Goal: Task Accomplishment & Management: Manage account settings

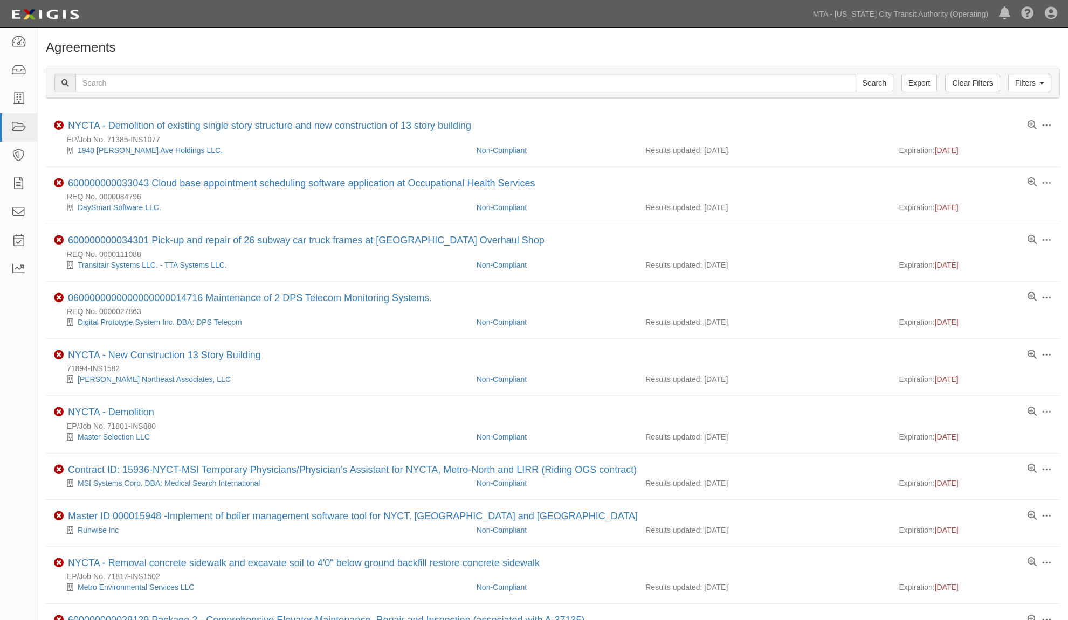
scroll to position [682, 0]
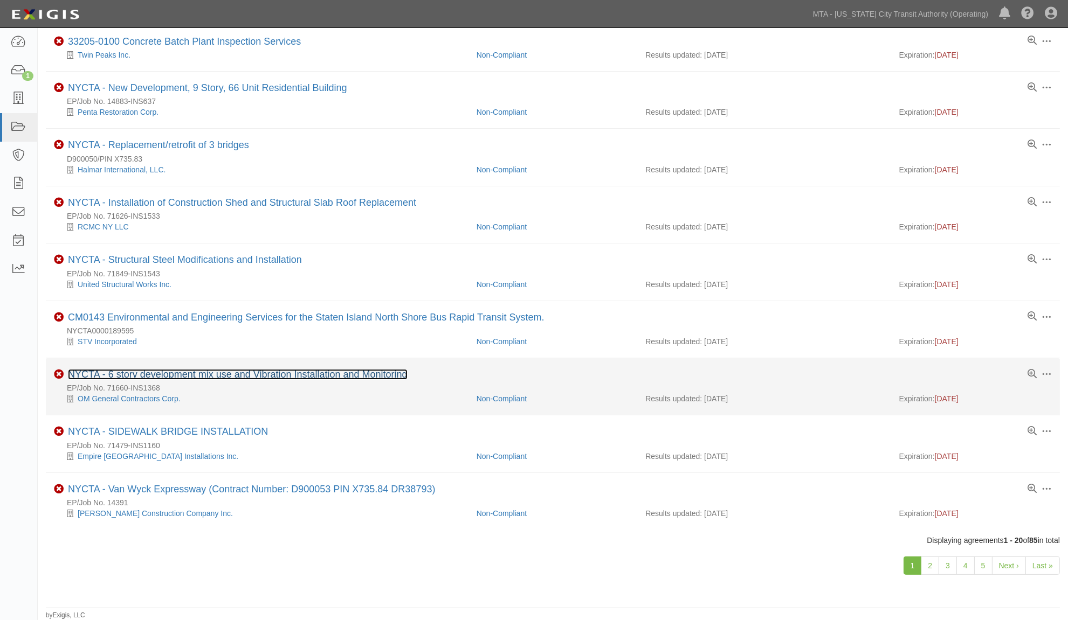
click at [304, 370] on link "NYCTA - 6 story development mix use and Vibration Installation and Monitoring" at bounding box center [237, 374] width 339 height 11
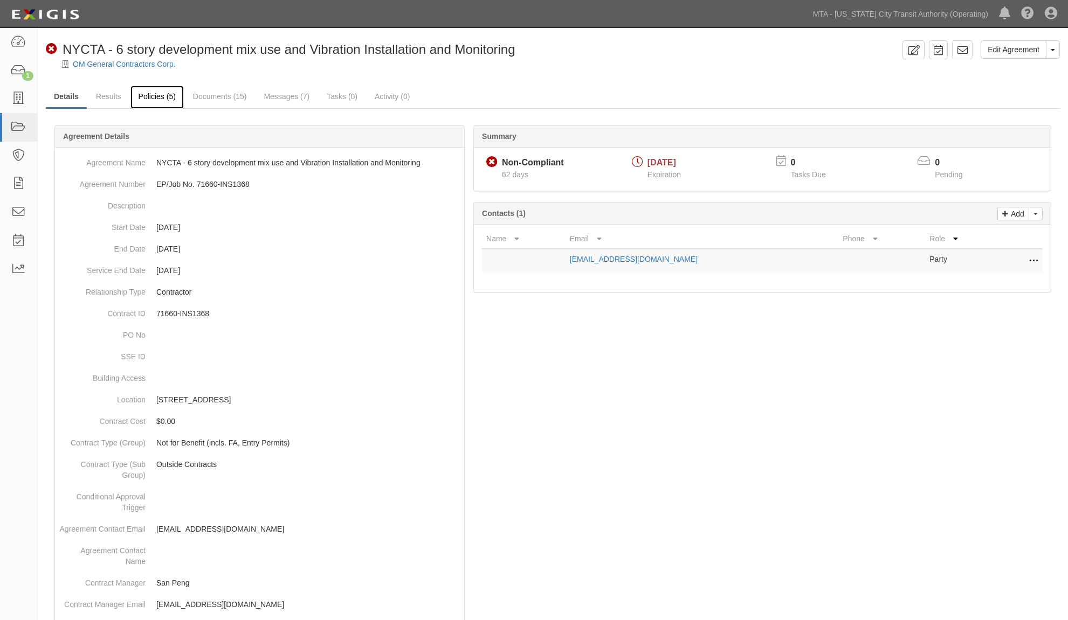
click at [153, 98] on link "Policies (5)" at bounding box center [156, 97] width 53 height 23
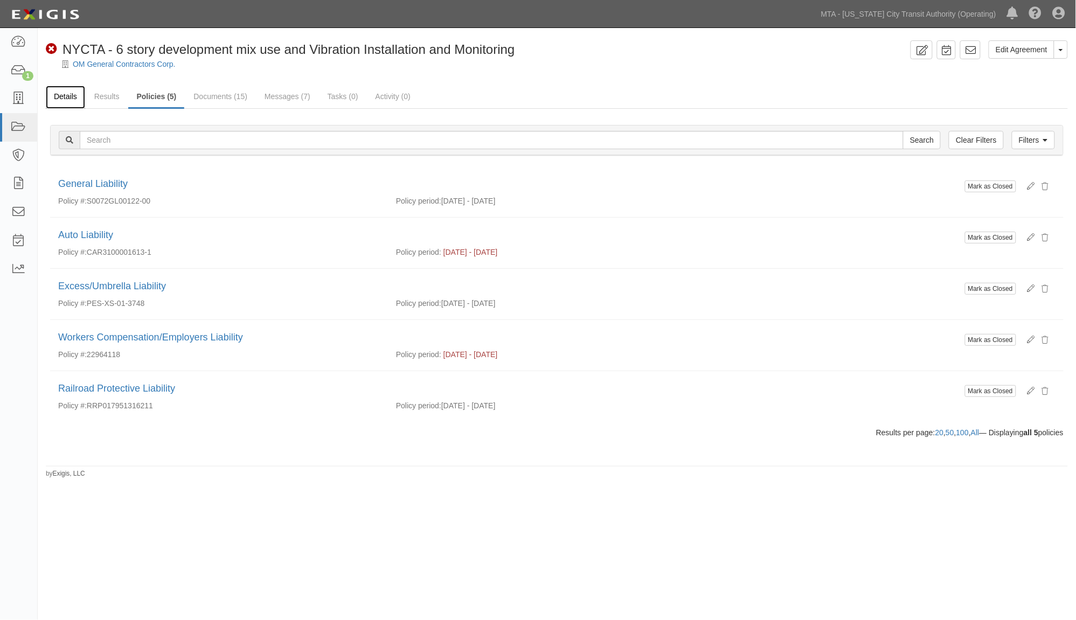
click at [57, 98] on link "Details" at bounding box center [65, 97] width 39 height 23
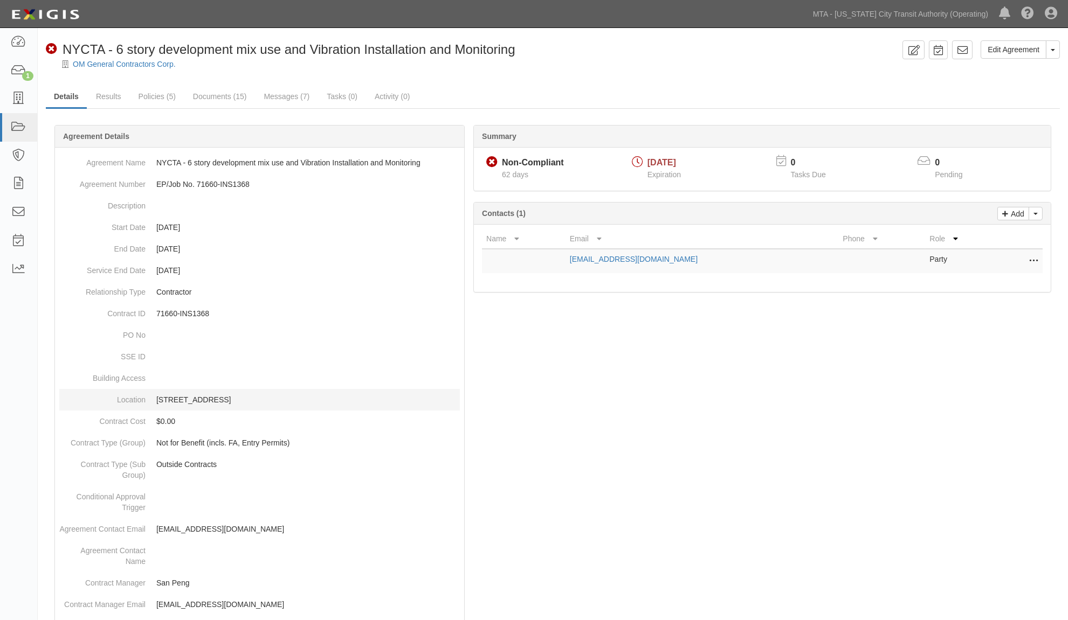
drag, startPoint x: 148, startPoint y: 396, endPoint x: 219, endPoint y: 394, distance: 71.2
click at [219, 394] on dd "184-12 Hillside Ave., Queens" at bounding box center [259, 400] width 400 height 22
copy p "184-12 Hillside Ave"
click at [650, 481] on div at bounding box center [553, 584] width 1014 height 887
click at [554, 324] on div at bounding box center [553, 584] width 1014 height 887
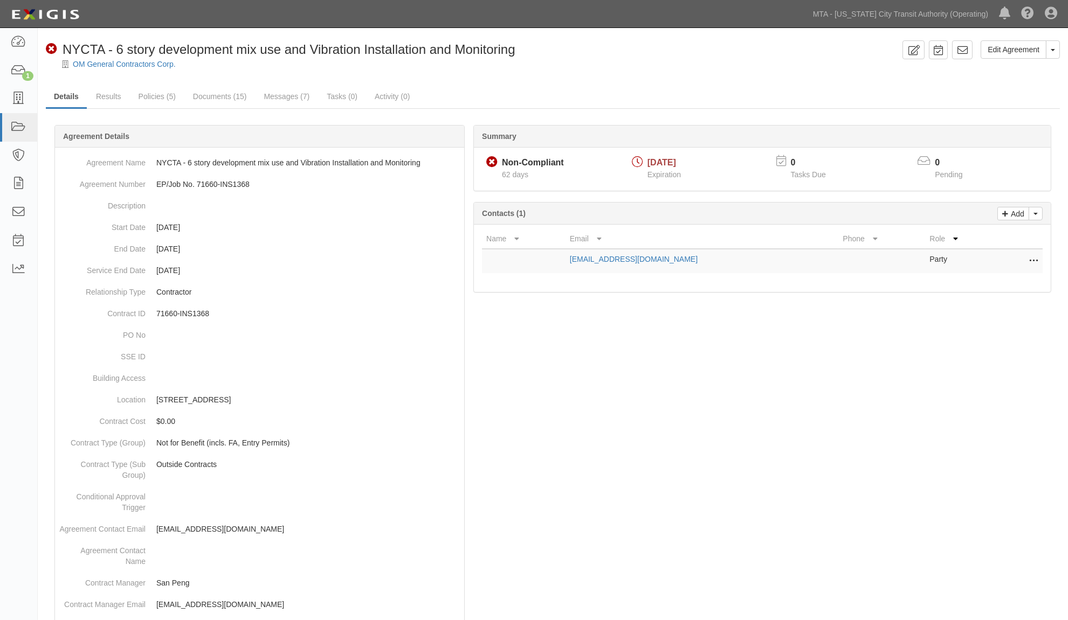
click at [879, 512] on div at bounding box center [553, 584] width 1014 height 887
click at [277, 95] on link "Messages (7)" at bounding box center [286, 97] width 62 height 23
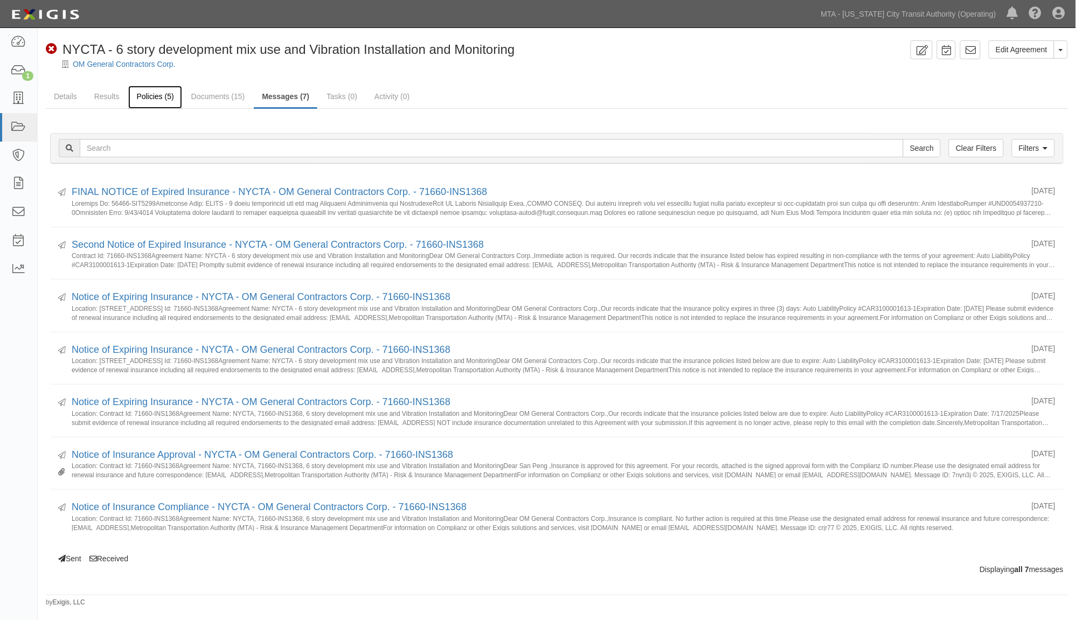
click at [158, 95] on link "Policies (5)" at bounding box center [154, 97] width 53 height 23
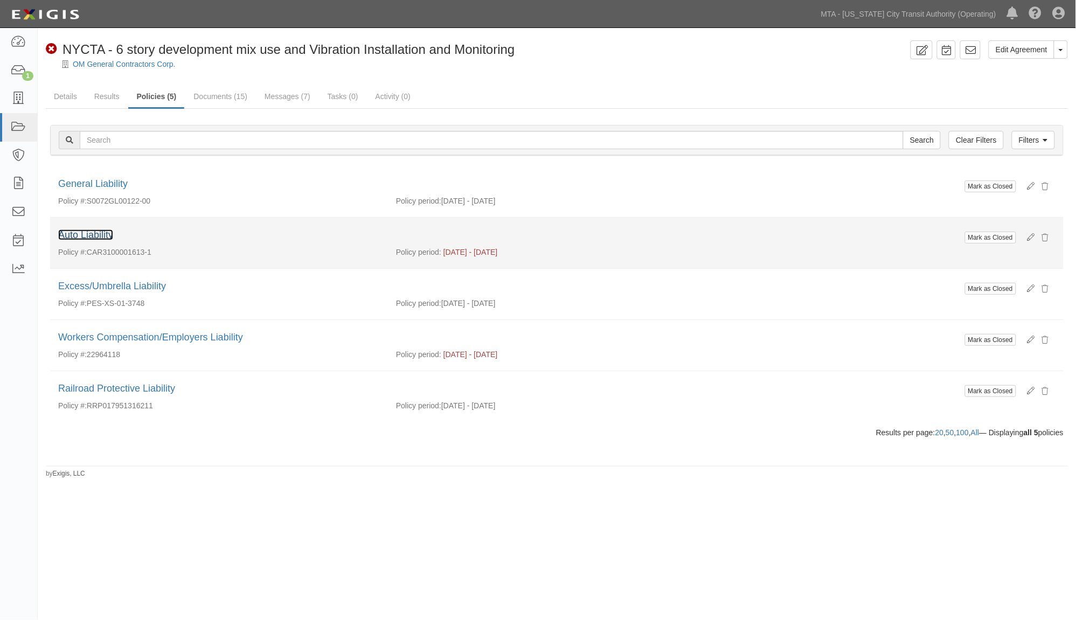
click at [101, 235] on link "Auto Liability" at bounding box center [85, 235] width 55 height 11
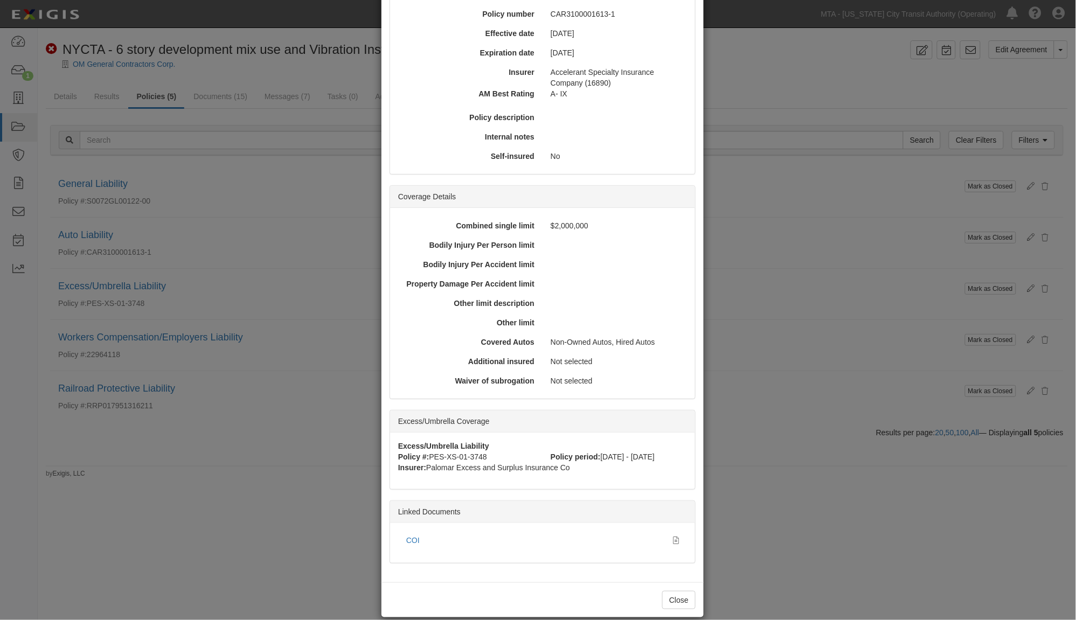
scroll to position [144, 0]
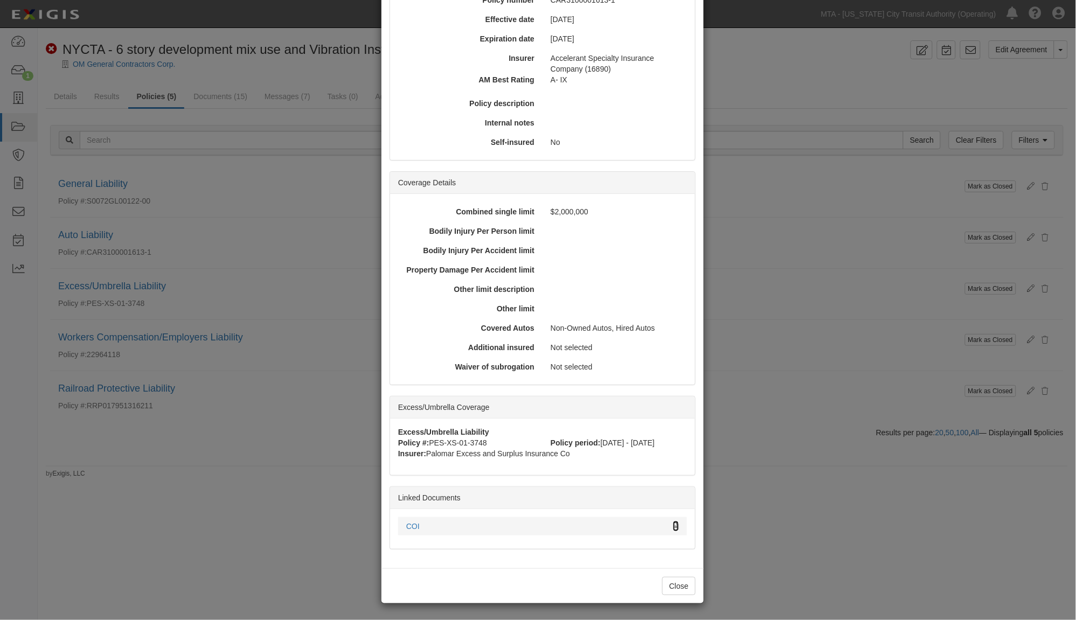
click at [673, 523] on icon at bounding box center [676, 527] width 6 height 8
click at [835, 483] on div "× View Policy Mark as Closed Edit Policy Toggle Dropdown Delete Policy Policy S…" at bounding box center [538, 310] width 1076 height 620
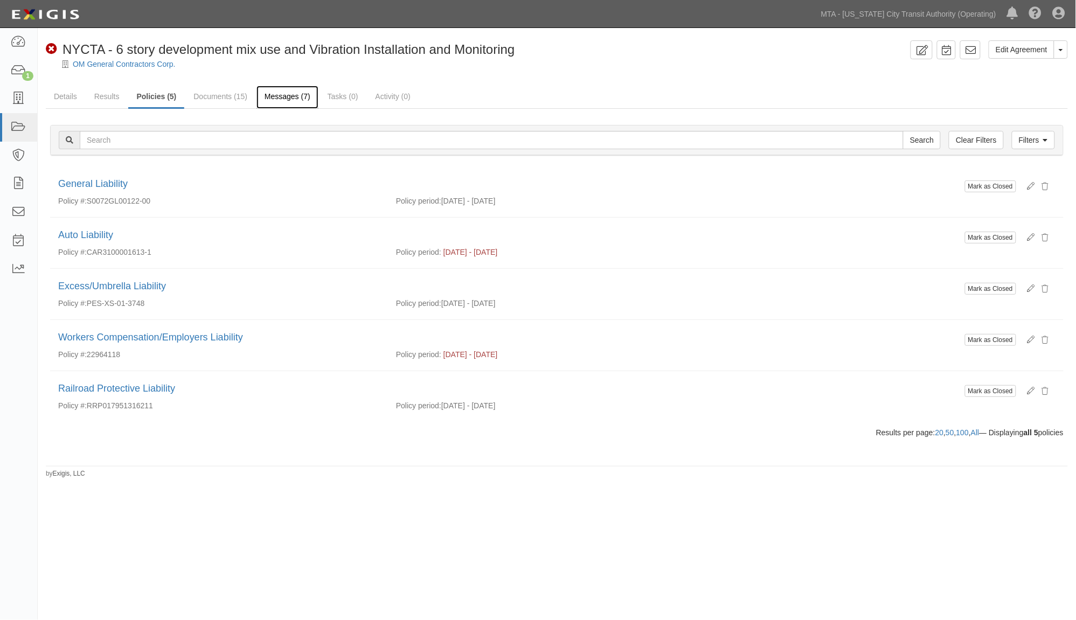
click at [282, 94] on link "Messages (7)" at bounding box center [288, 97] width 62 height 23
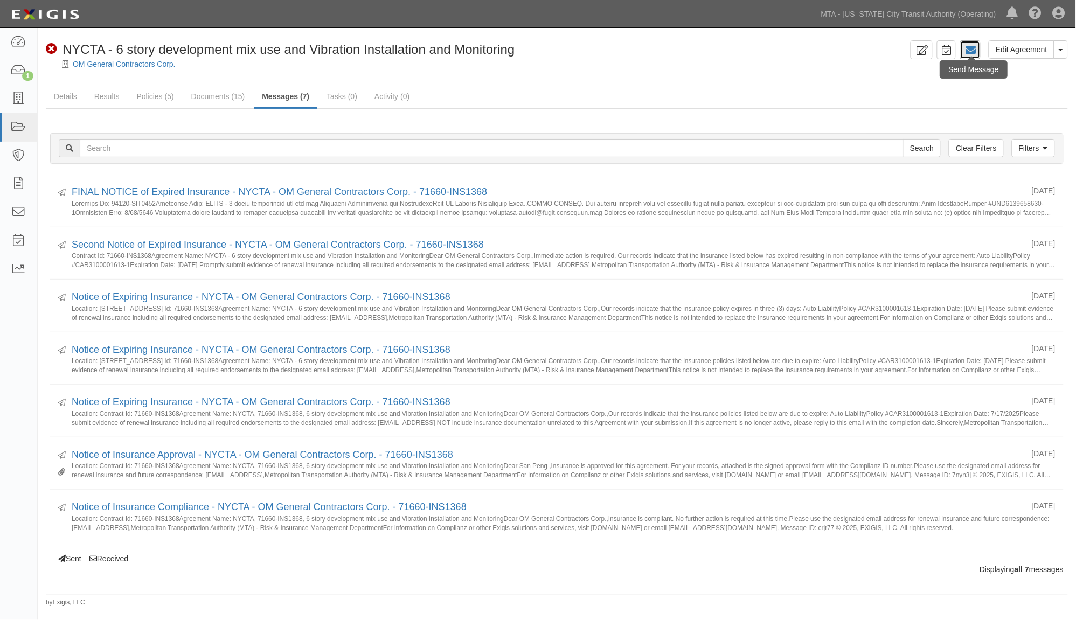
click at [972, 51] on icon at bounding box center [970, 50] width 11 height 11
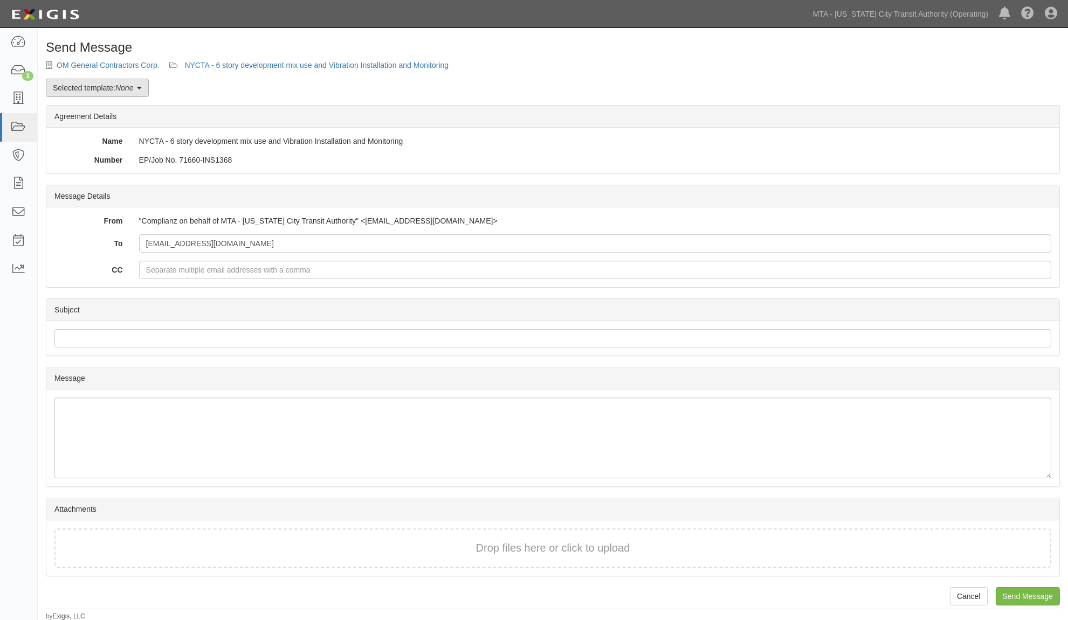
click at [98, 86] on link "Selected template: None" at bounding box center [97, 88] width 103 height 18
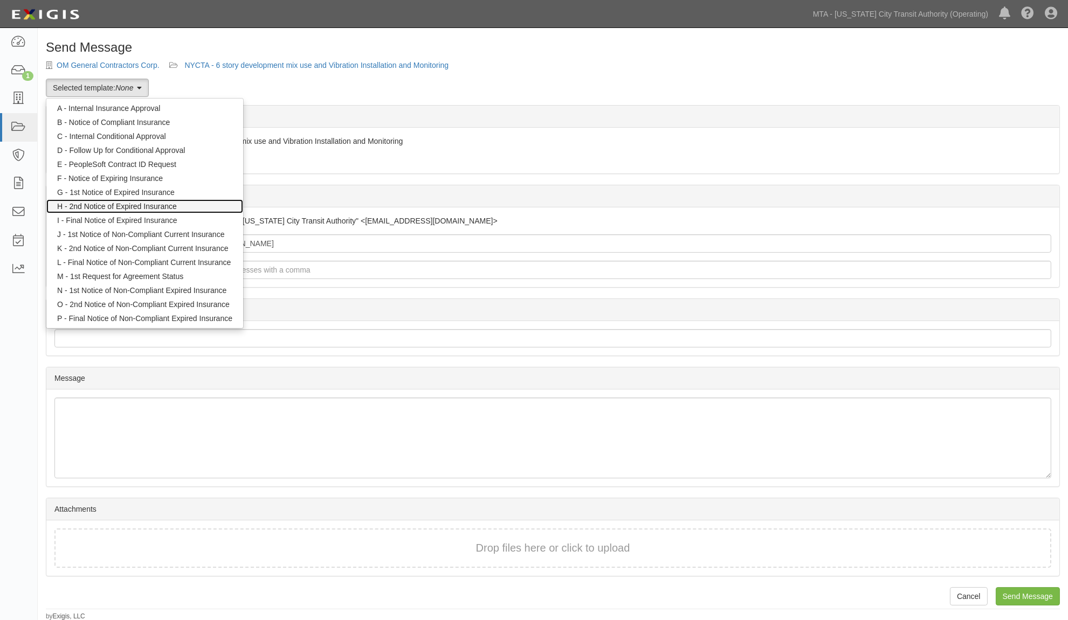
click at [109, 201] on link "H - 2nd Notice of Expired Insurance" at bounding box center [144, 206] width 197 height 14
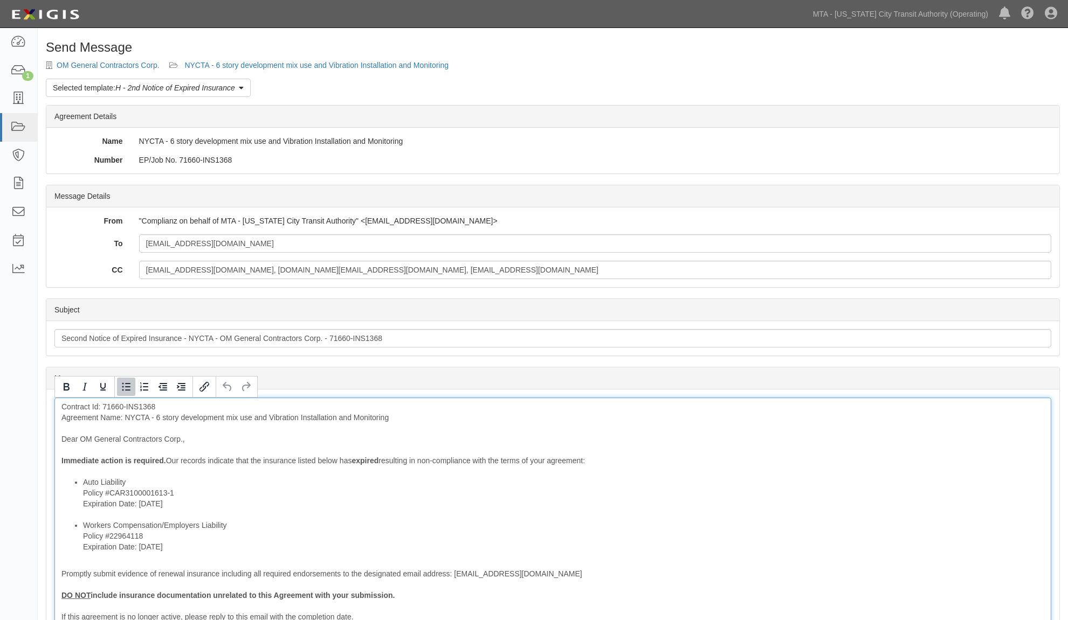
drag, startPoint x: 185, startPoint y: 504, endPoint x: 61, endPoint y: 504, distance: 124.5
click at [61, 504] on ul "Auto Liability Policy #CAR3100001613-1 Expiration Date: 7/17/2025 Workers Compe…" at bounding box center [552, 514] width 982 height 75
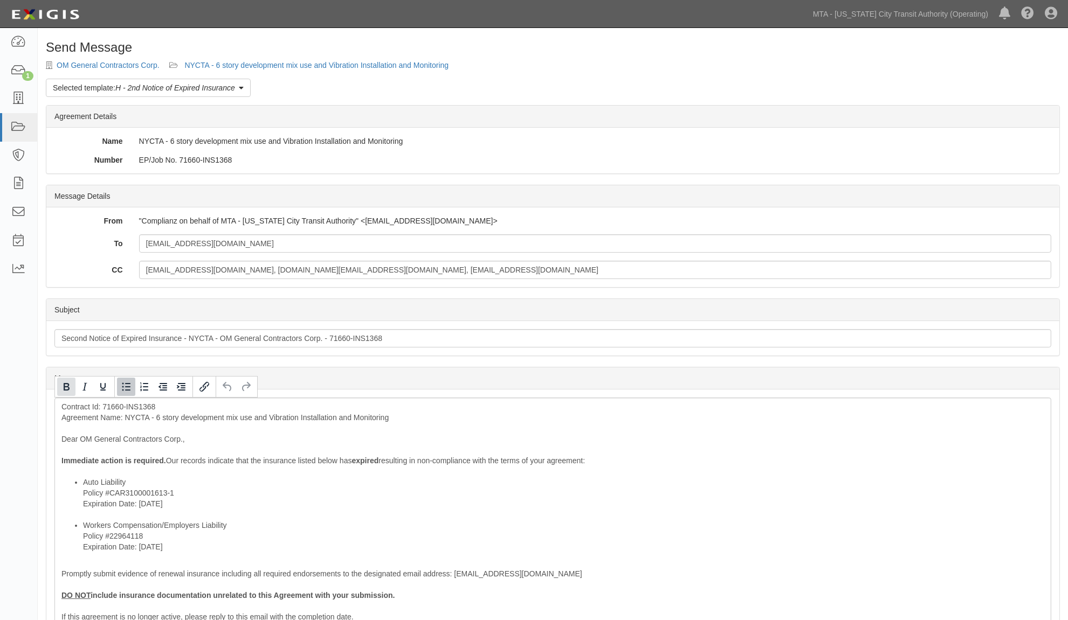
click at [66, 388] on icon "Bold" at bounding box center [66, 386] width 13 height 13
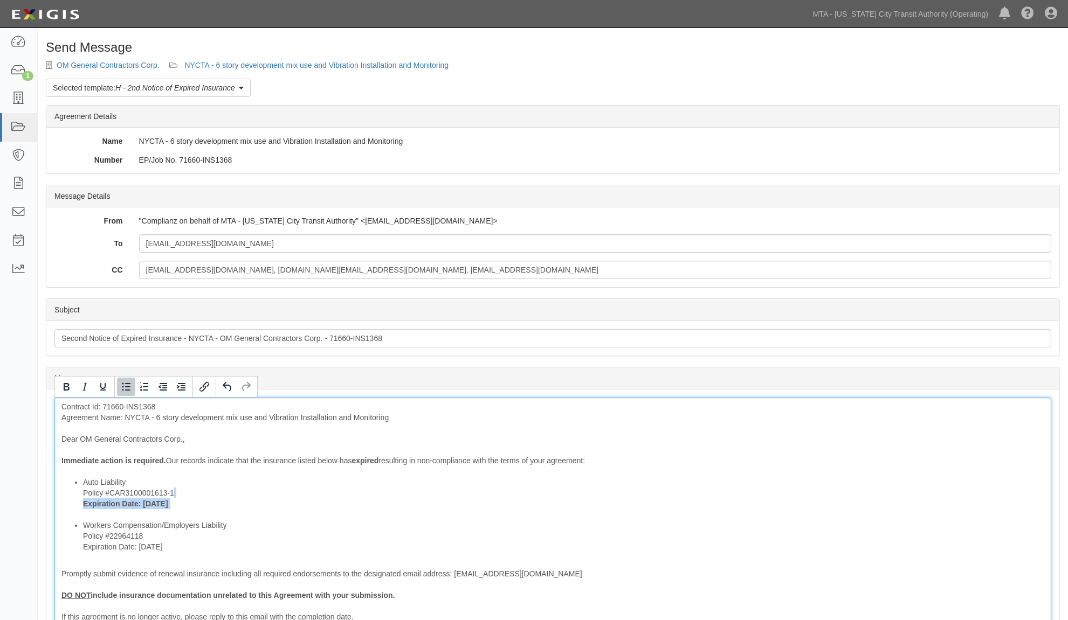
drag, startPoint x: 175, startPoint y: 548, endPoint x: 74, endPoint y: 550, distance: 100.3
click at [74, 550] on ul "Auto Liability Policy #CAR3100001613-1 Expiration Date: 7/17/2025 Workers Compe…" at bounding box center [552, 514] width 982 height 75
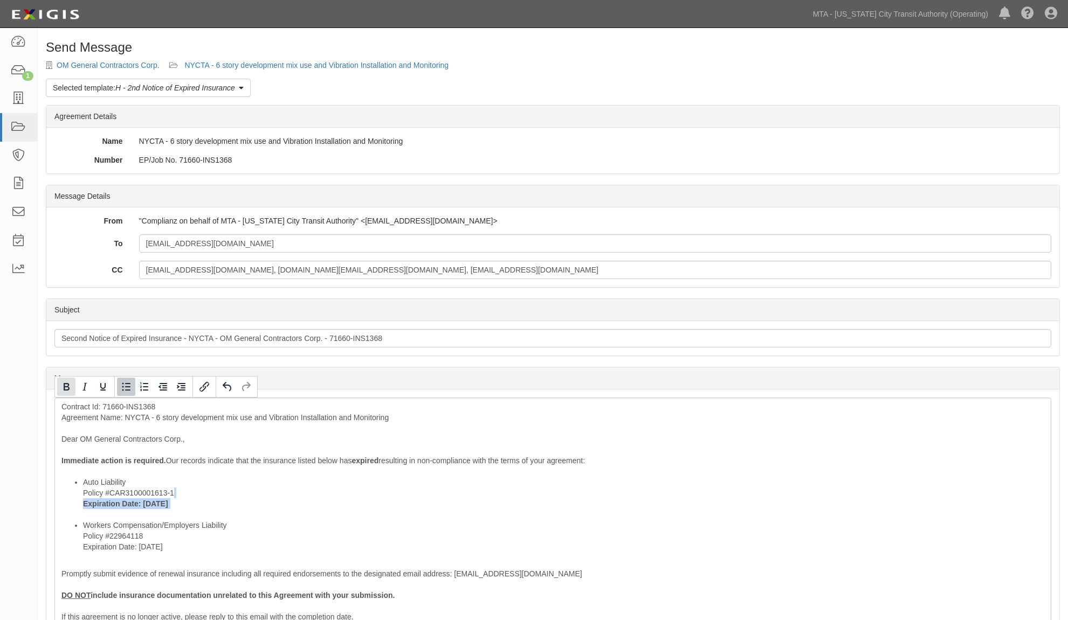
click at [63, 390] on icon "Bold" at bounding box center [66, 386] width 13 height 13
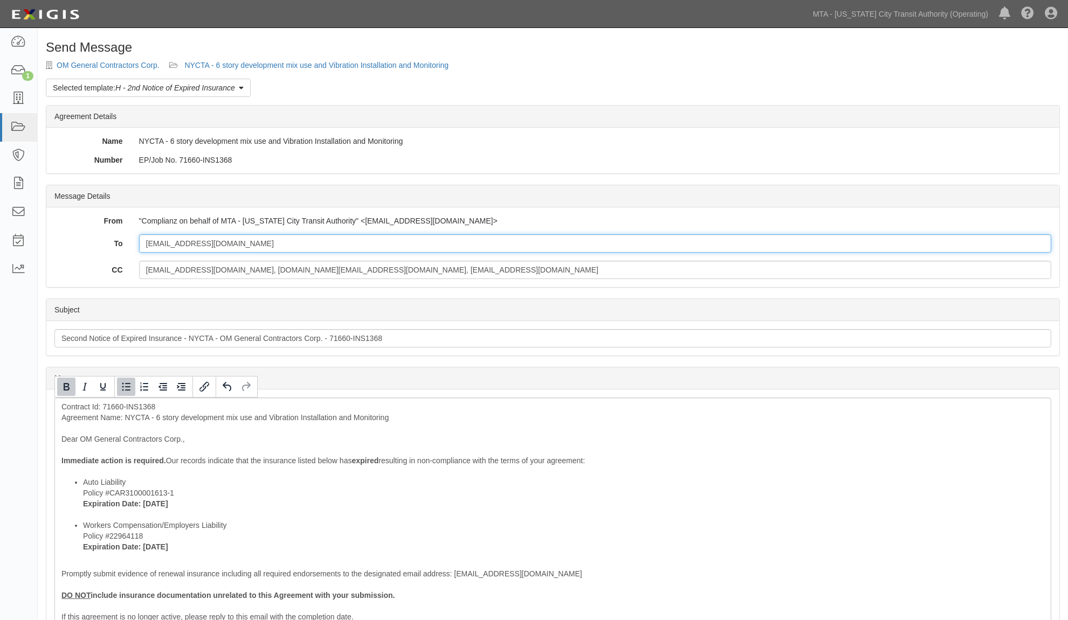
click at [283, 245] on input "omgc2008@yahoo.com" at bounding box center [595, 243] width 912 height 18
paste input "lgreenfeld@fairmontins.com"
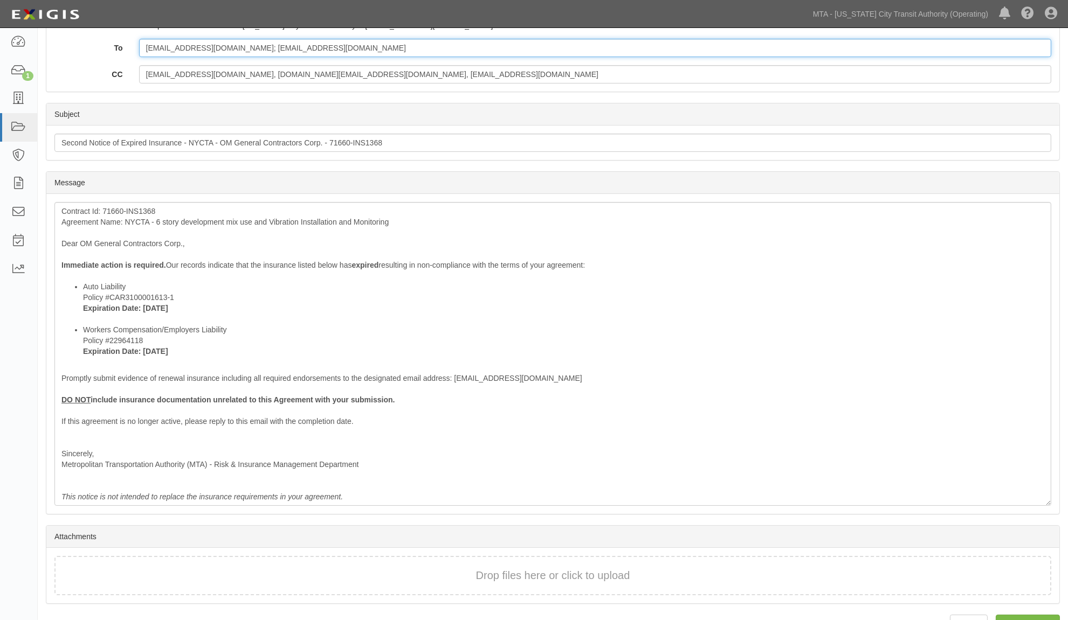
scroll to position [224, 0]
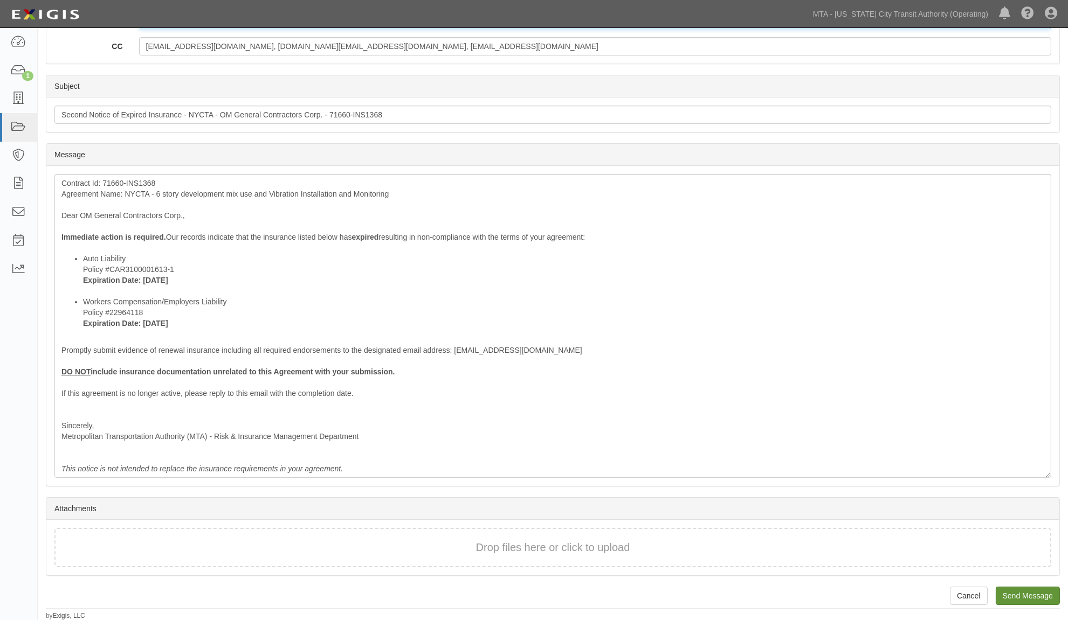
type input "omgc2008@yahoo.com; lgreenfeld@fairmontins.com"
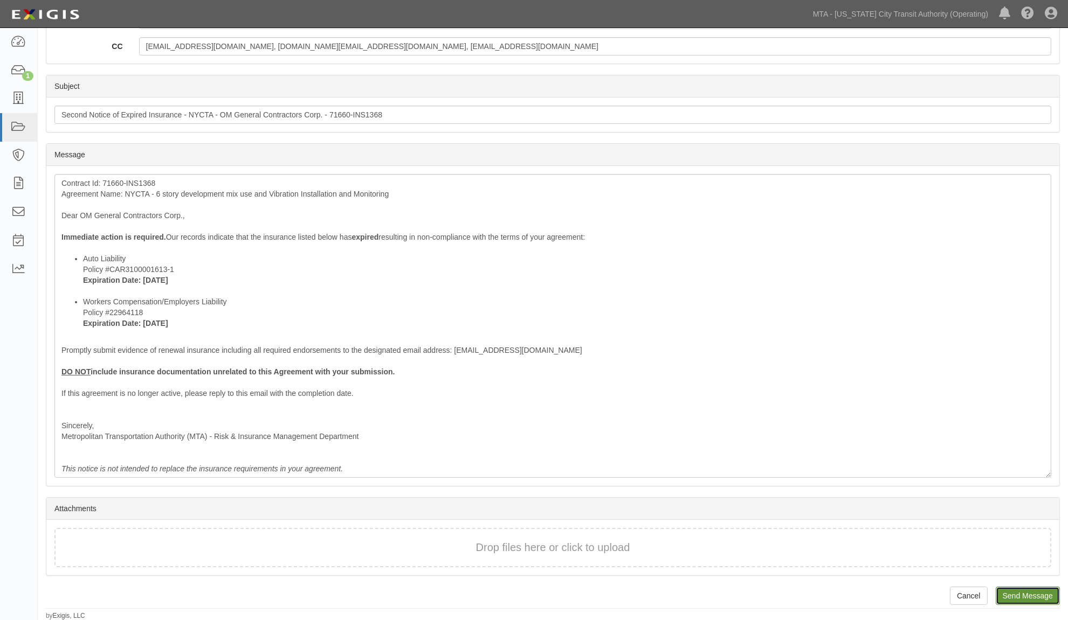
click at [1027, 593] on input "Send Message" at bounding box center [1027, 596] width 64 height 18
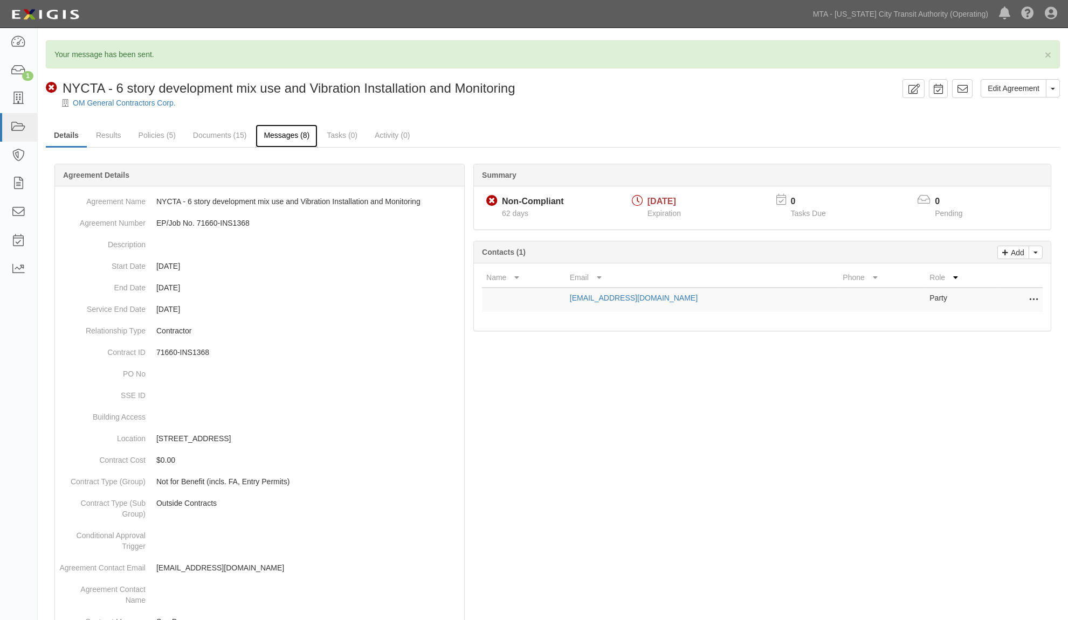
click at [286, 133] on link "Messages (8)" at bounding box center [286, 135] width 62 height 23
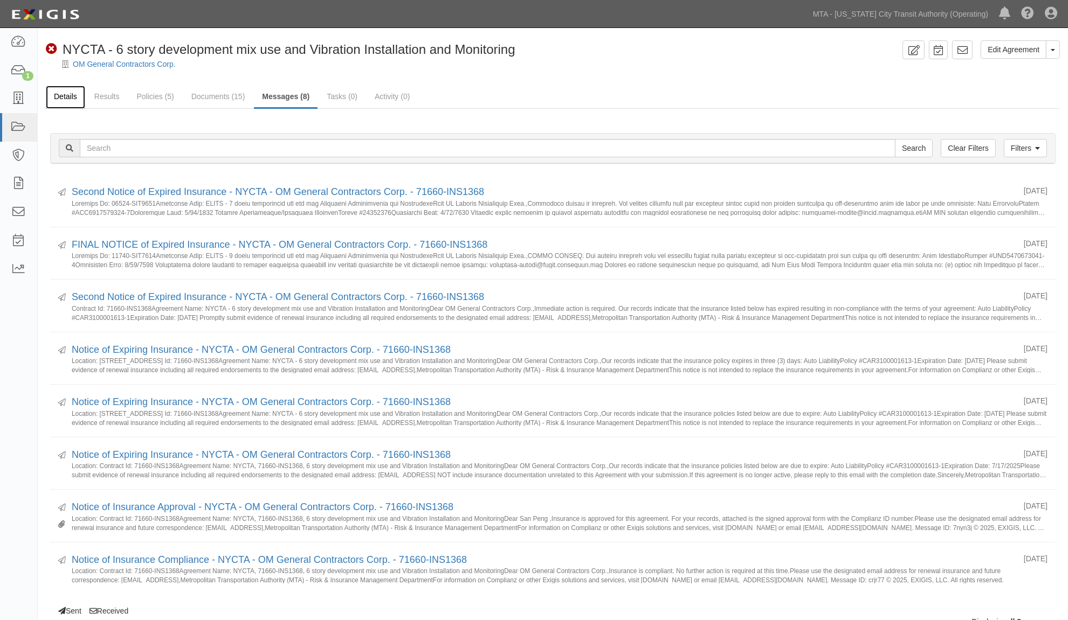
click at [67, 96] on link "Details" at bounding box center [65, 97] width 39 height 23
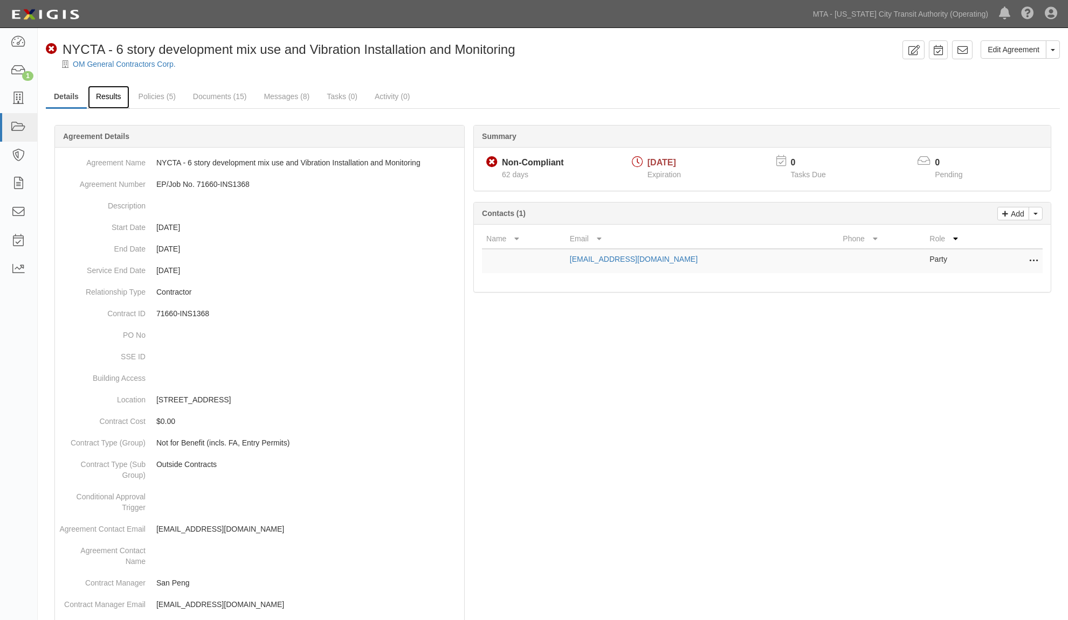
click at [106, 95] on link "Results" at bounding box center [108, 97] width 41 height 23
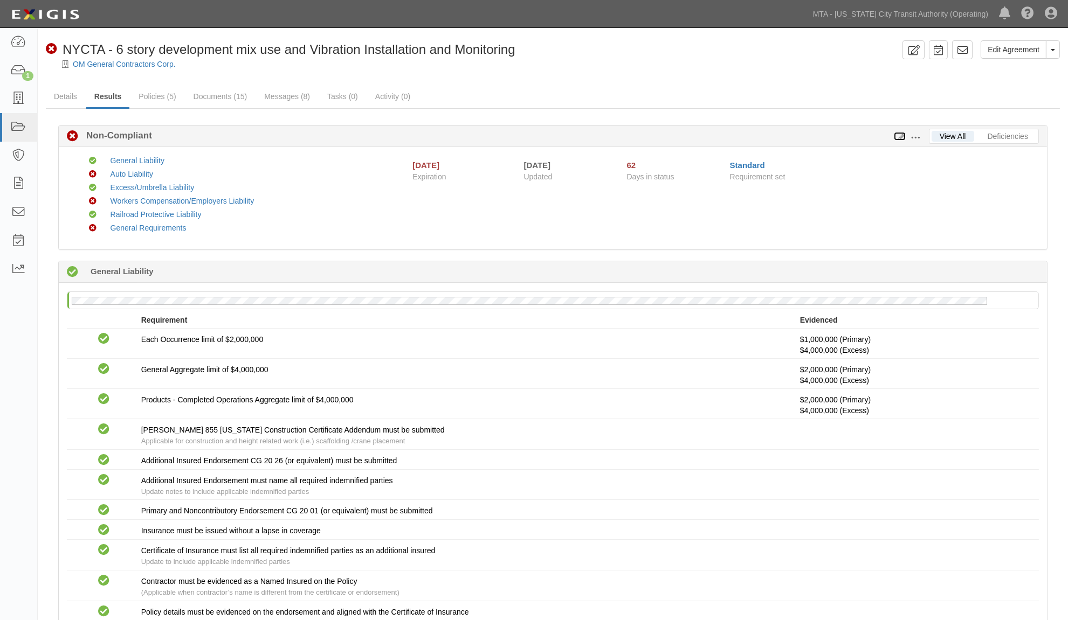
click at [898, 136] on icon at bounding box center [899, 137] width 12 height 8
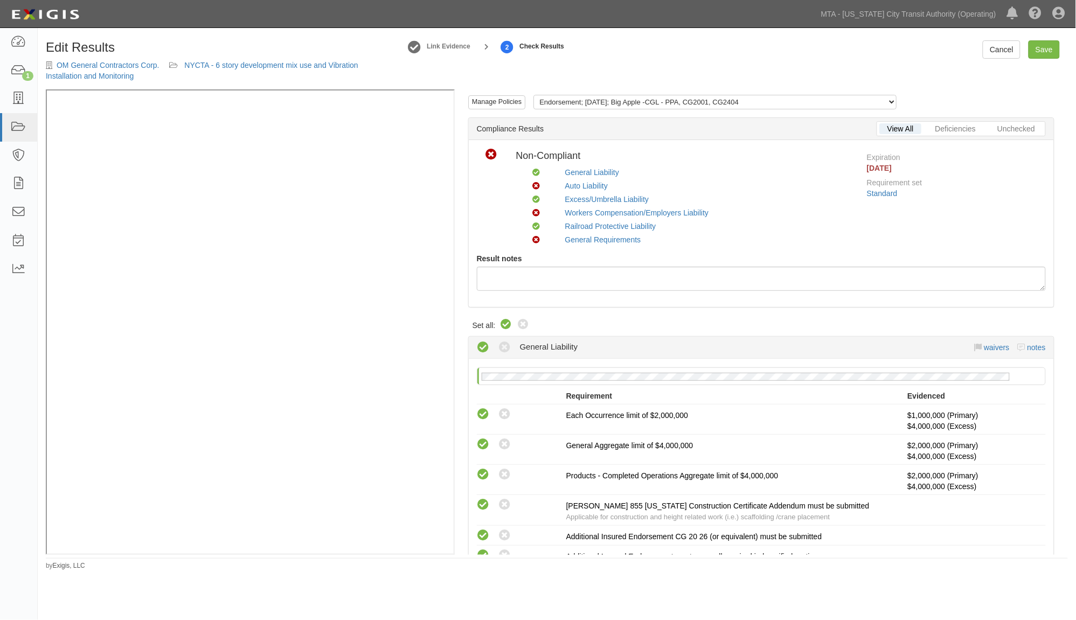
click at [504, 320] on icon at bounding box center [506, 324] width 13 height 13
radio input "true"
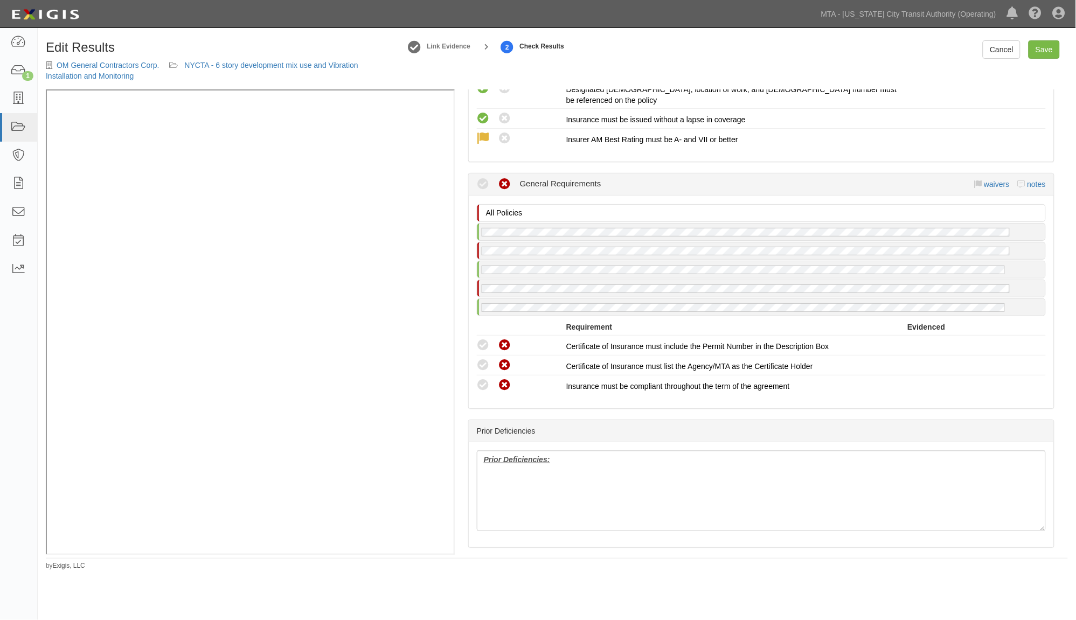
scroll to position [1676, 0]
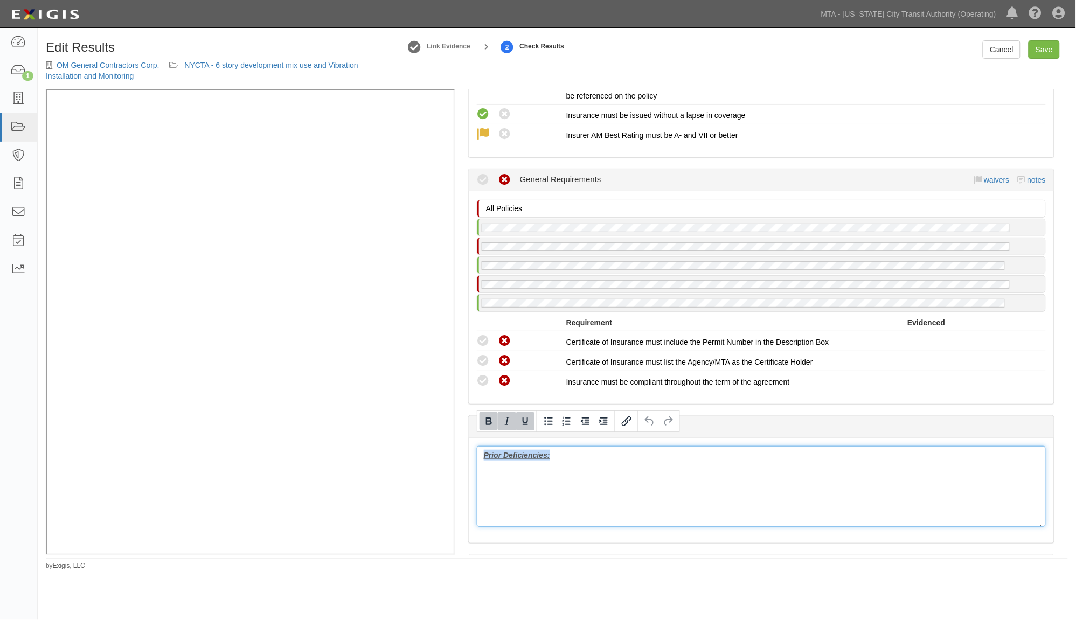
drag, startPoint x: 570, startPoint y: 453, endPoint x: 453, endPoint y: 438, distance: 117.9
click at [384, 314] on div "Manage Policies Endorsement; 2/3/2025; Big Apple -CGL - PPA, CG2001, CG2404 End…" at bounding box center [557, 321] width 1022 height 465
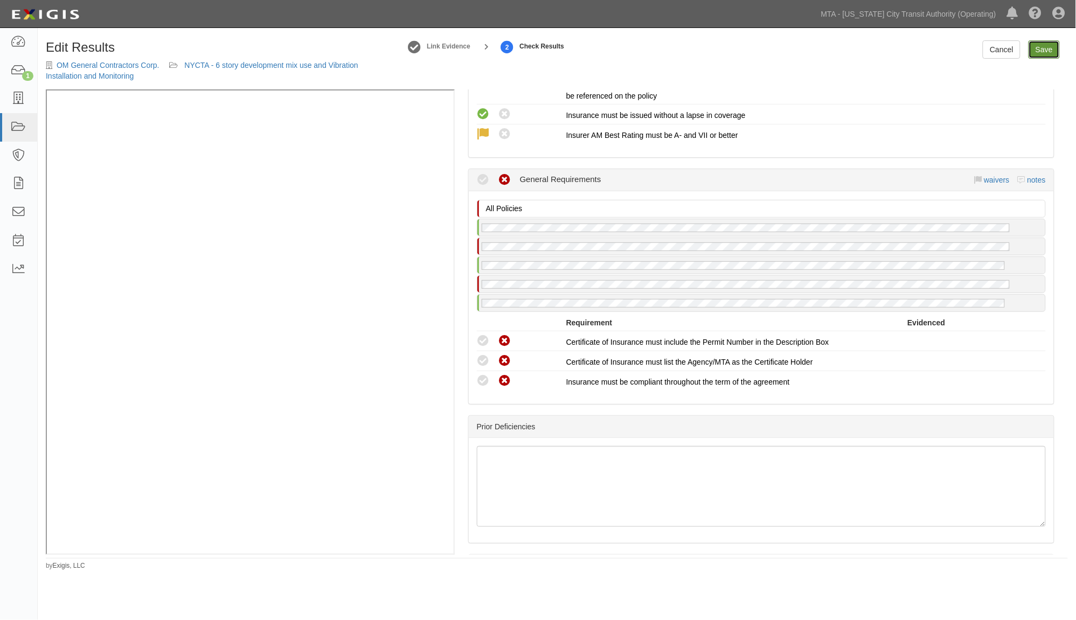
click at [1043, 49] on link "Save" at bounding box center [1044, 49] width 31 height 18
radio input "true"
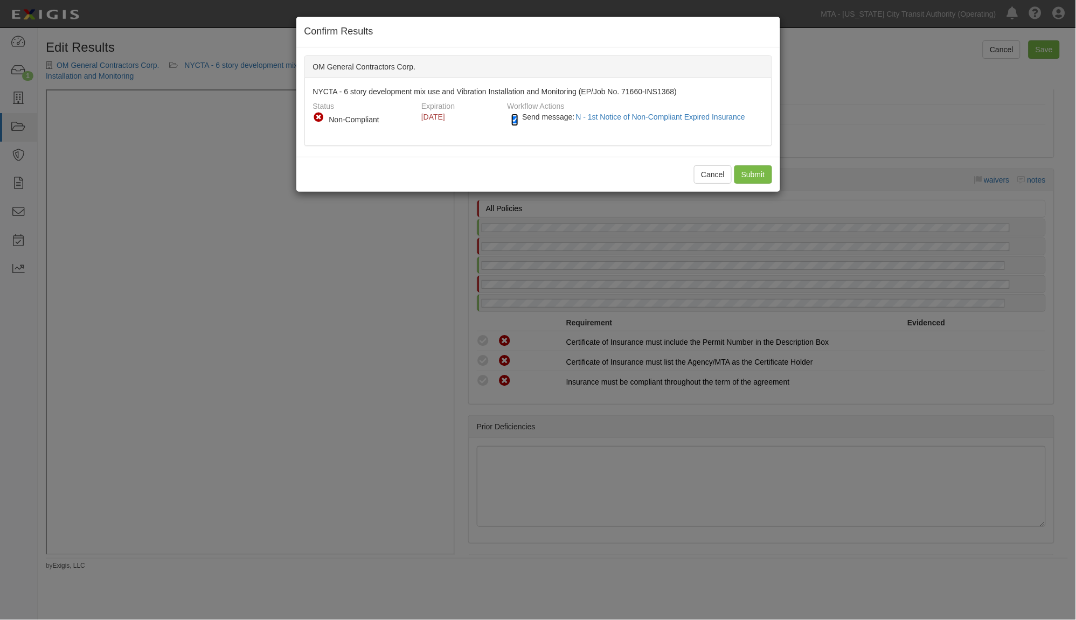
click at [515, 119] on input "Send message: N - 1st Notice of Non-Compliant Expired Insurance" at bounding box center [514, 120] width 7 height 12
checkbox input "false"
click at [757, 177] on input "Submit" at bounding box center [753, 174] width 38 height 18
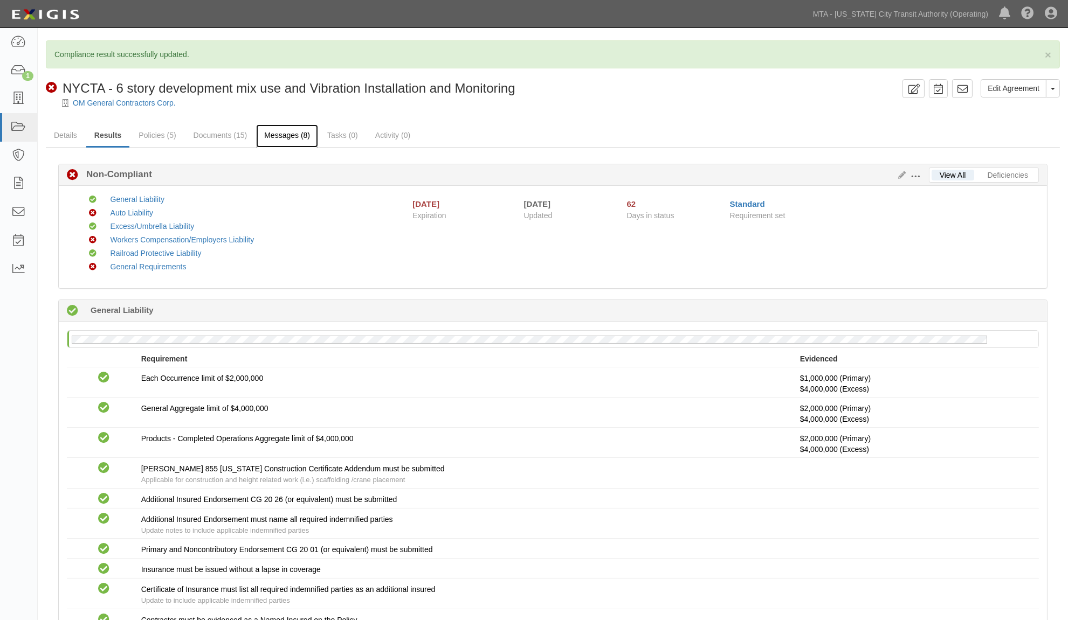
click at [297, 127] on link "Messages (8)" at bounding box center [287, 135] width 62 height 23
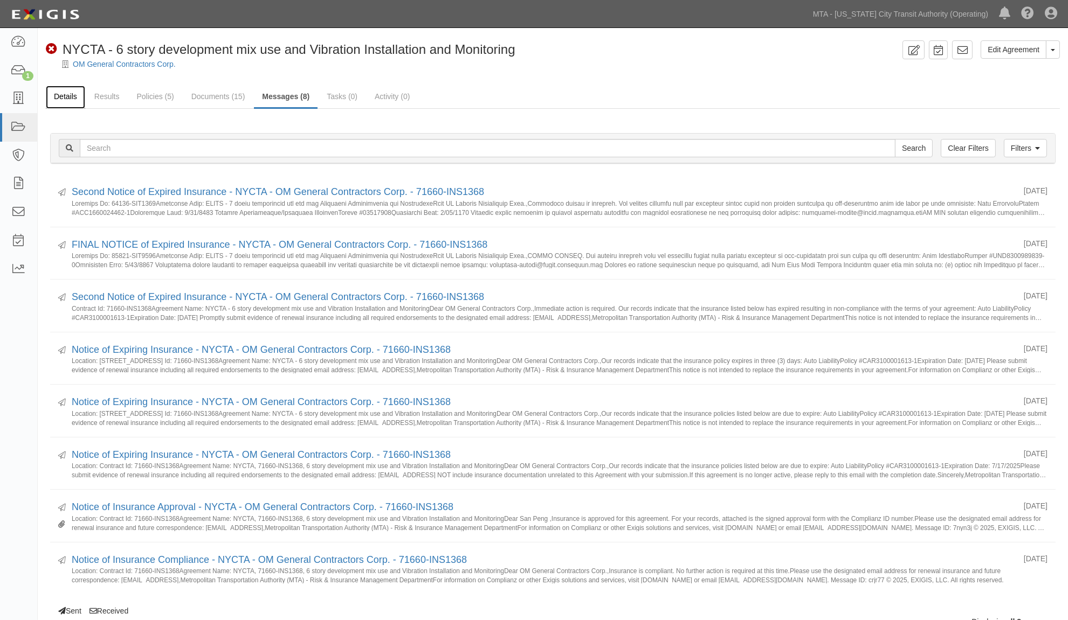
click at [69, 95] on link "Details" at bounding box center [65, 97] width 39 height 23
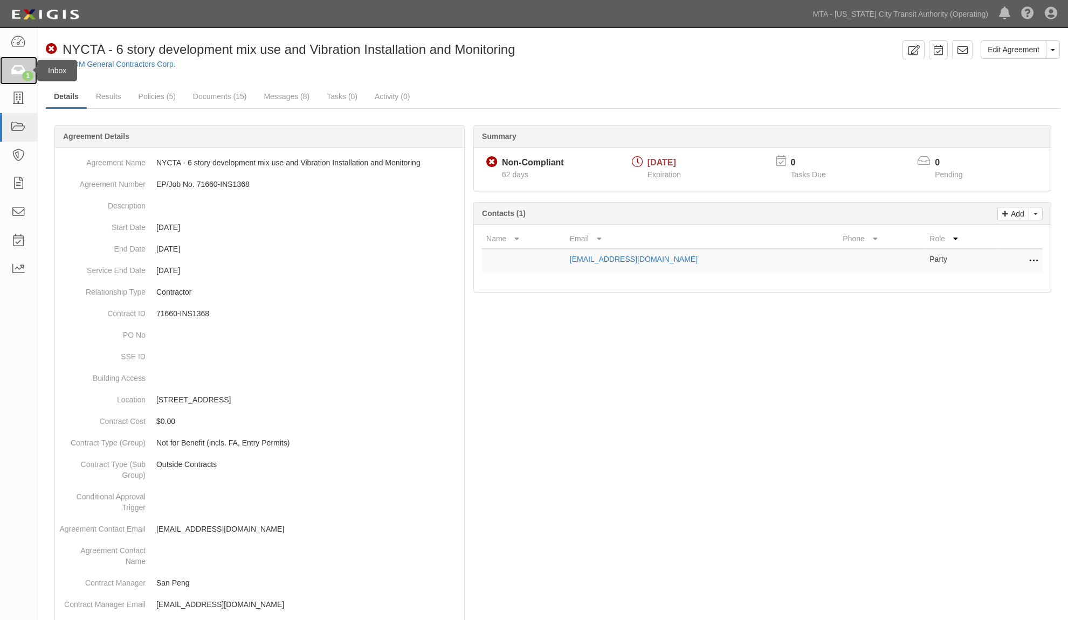
click at [11, 71] on icon at bounding box center [18, 71] width 15 height 12
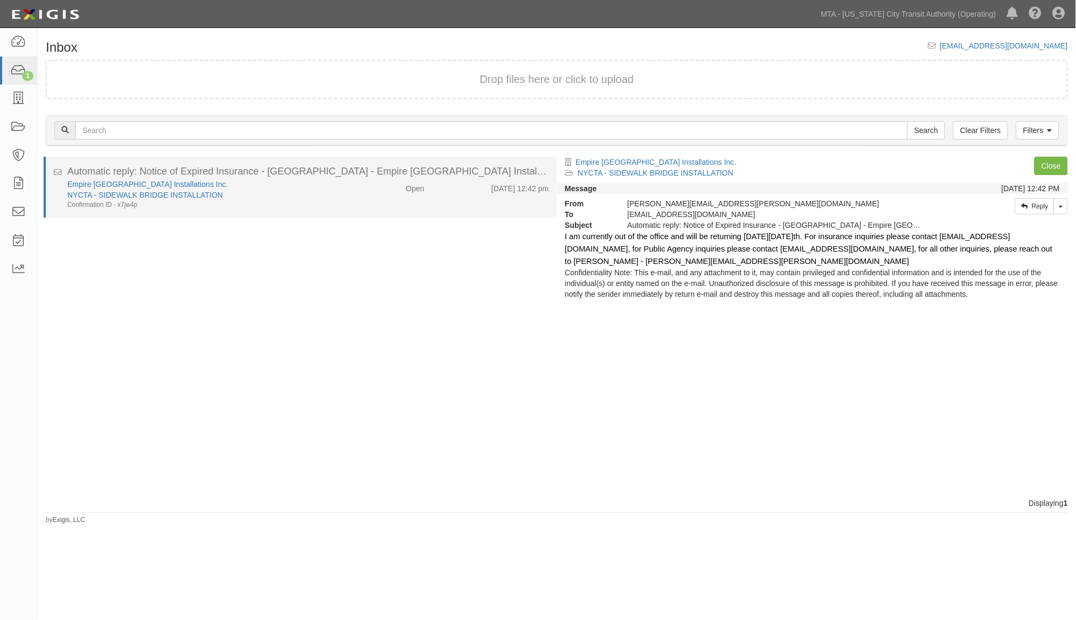
click at [310, 196] on div "NYCTA - SIDEWALK BRIDGE INSTALLATION" at bounding box center [204, 195] width 274 height 11
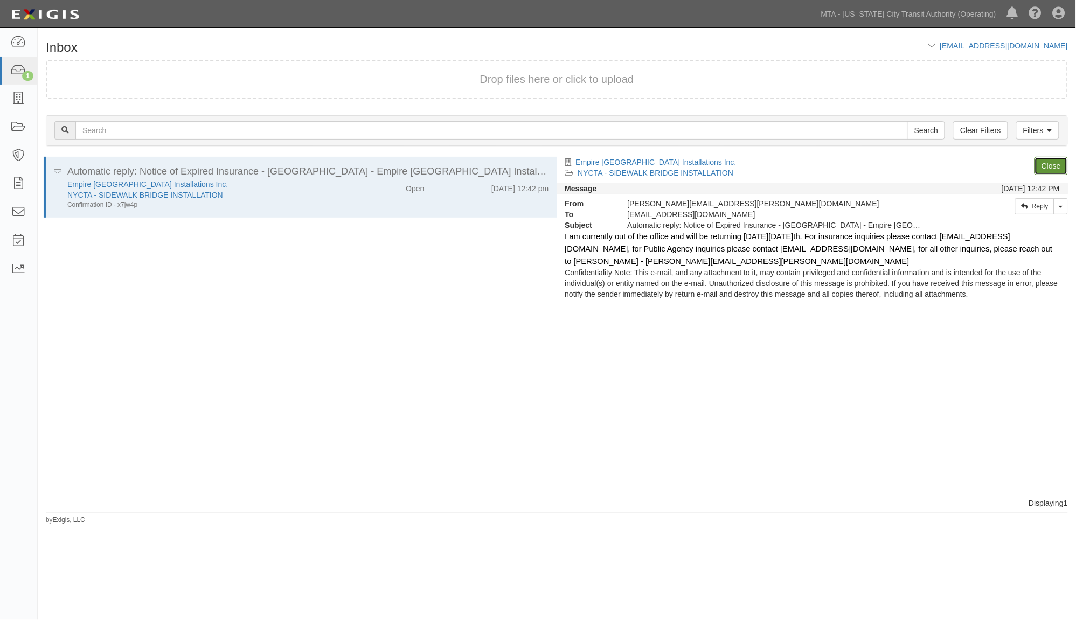
click at [1049, 168] on link "Close" at bounding box center [1051, 166] width 33 height 18
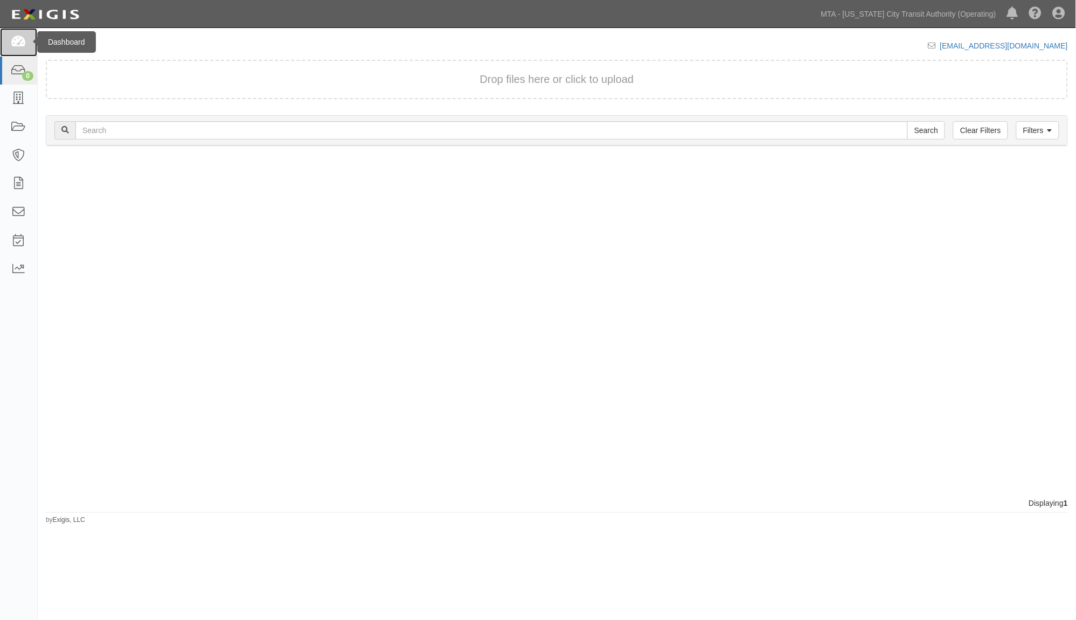
click at [23, 41] on icon at bounding box center [18, 42] width 15 height 12
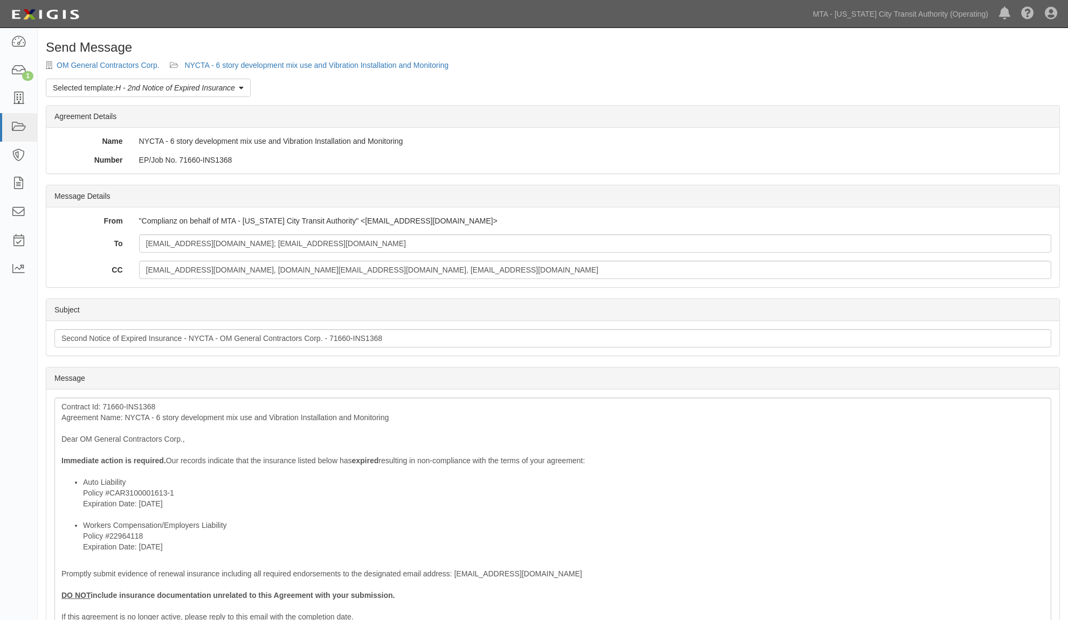
scroll to position [224, 0]
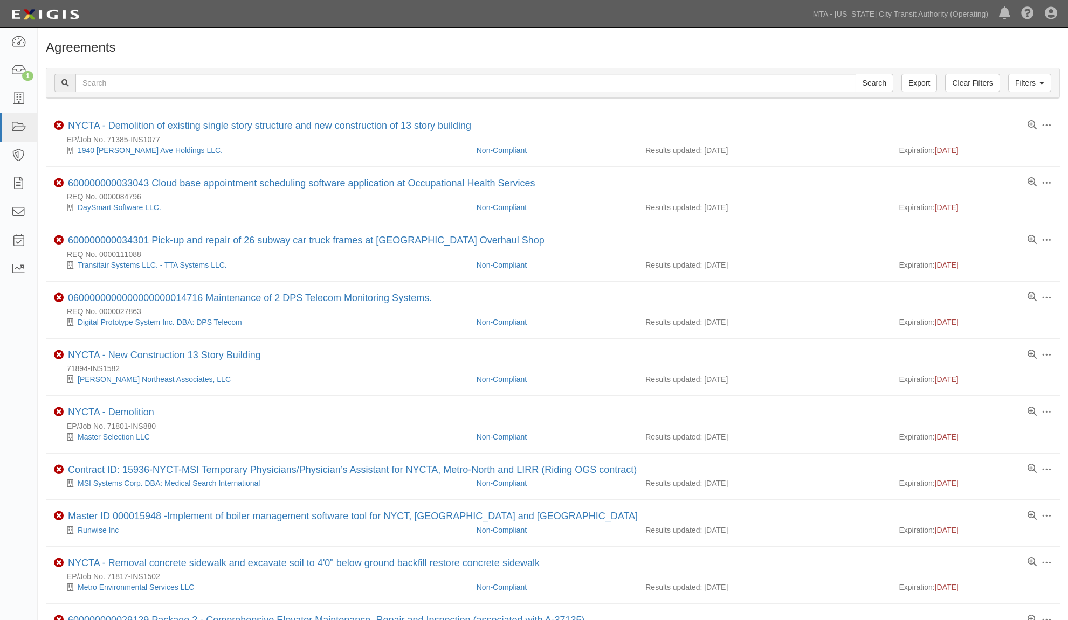
scroll to position [682, 0]
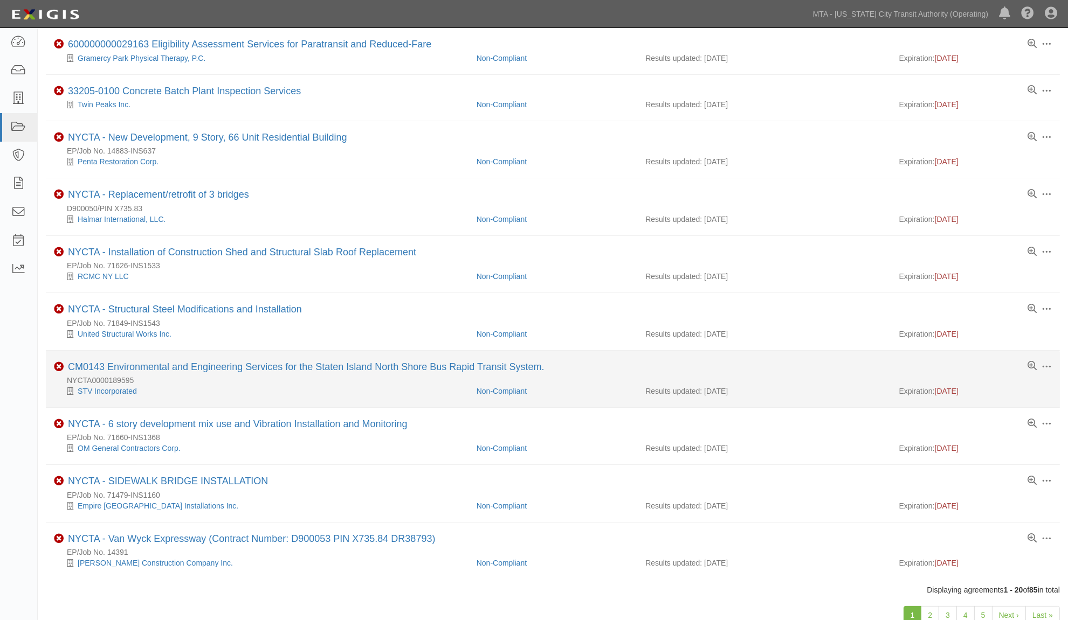
scroll to position [563, 0]
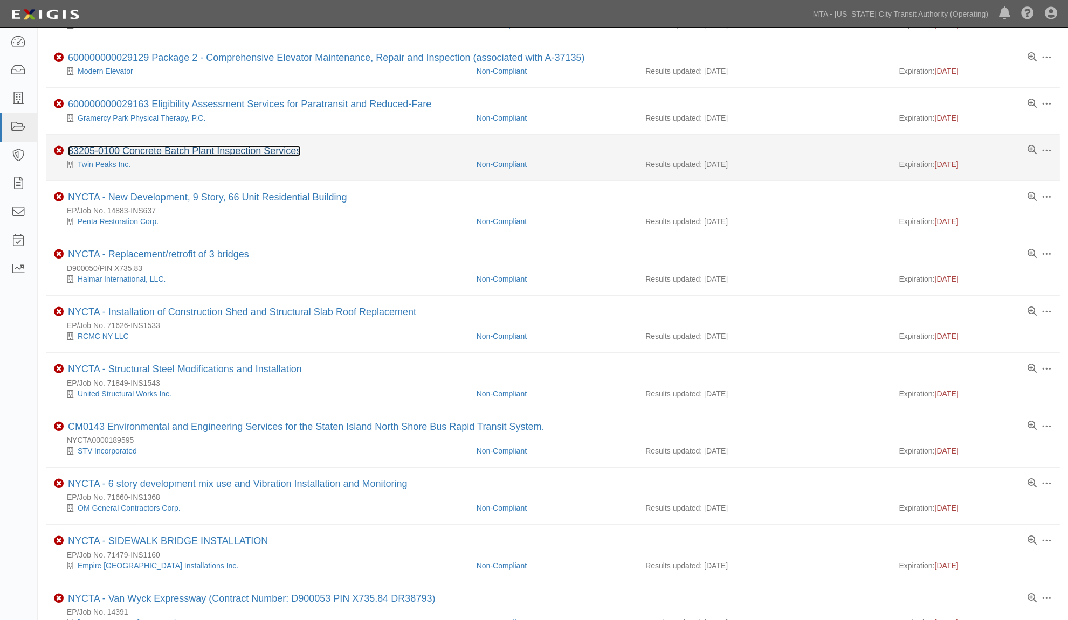
click at [231, 155] on link "33205-0100 Concrete Batch Plant Inspection Services" at bounding box center [184, 150] width 233 height 11
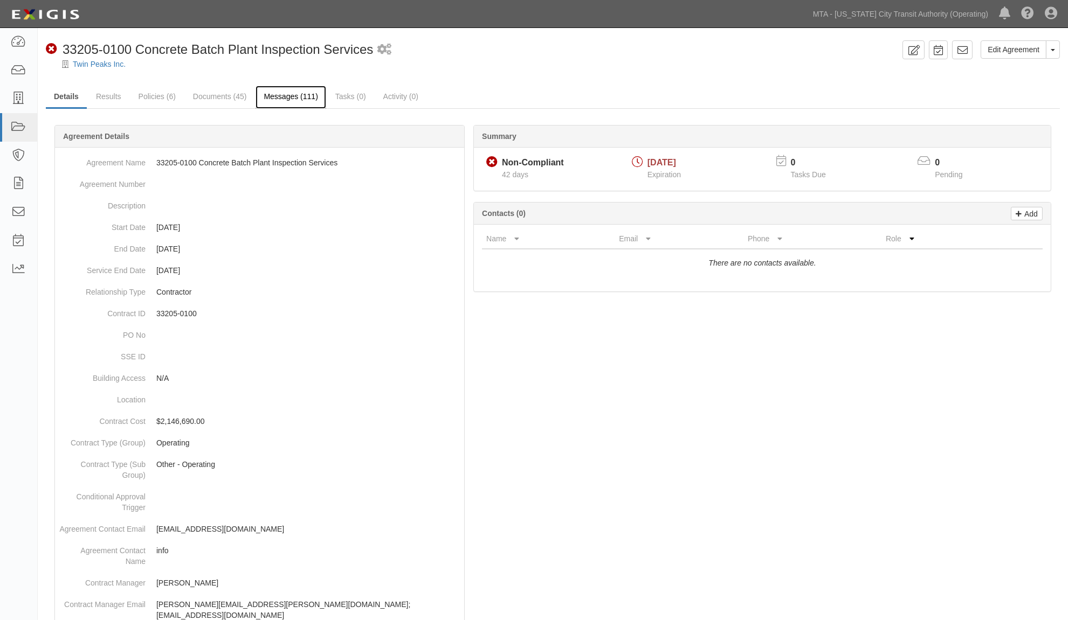
click at [282, 93] on link "Messages (111)" at bounding box center [290, 97] width 70 height 23
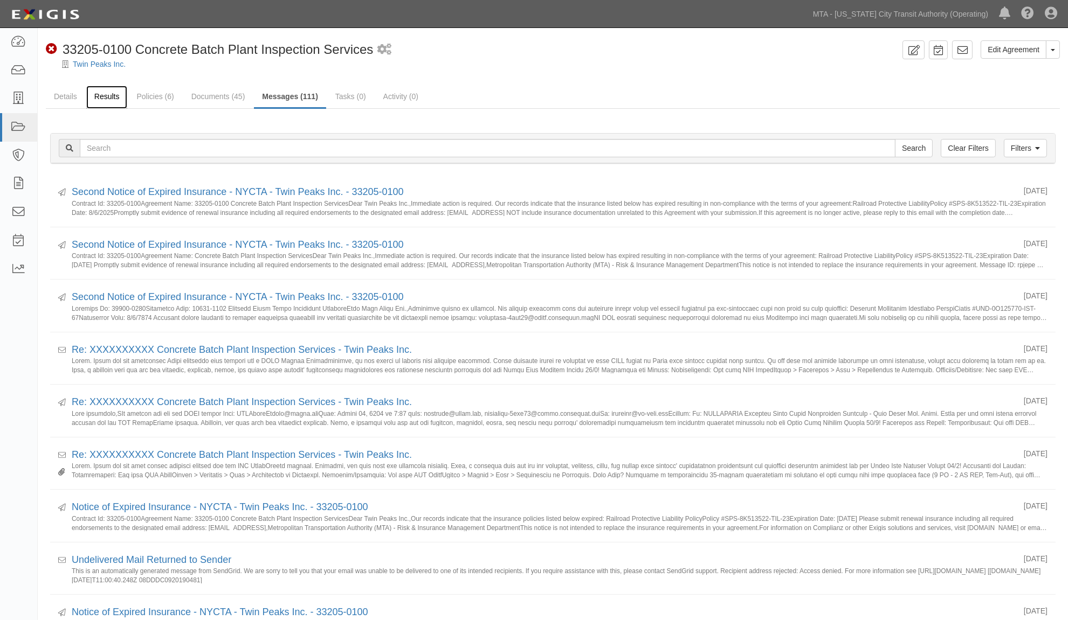
click at [98, 94] on link "Results" at bounding box center [106, 97] width 41 height 23
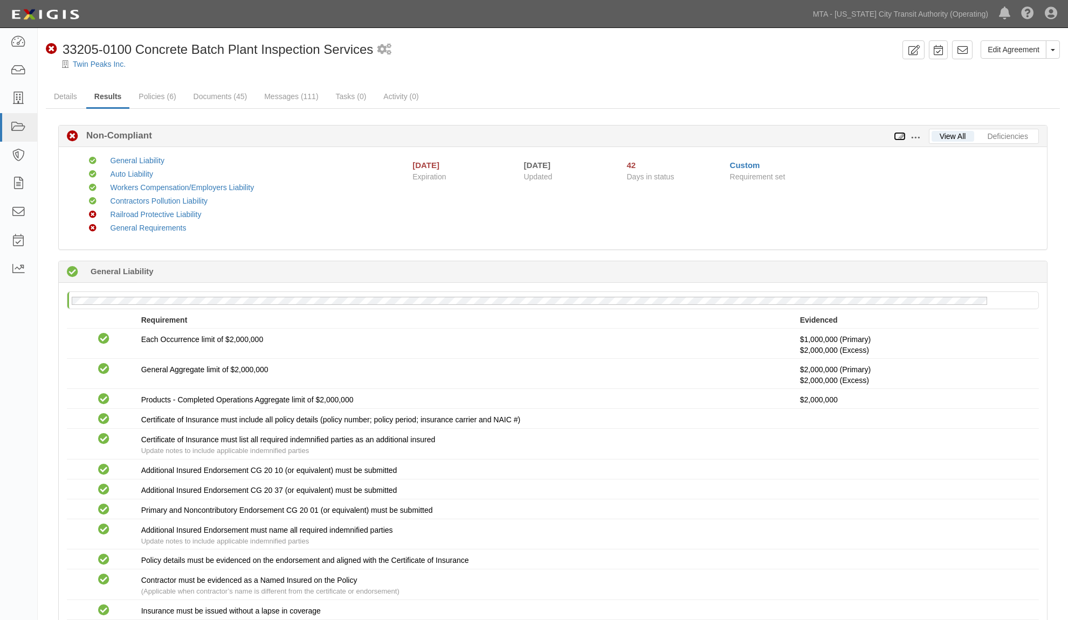
click at [900, 134] on icon at bounding box center [899, 137] width 12 height 8
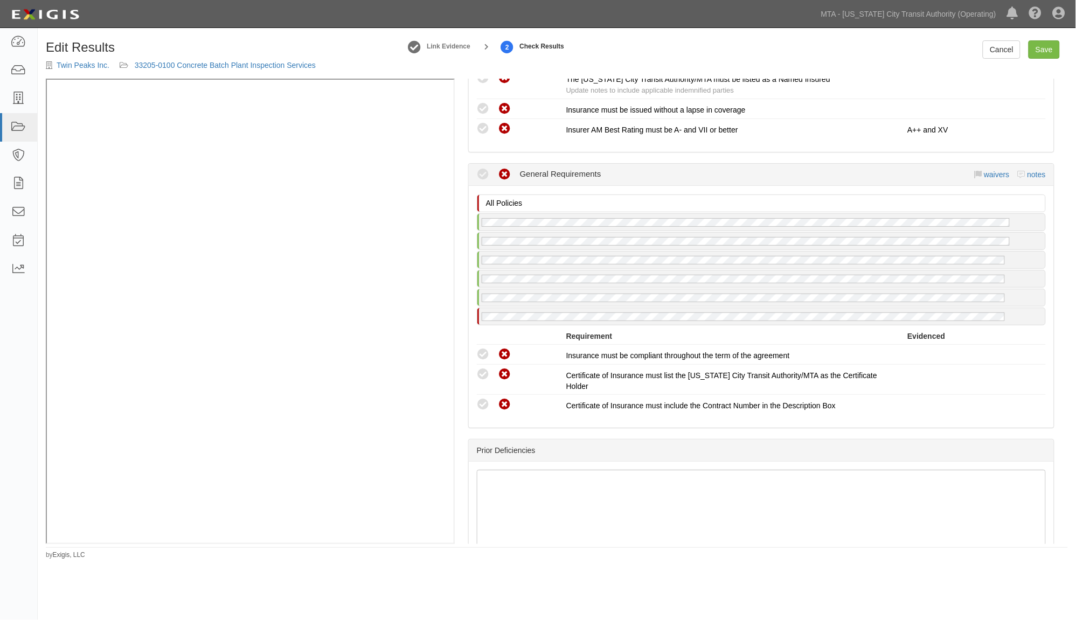
scroll to position [1597, 0]
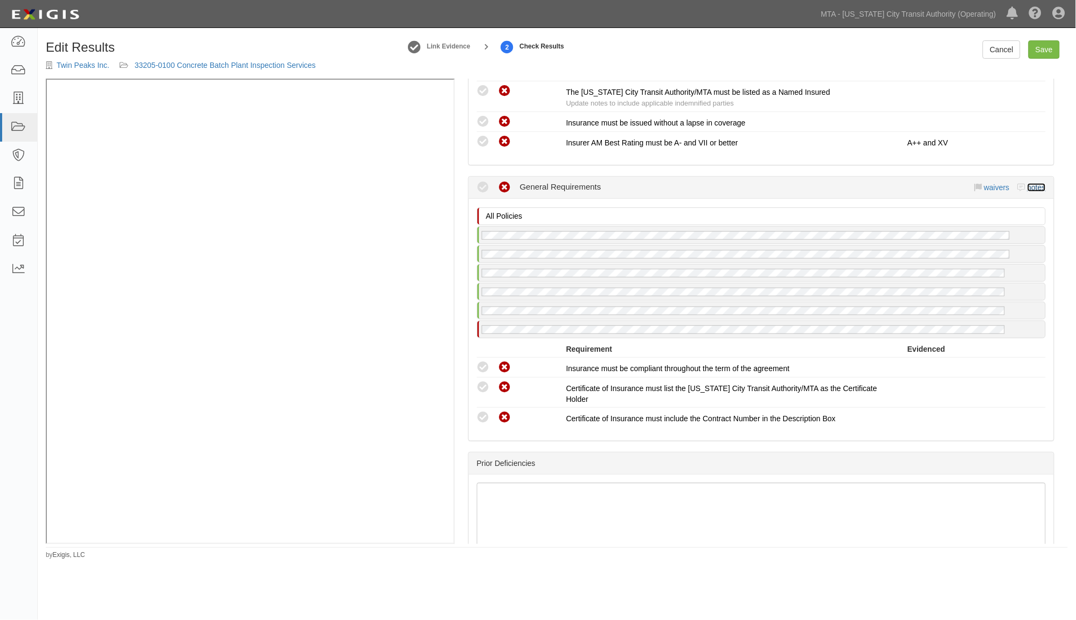
click at [1032, 183] on link "notes" at bounding box center [1037, 187] width 18 height 9
radio input "true"
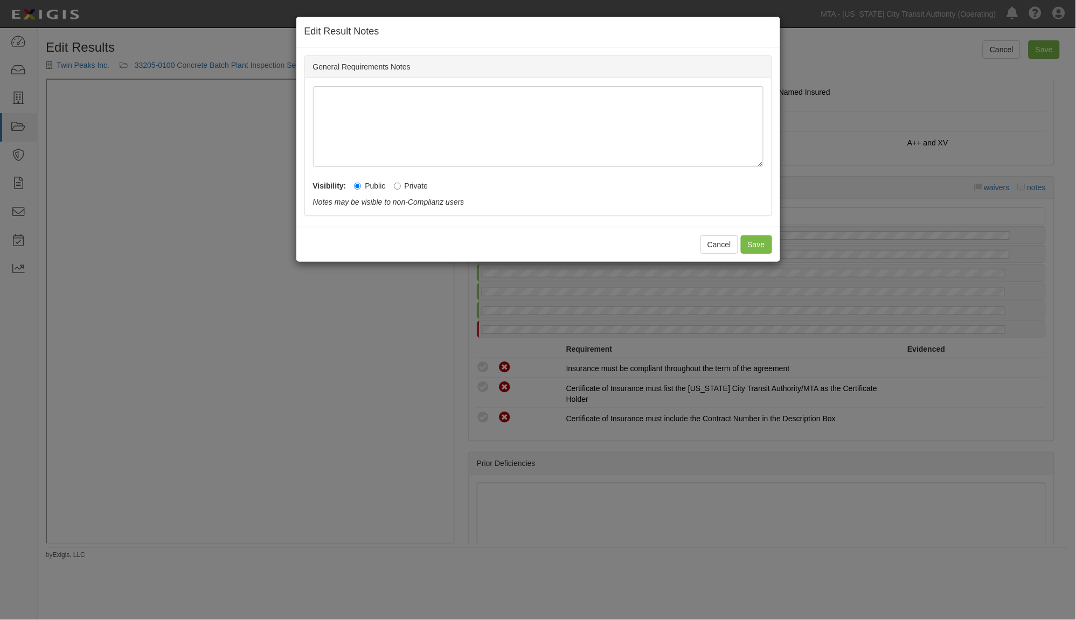
click at [410, 185] on label "Private" at bounding box center [411, 186] width 34 height 11
click at [401, 185] on input "Private" at bounding box center [397, 186] width 7 height 7
radio input "true"
click at [756, 239] on button "Save" at bounding box center [756, 244] width 31 height 18
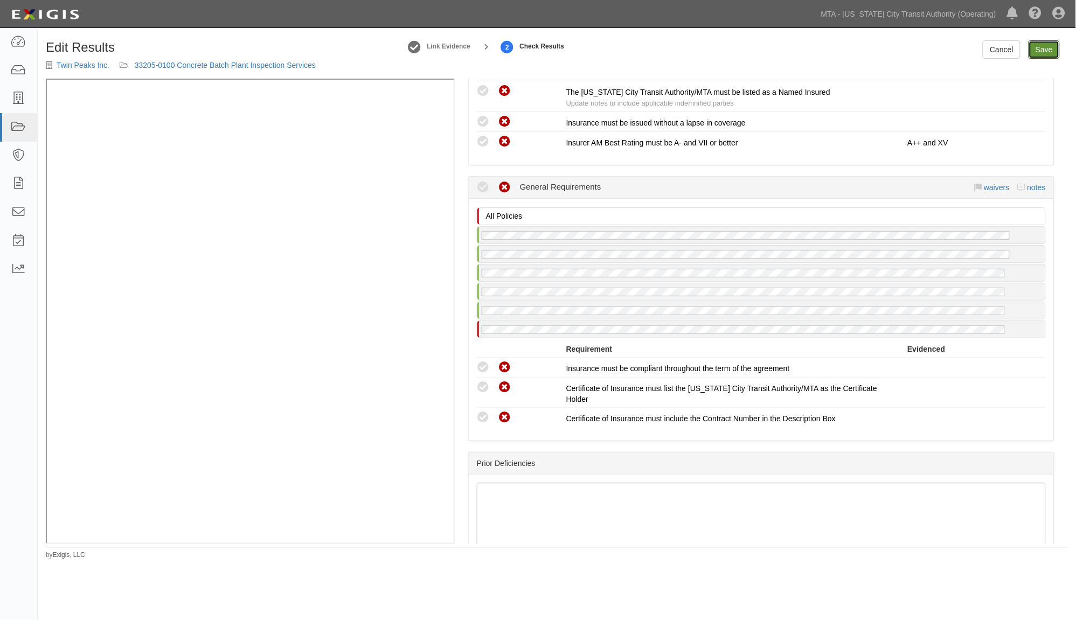
click at [1045, 50] on link "Save" at bounding box center [1044, 49] width 31 height 18
radio input "true"
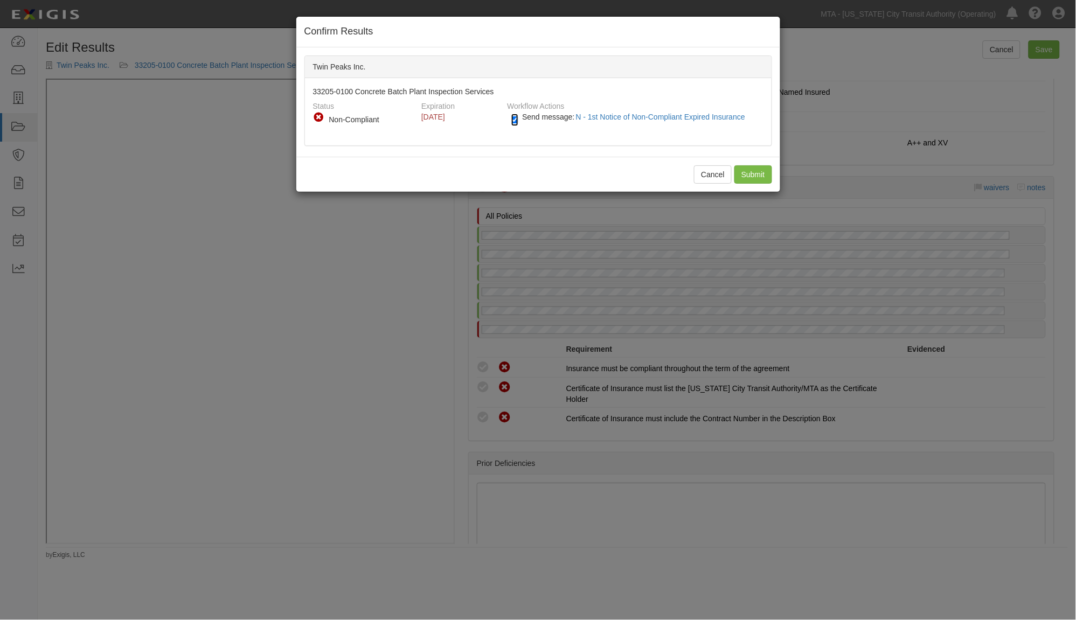
click at [515, 120] on input "Send message: N - 1st Notice of Non-Compliant Expired Insurance" at bounding box center [514, 120] width 7 height 12
checkbox input "false"
click at [753, 174] on input "Submit" at bounding box center [753, 174] width 38 height 18
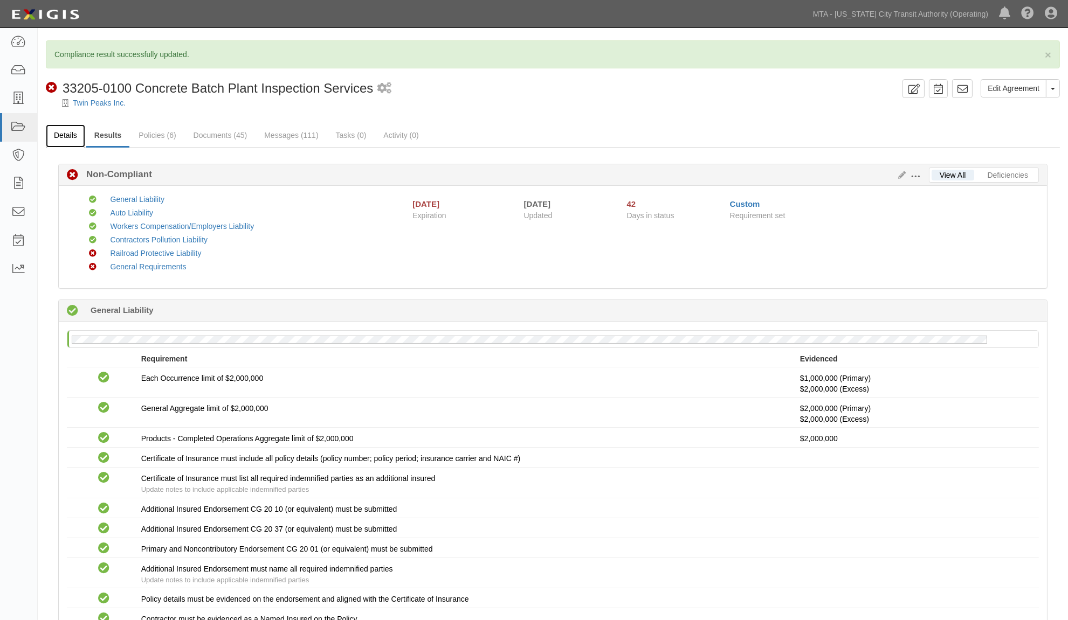
click at [68, 131] on link "Details" at bounding box center [65, 135] width 39 height 23
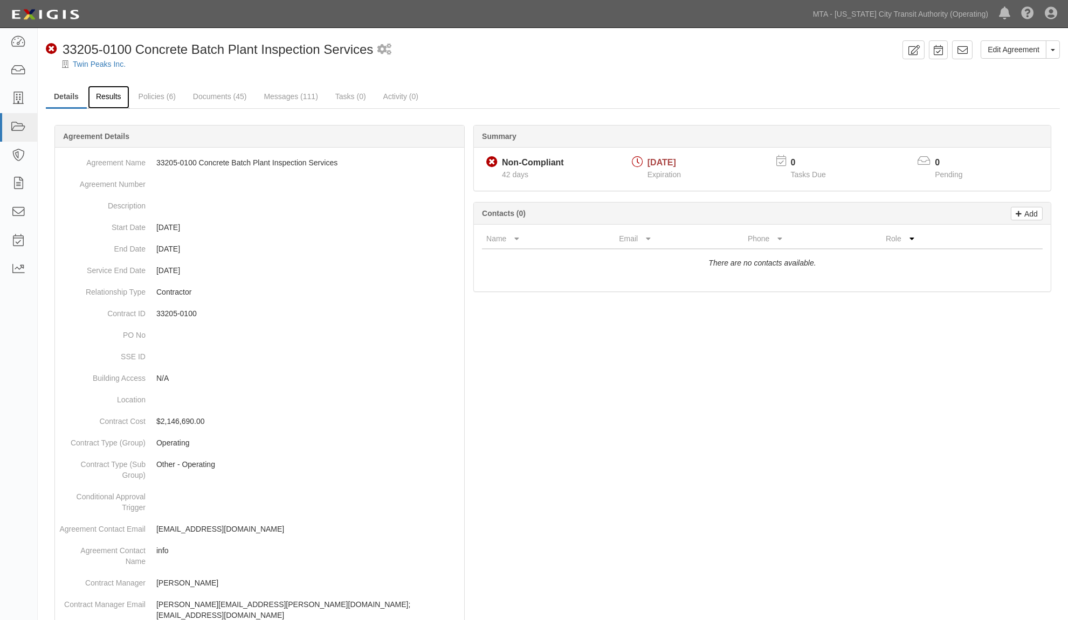
click at [107, 103] on link "Results" at bounding box center [108, 97] width 41 height 23
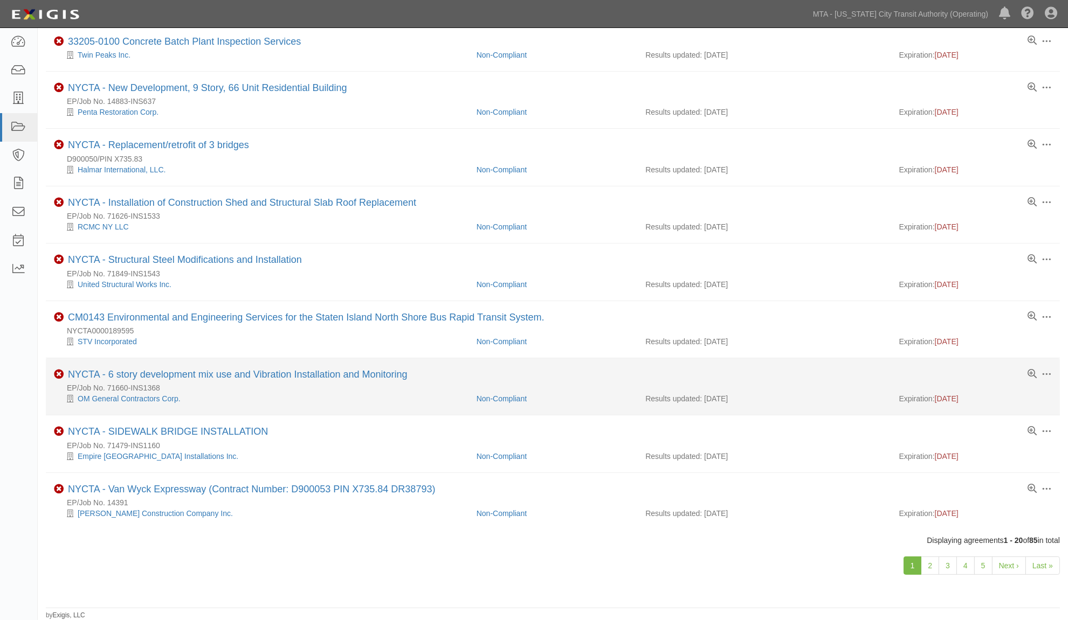
scroll to position [682, 0]
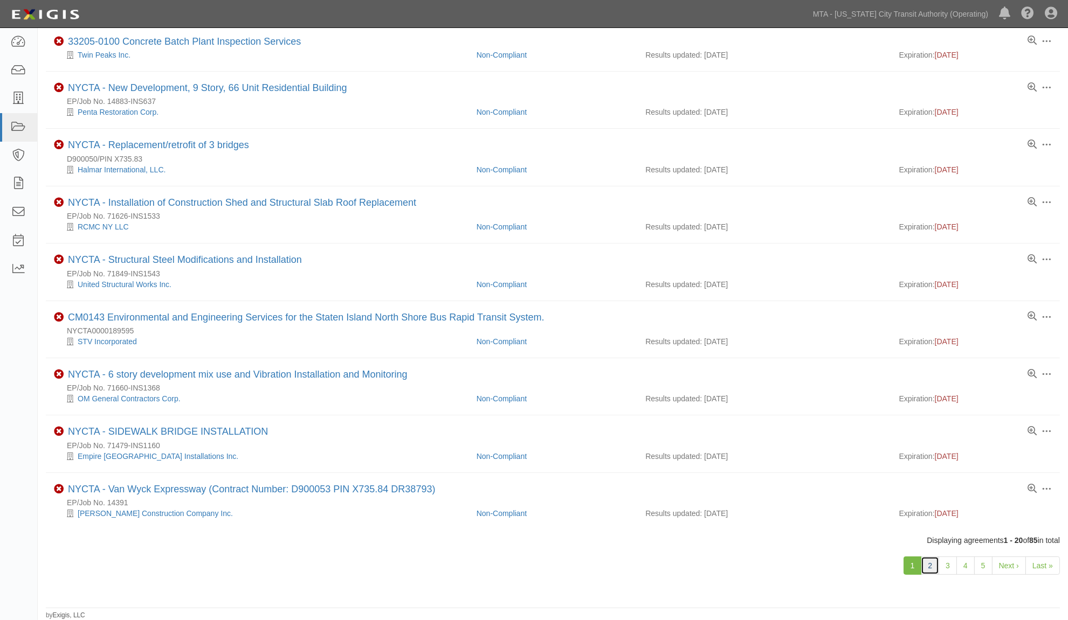
click at [930, 566] on link "2" at bounding box center [929, 566] width 18 height 18
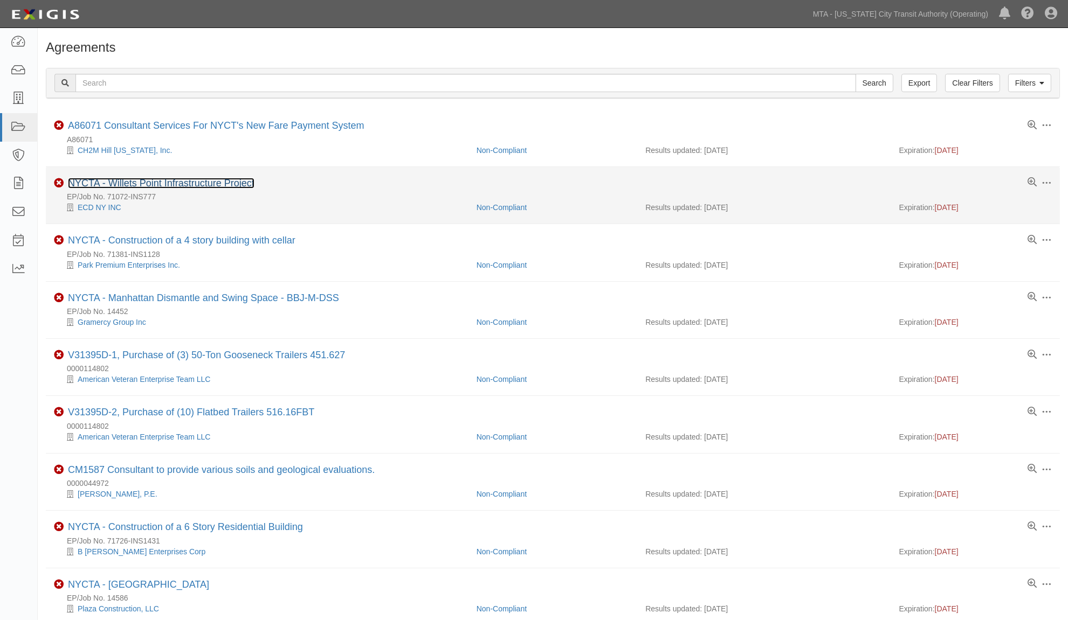
click at [206, 185] on link "NYCTA - Willets Point Infrastructure Project" at bounding box center [161, 183] width 186 height 11
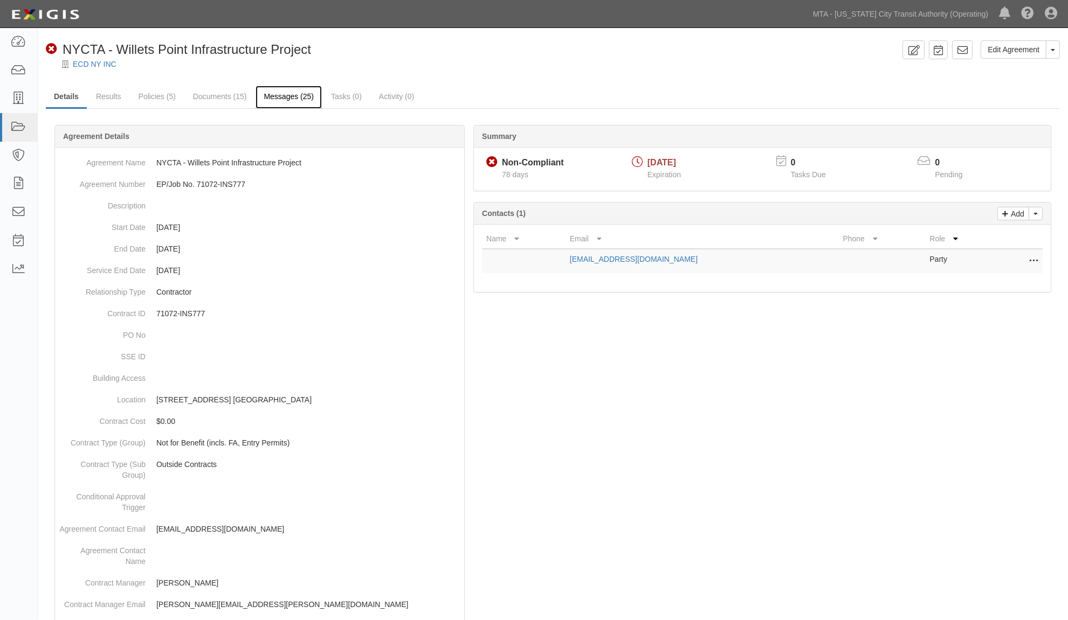
click at [296, 99] on link "Messages (25)" at bounding box center [288, 97] width 66 height 23
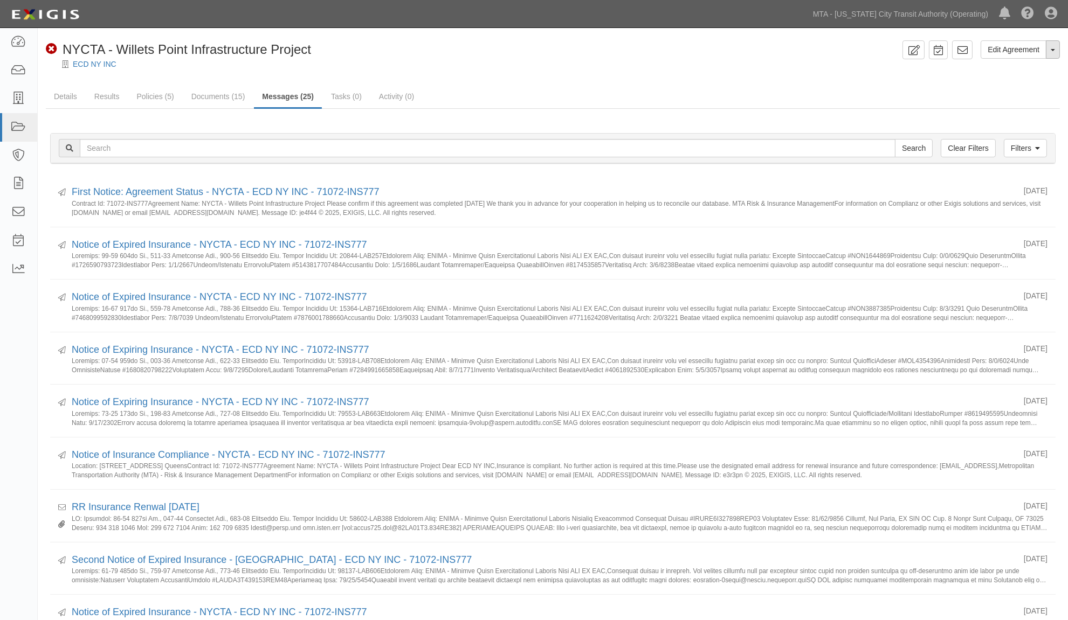
click at [1059, 52] on button "Toggle Agreement Dropdown" at bounding box center [1052, 49] width 14 height 18
click at [1027, 85] on link "Archive Agreement" at bounding box center [1016, 84] width 85 height 14
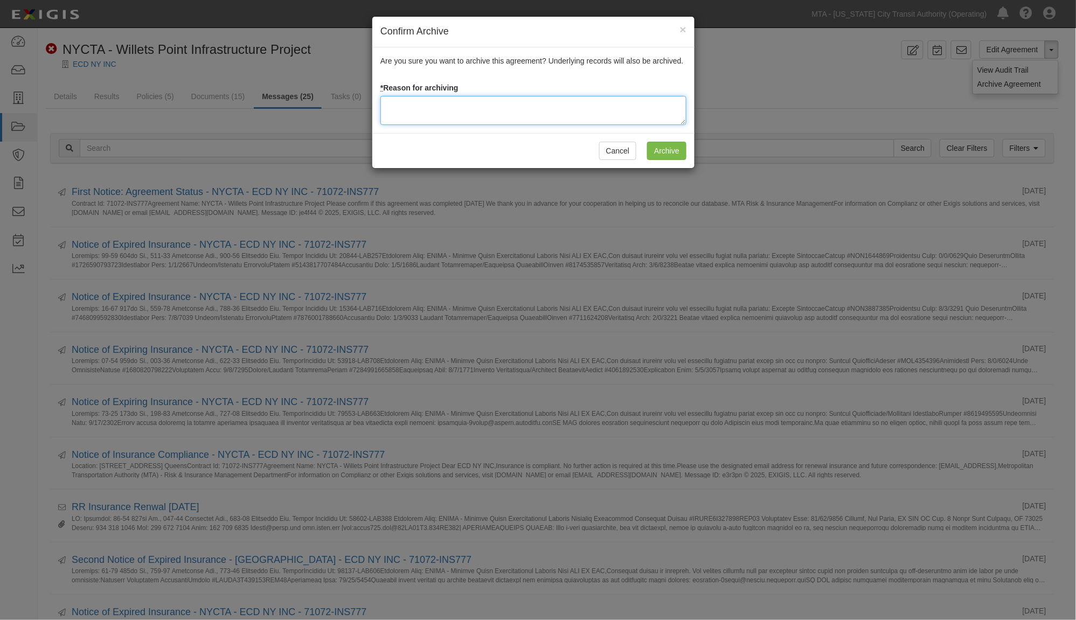
click at [510, 115] on textarea at bounding box center [533, 110] width 306 height 29
type textarea "closed"
drag, startPoint x: 668, startPoint y: 153, endPoint x: 660, endPoint y: 153, distance: 8.6
click at [667, 153] on input "Archive" at bounding box center [666, 151] width 39 height 18
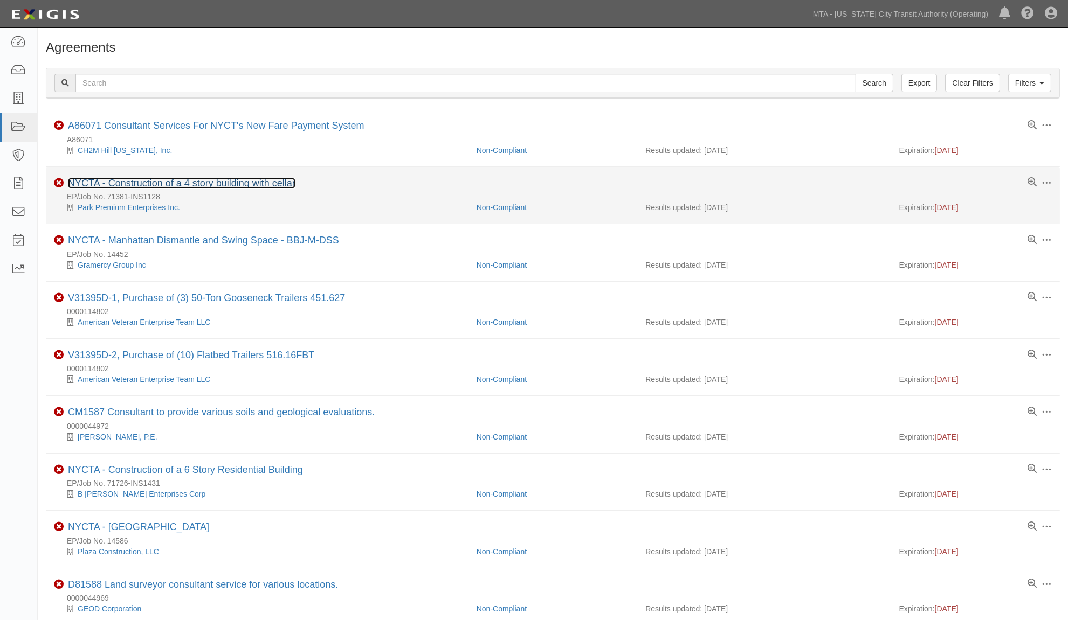
click at [251, 184] on link "NYCTA - Construction of a 4 story building with cellar" at bounding box center [181, 183] width 227 height 11
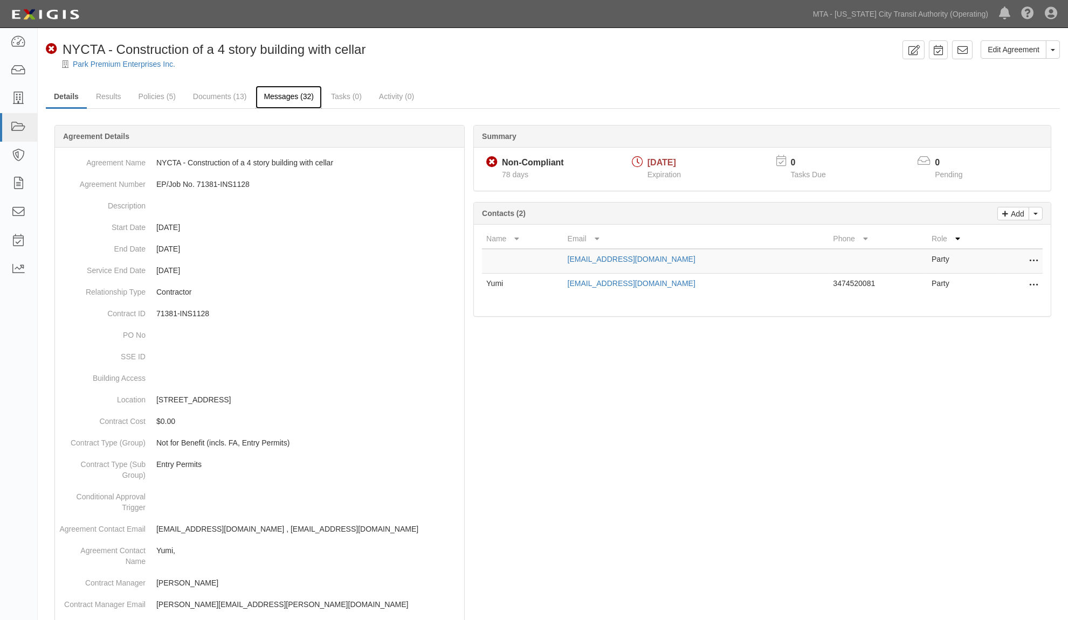
click at [273, 99] on link "Messages (32)" at bounding box center [288, 97] width 66 height 23
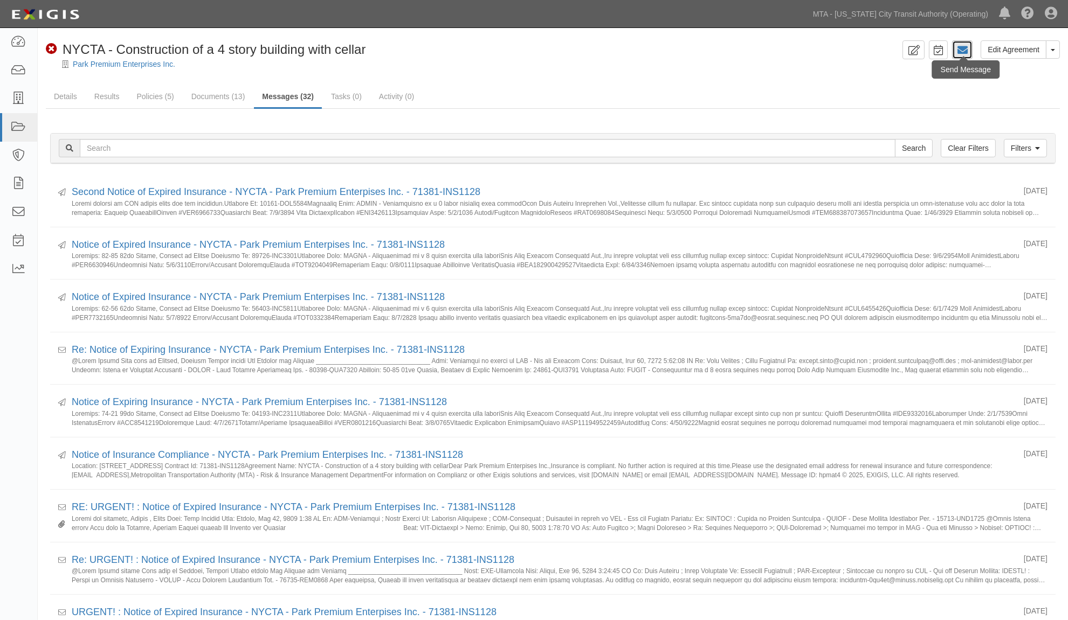
click at [965, 45] on icon at bounding box center [962, 50] width 11 height 11
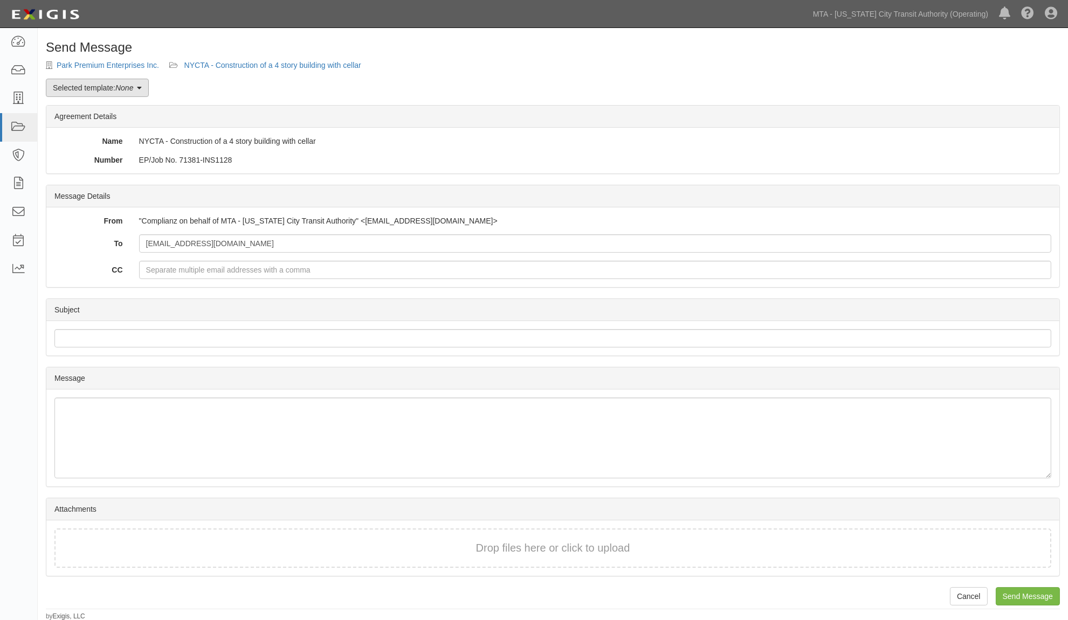
click at [108, 87] on link "Selected template: None" at bounding box center [97, 88] width 103 height 18
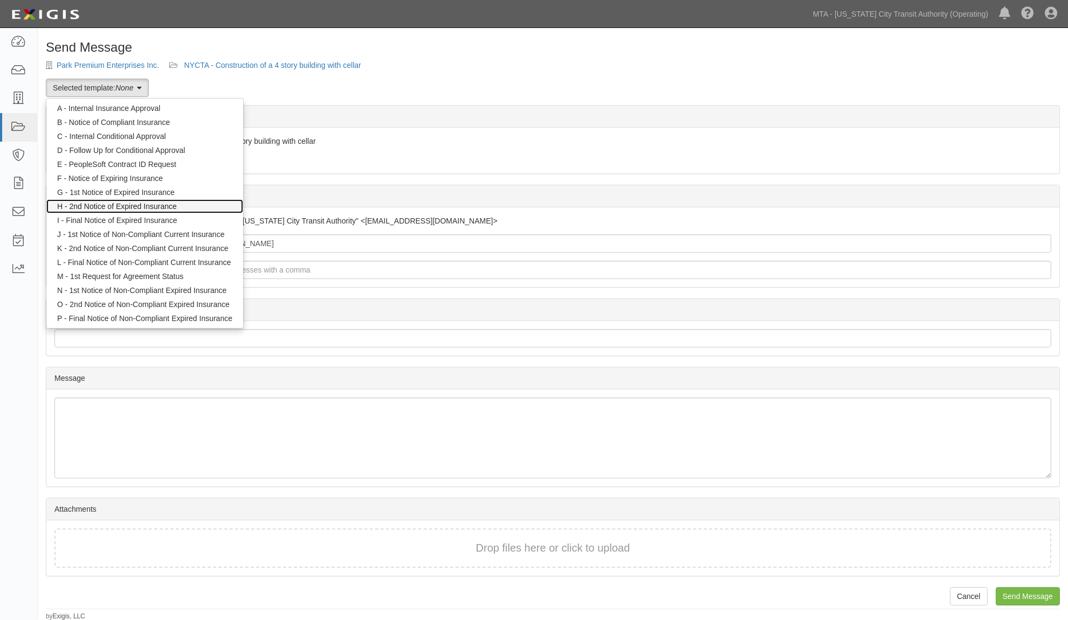
click at [149, 201] on link "H - 2nd Notice of Expired Insurance" at bounding box center [144, 206] width 197 height 14
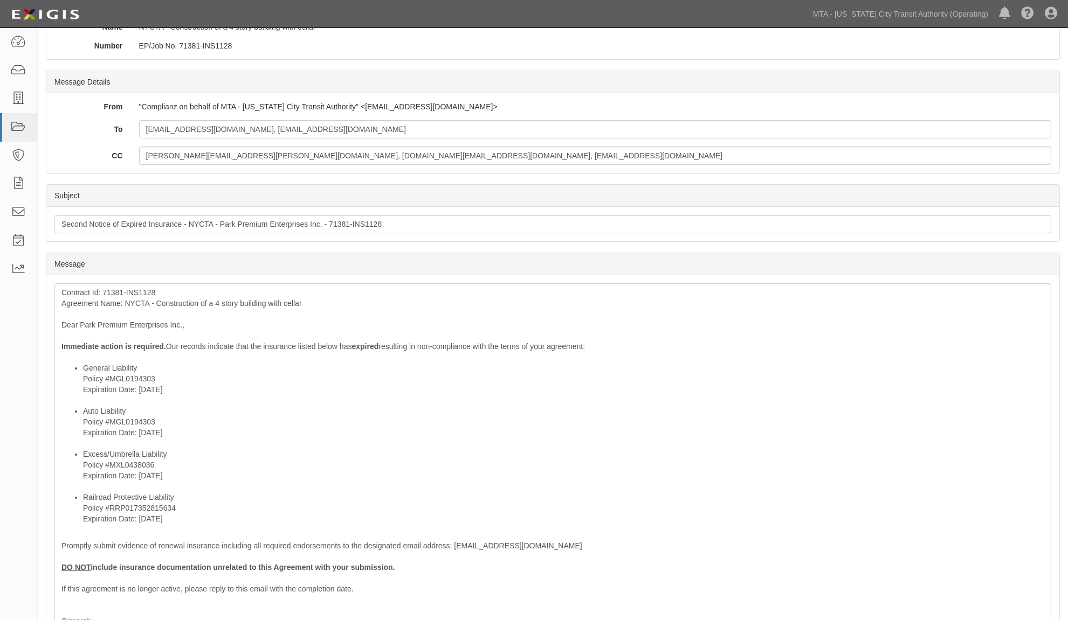
scroll to position [120, 0]
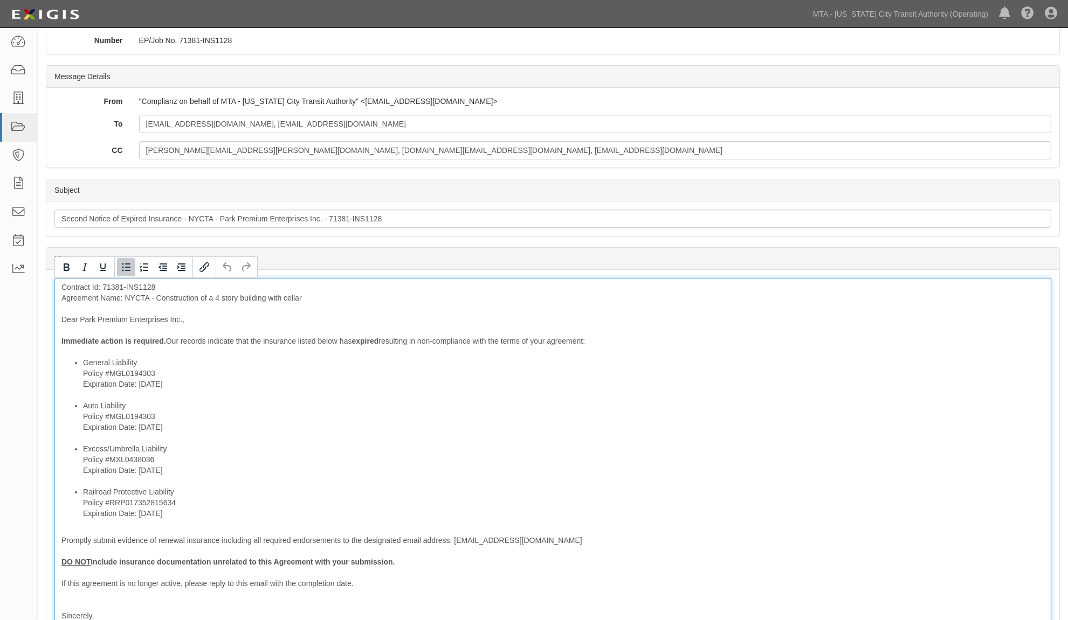
drag, startPoint x: 168, startPoint y: 385, endPoint x: 81, endPoint y: 385, distance: 86.8
click at [81, 385] on ul "General Liability Policy #MGL0194303 Expiration Date: 7/1/2025 Auto Liability P…" at bounding box center [552, 438] width 982 height 162
click at [66, 262] on icon "Bold" at bounding box center [66, 267] width 13 height 13
drag, startPoint x: 171, startPoint y: 427, endPoint x: 81, endPoint y: 427, distance: 90.0
click at [81, 427] on ul "General Liability Policy #MGL0194303 Expiration Date: 7/1/2025 Auto Liability P…" at bounding box center [552, 438] width 982 height 162
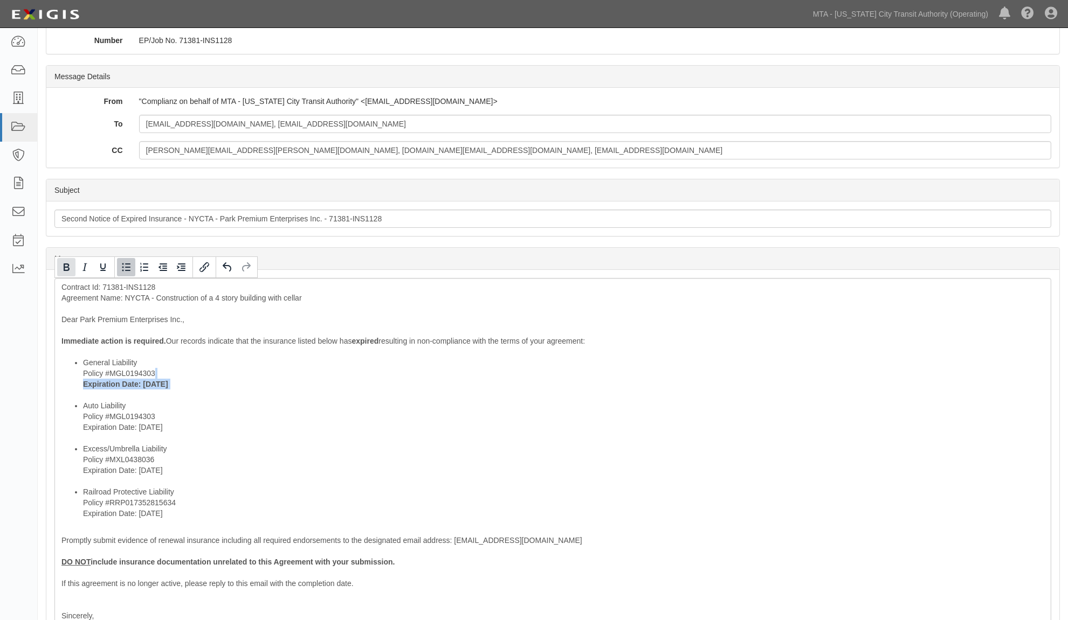
click at [61, 269] on icon "Bold" at bounding box center [66, 267] width 13 height 13
drag, startPoint x: 115, startPoint y: 472, endPoint x: 68, endPoint y: 468, distance: 47.1
click at [68, 468] on ul "General Liability Policy #MGL0194303 Expiration Date: 7/1/2025 Auto Liability P…" at bounding box center [552, 438] width 982 height 162
click at [64, 268] on icon "Bold" at bounding box center [67, 268] width 6 height 8
drag, startPoint x: 185, startPoint y: 515, endPoint x: 76, endPoint y: 515, distance: 109.4
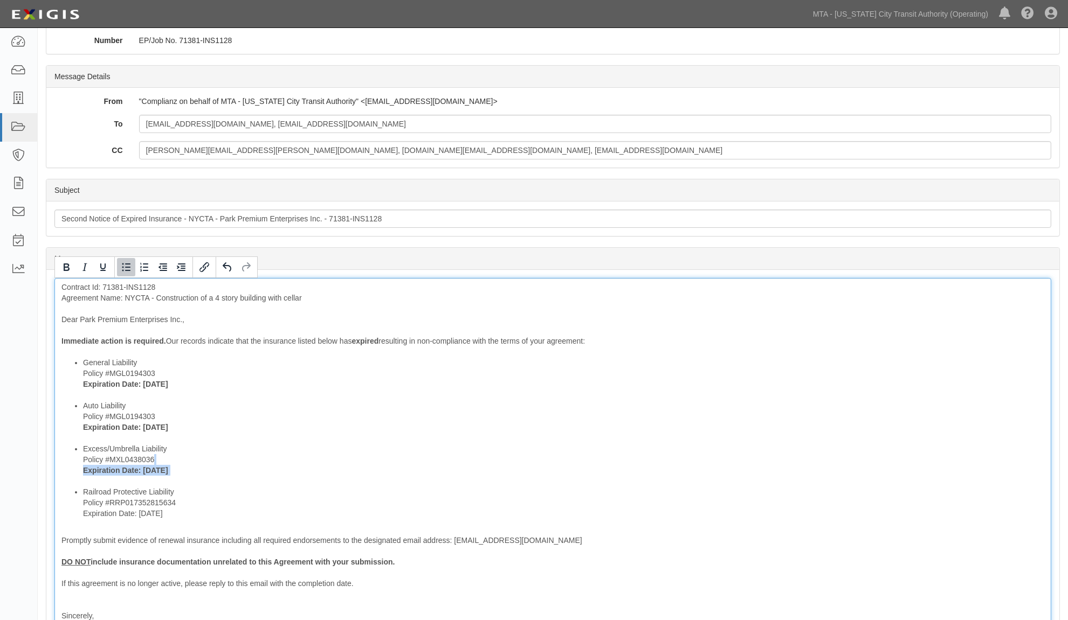
click at [76, 515] on ul "General Liability Policy #MGL0194303 Expiration Date: 7/1/2025 Auto Liability P…" at bounding box center [552, 438] width 982 height 162
click at [68, 264] on icon "Bold" at bounding box center [66, 267] width 13 height 13
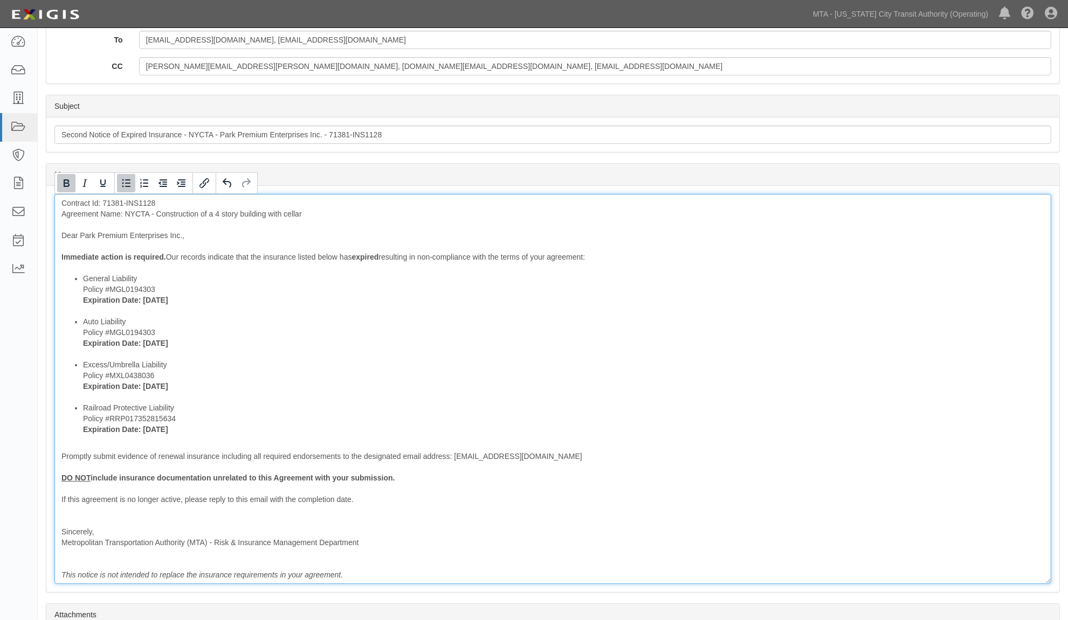
scroll to position [310, 0]
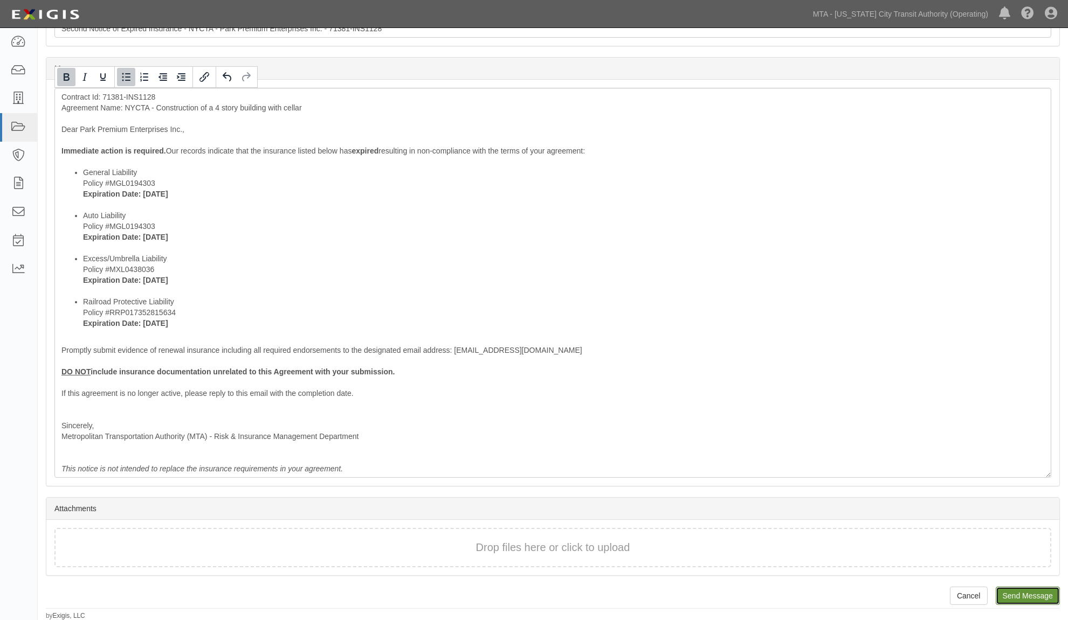
click at [1024, 597] on input "Send Message" at bounding box center [1027, 596] width 64 height 18
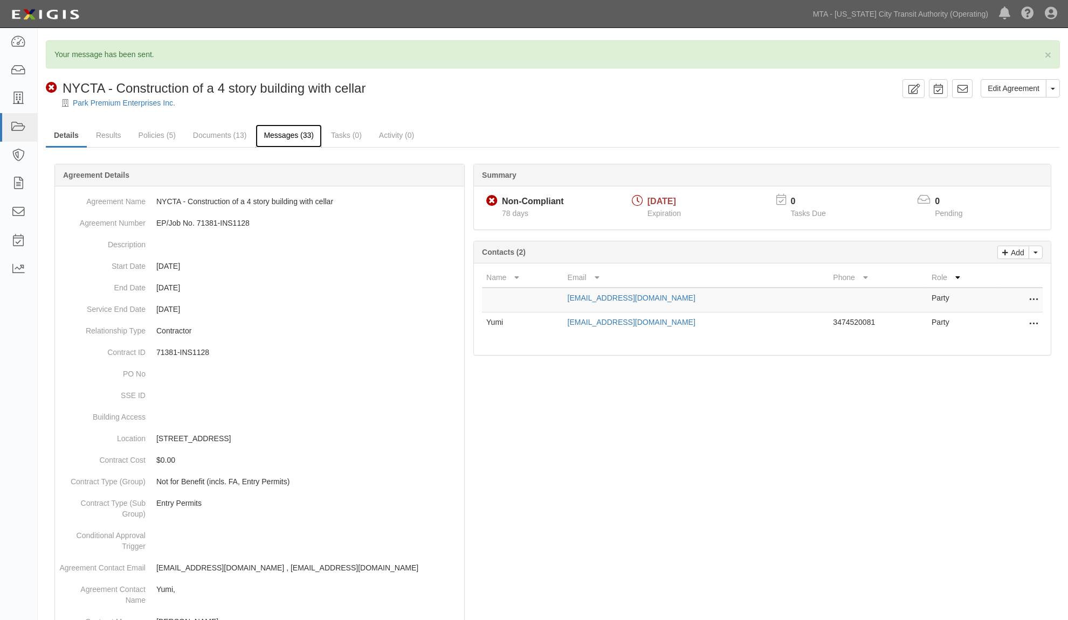
click at [278, 133] on link "Messages (33)" at bounding box center [288, 135] width 66 height 23
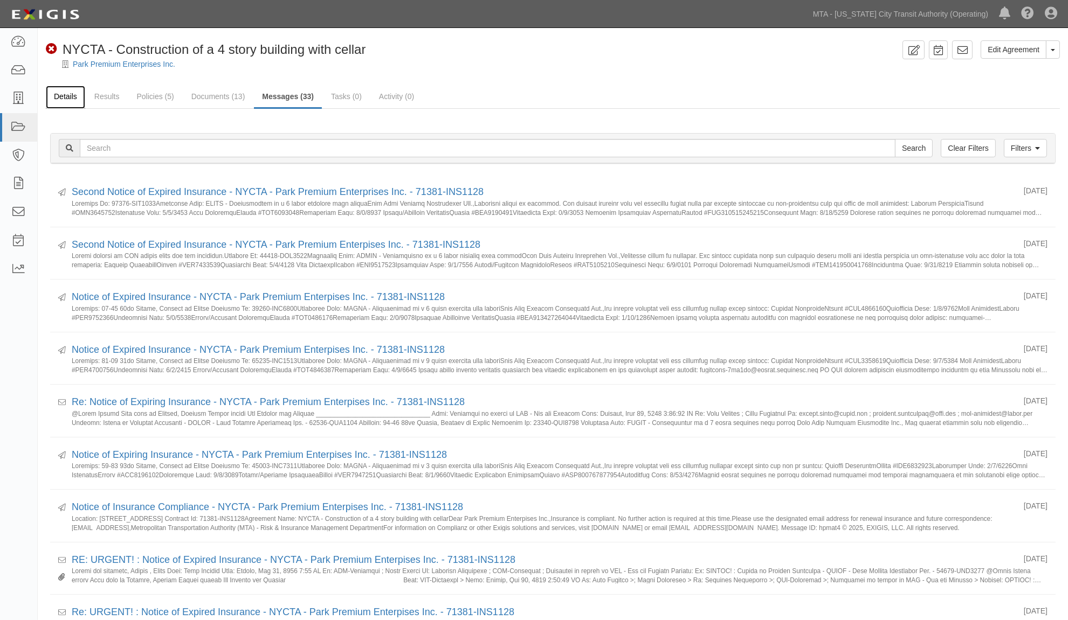
click at [60, 92] on link "Details" at bounding box center [65, 97] width 39 height 23
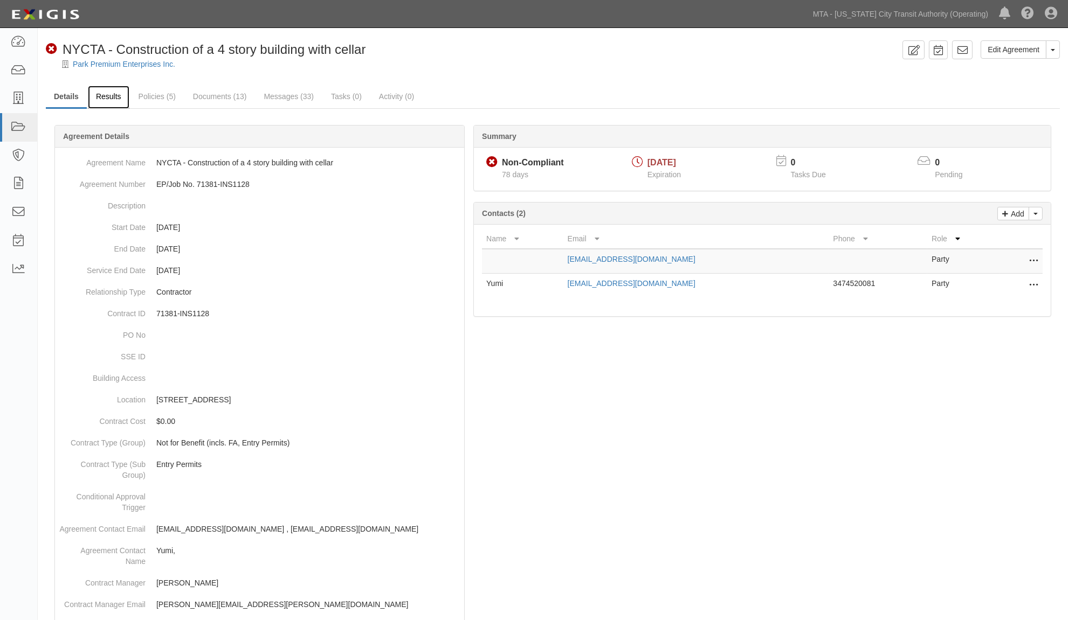
click at [101, 93] on link "Results" at bounding box center [108, 97] width 41 height 23
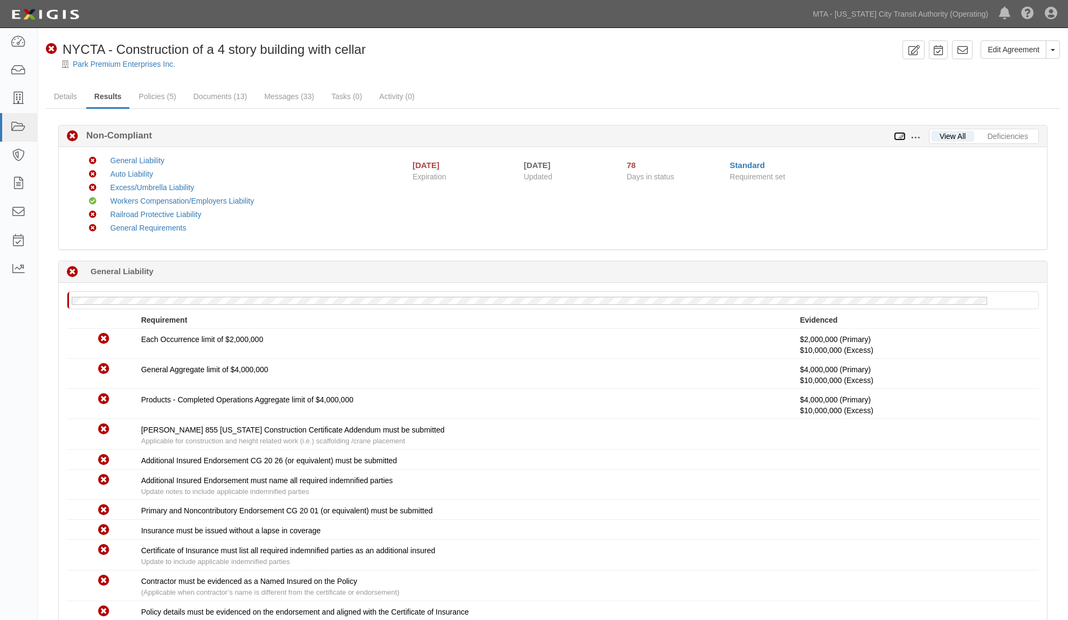
click at [900, 137] on icon at bounding box center [899, 137] width 12 height 8
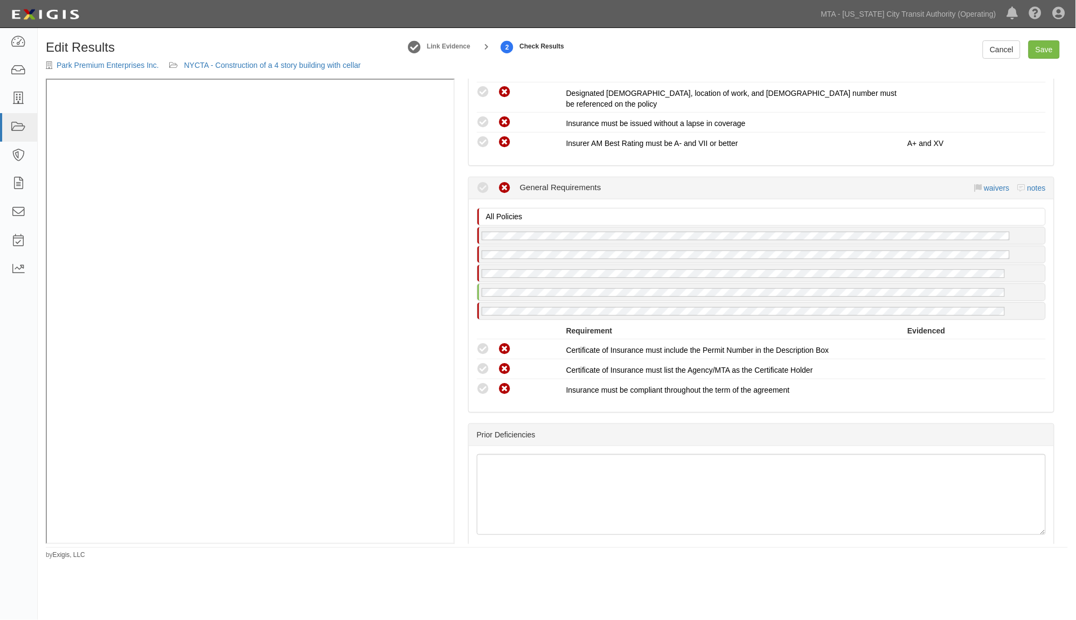
scroll to position [1567, 0]
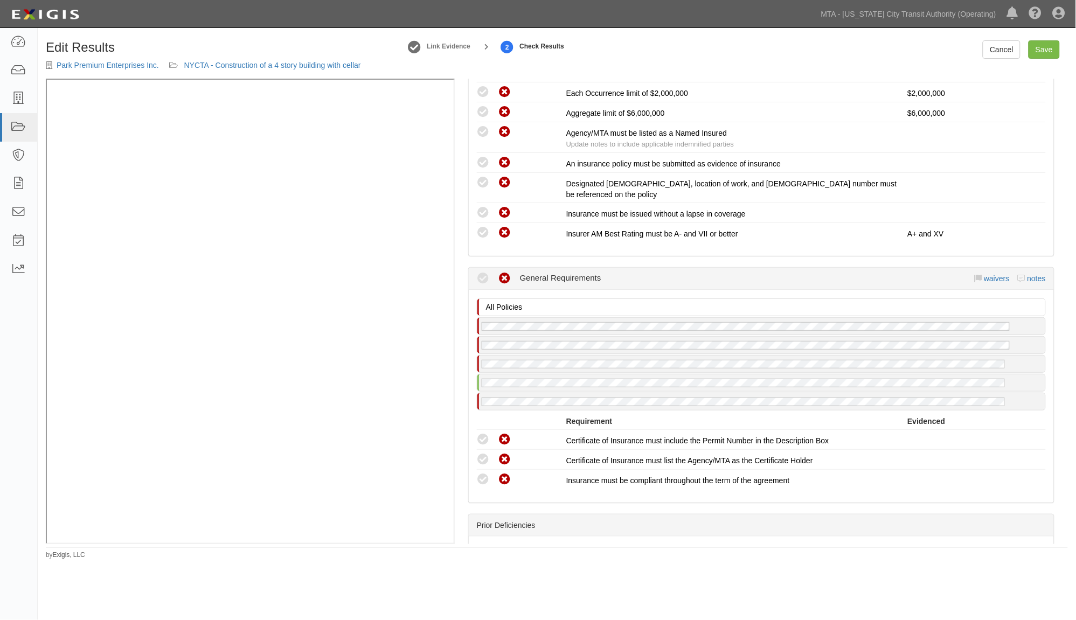
click at [1032, 268] on div "Compliant Waived Non-Compliant General Requirements waivers notes" at bounding box center [761, 279] width 569 height 22
click at [1032, 274] on link "notes" at bounding box center [1037, 278] width 18 height 9
radio input "true"
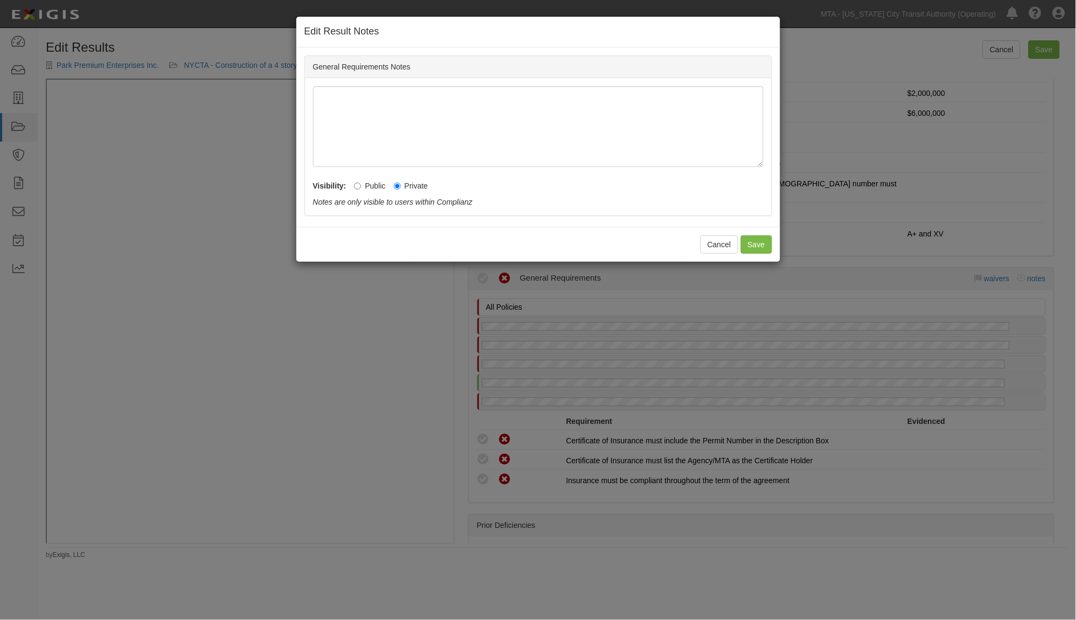
click at [374, 181] on label "Public" at bounding box center [369, 186] width 31 height 11
click at [361, 183] on input "Public" at bounding box center [357, 186] width 7 height 7
radio input "true"
click at [758, 241] on button "Save" at bounding box center [756, 244] width 31 height 18
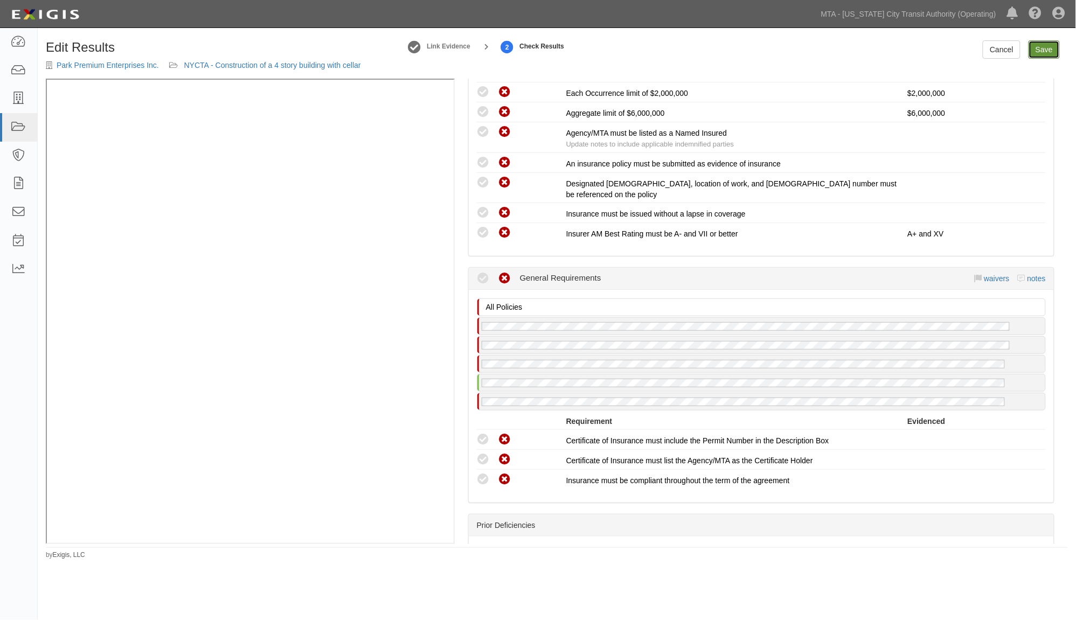
click at [1033, 53] on link "Save" at bounding box center [1044, 49] width 31 height 18
radio input "true"
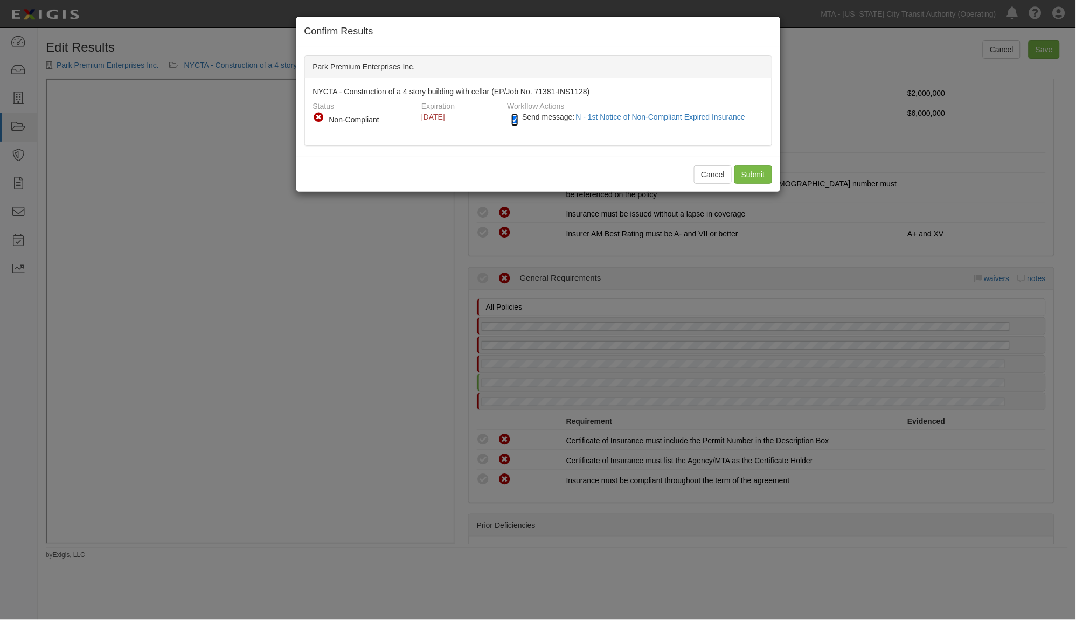
click at [513, 122] on input "Send message: N - 1st Notice of Non-Compliant Expired Insurance" at bounding box center [514, 120] width 7 height 12
checkbox input "false"
click at [741, 175] on input "Submit" at bounding box center [753, 174] width 38 height 18
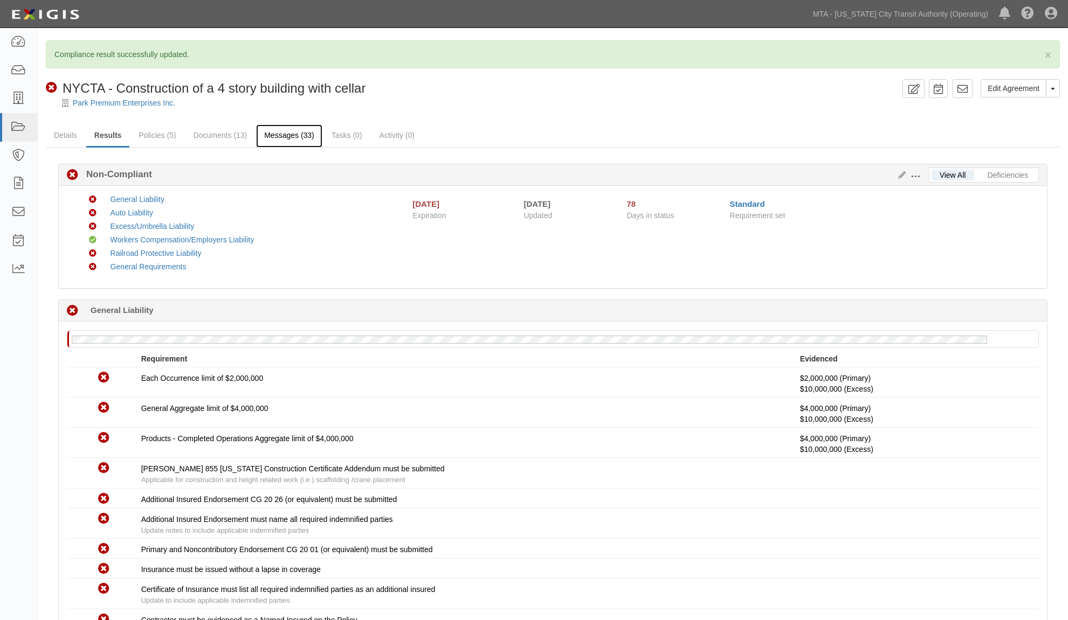
click at [270, 130] on link "Messages (33)" at bounding box center [289, 135] width 66 height 23
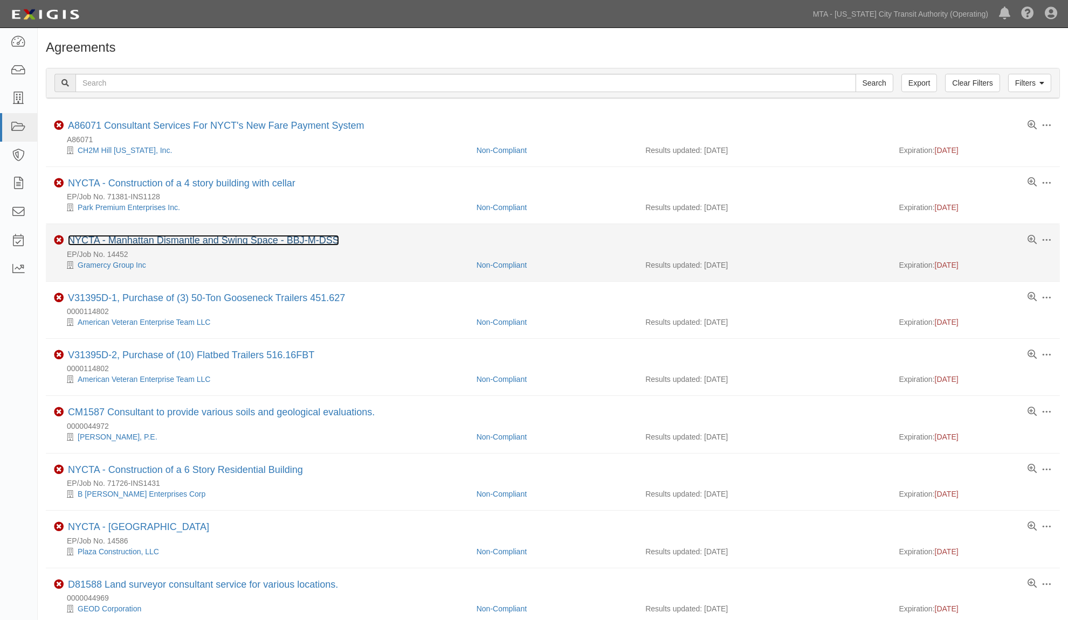
click at [227, 241] on link "NYCTA - Manhattan Dismantle and Swing Space - BBJ-M-DSS" at bounding box center [203, 240] width 271 height 11
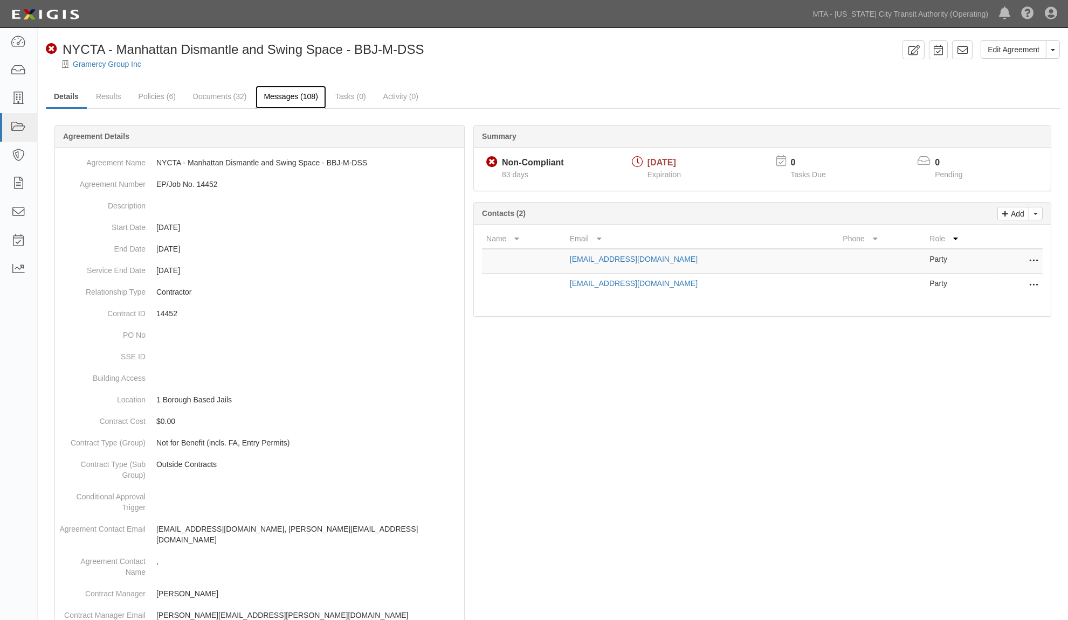
click at [295, 92] on link "Messages (108)" at bounding box center [290, 97] width 70 height 23
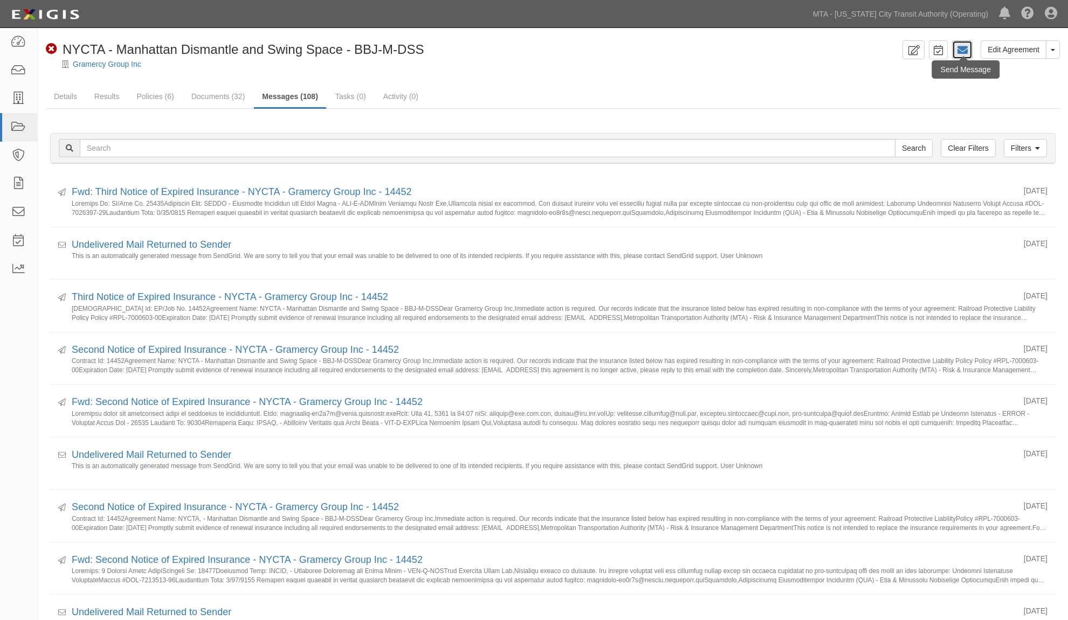
click at [961, 49] on icon at bounding box center [962, 50] width 11 height 11
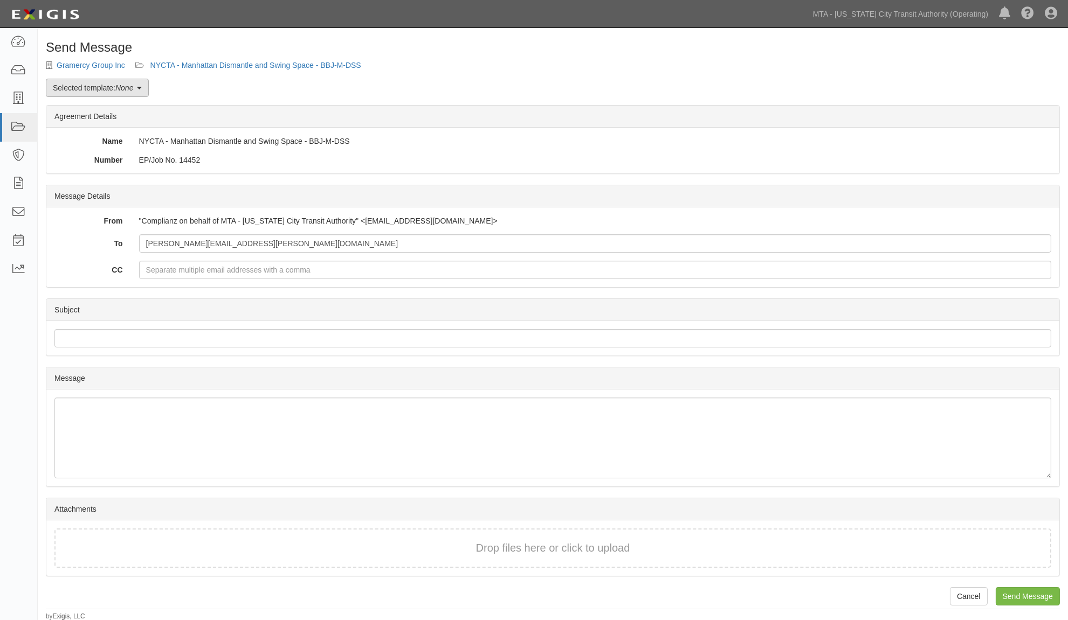
click at [137, 89] on link "Selected template: None" at bounding box center [97, 88] width 103 height 18
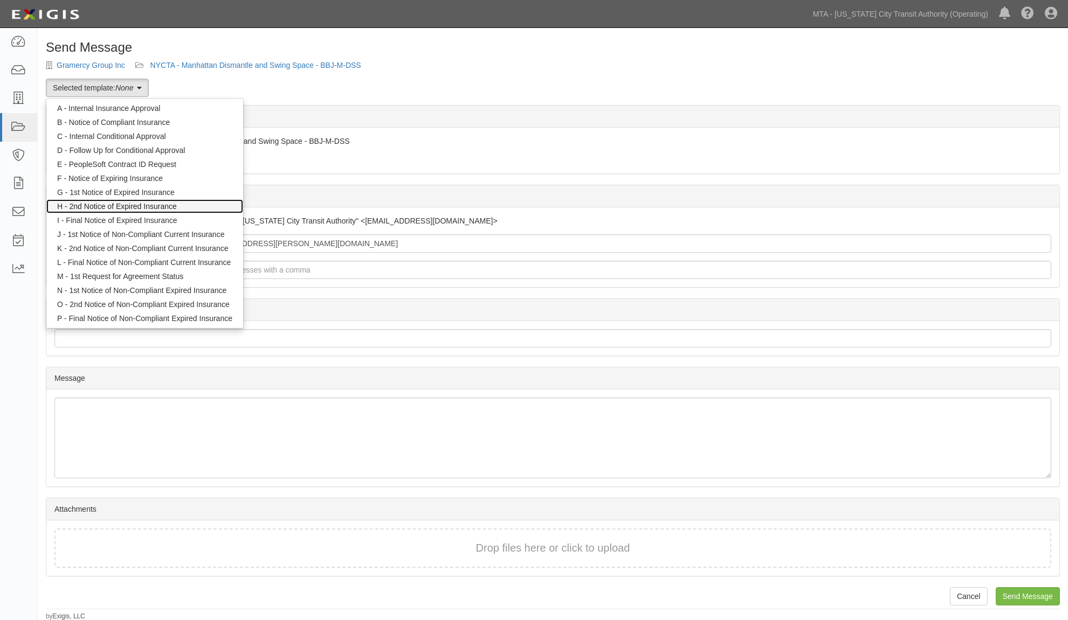
click at [134, 204] on link "H - 2nd Notice of Expired Insurance" at bounding box center [144, 206] width 197 height 14
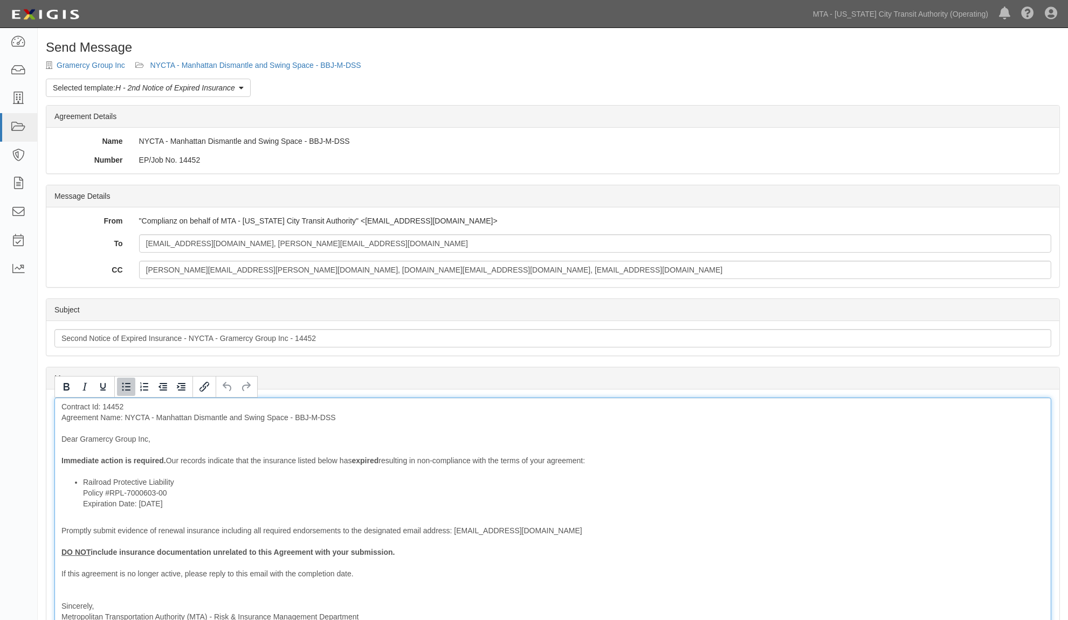
drag, startPoint x: 153, startPoint y: 511, endPoint x: 71, endPoint y: 505, distance: 82.1
click at [71, 505] on ul "Railroad Protective Liability Policy #RPL-7000603-00 Expiration Date: [DATE]" at bounding box center [552, 493] width 982 height 32
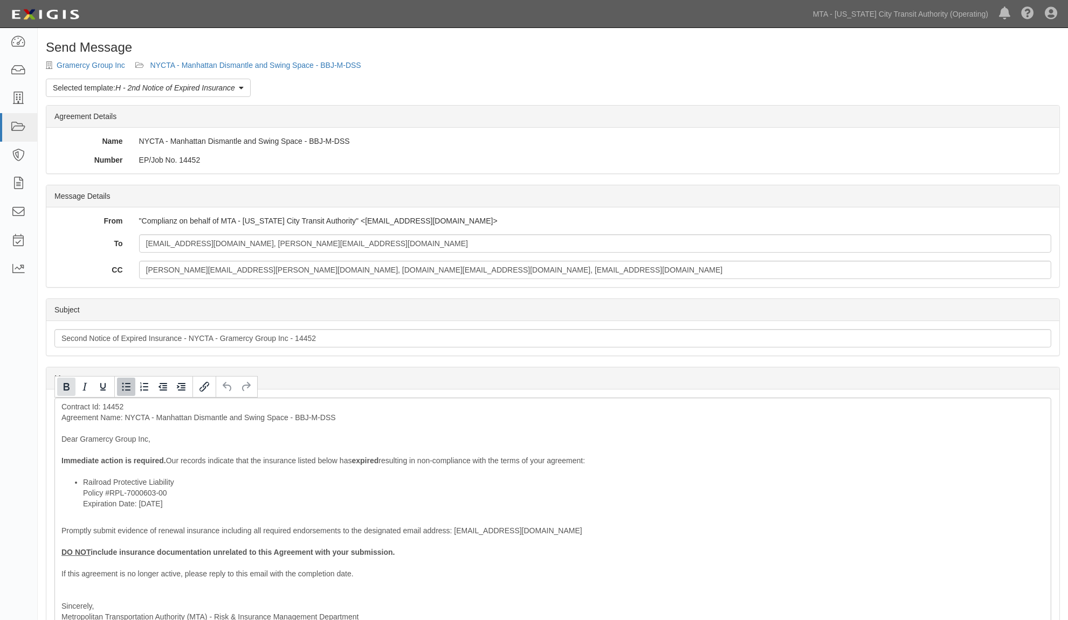
click at [66, 387] on icon "Bold" at bounding box center [67, 387] width 6 height 8
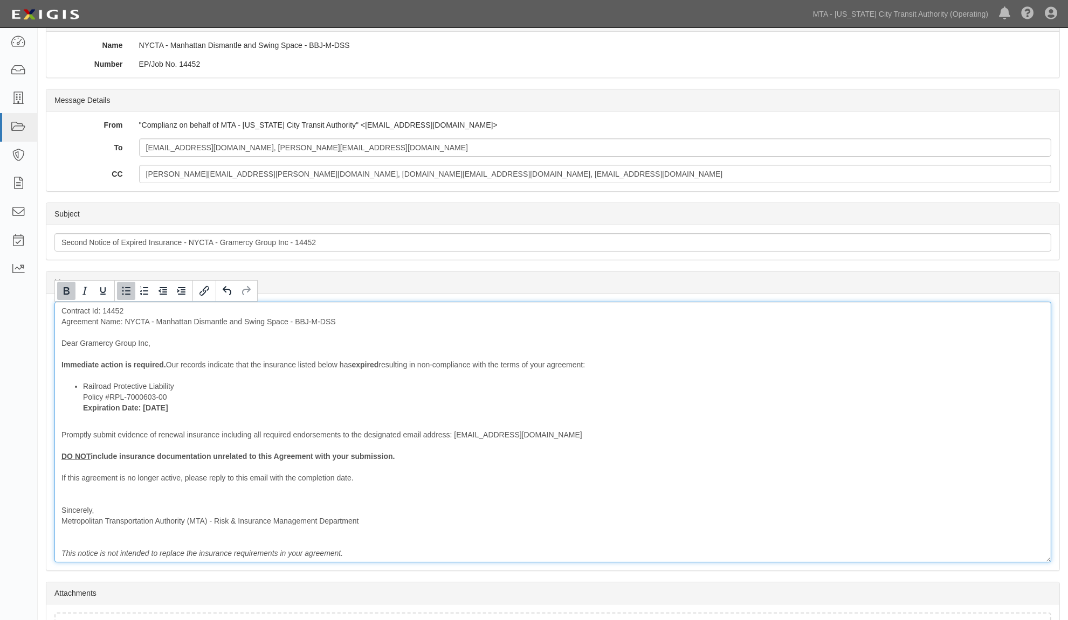
scroll to position [181, 0]
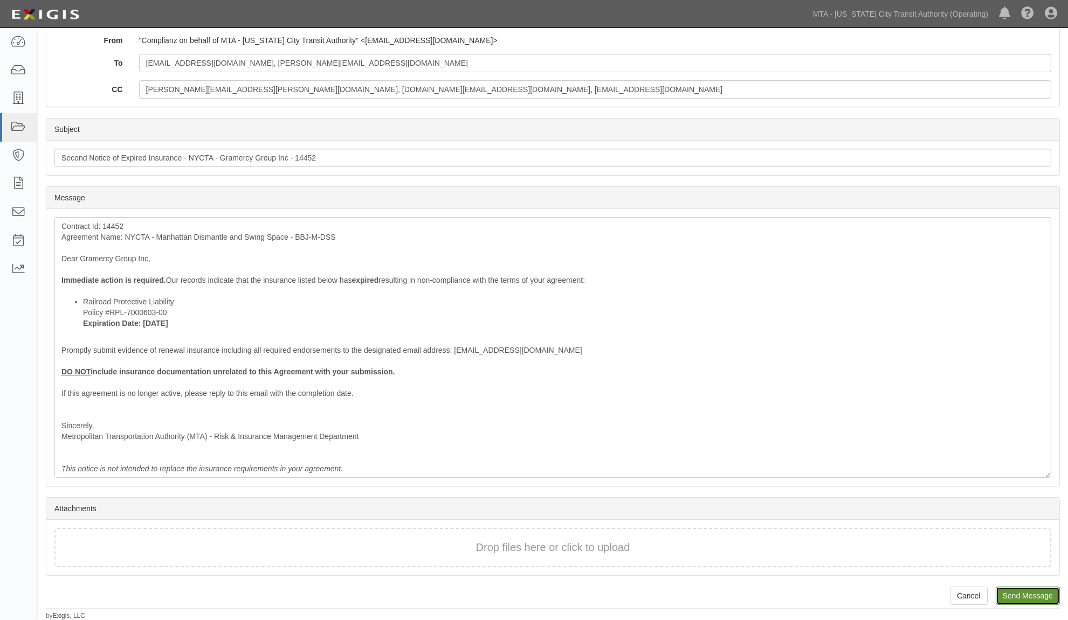
click at [1018, 595] on input "Send Message" at bounding box center [1027, 596] width 64 height 18
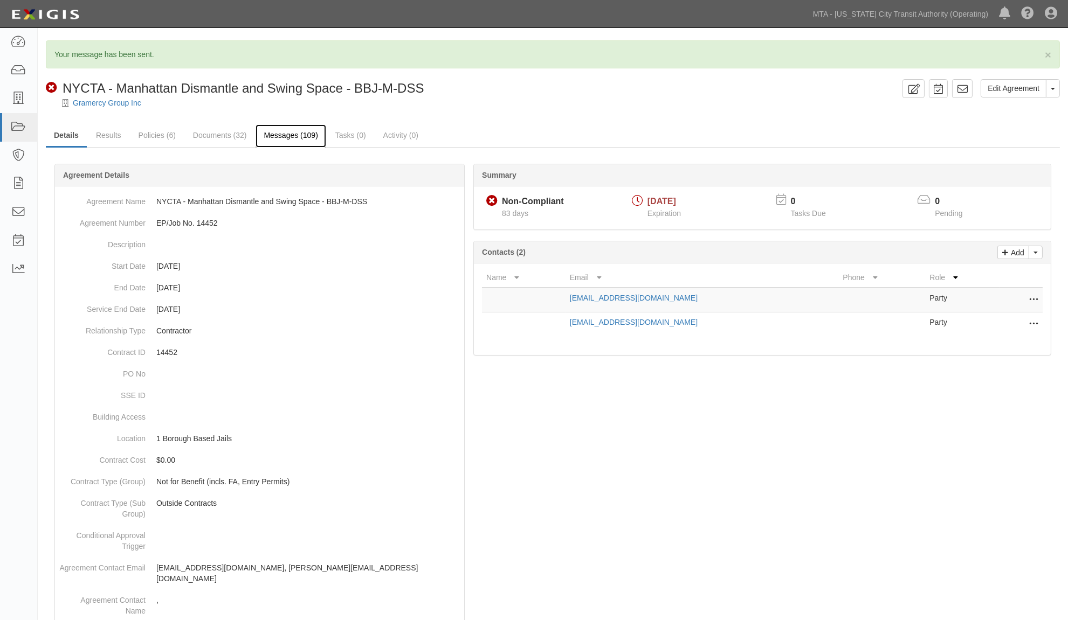
click at [304, 136] on link "Messages (109)" at bounding box center [290, 135] width 70 height 23
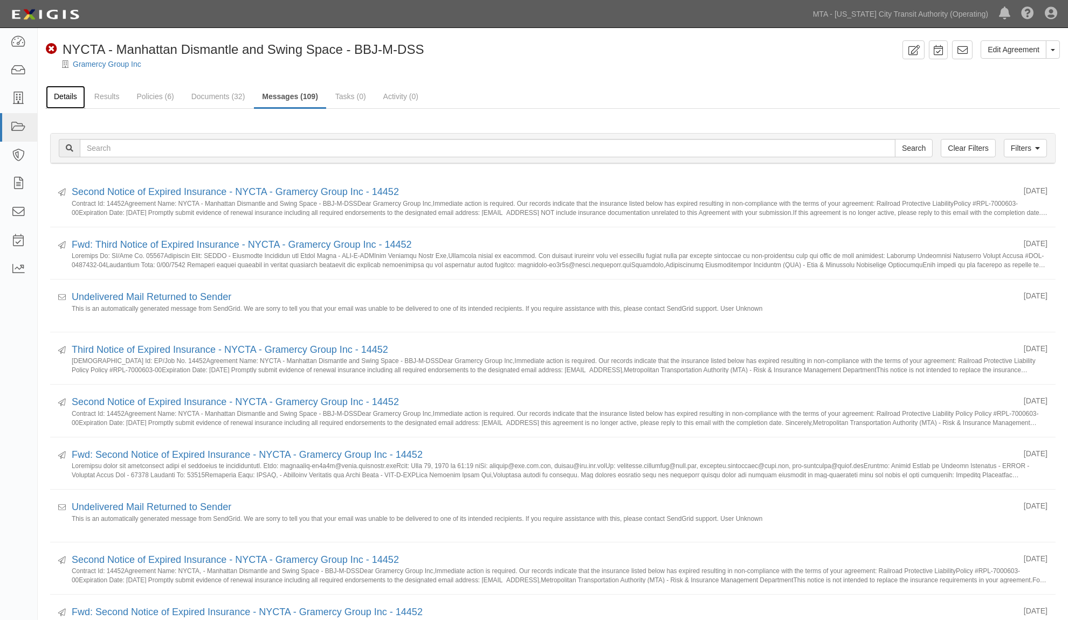
click at [67, 100] on link "Details" at bounding box center [65, 97] width 39 height 23
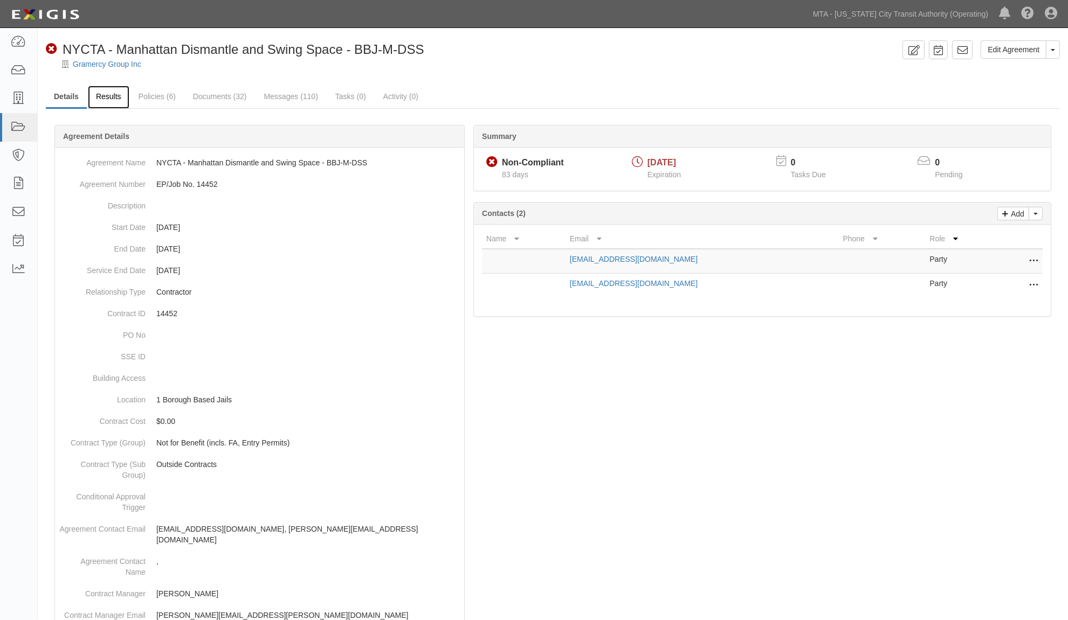
click at [98, 94] on link "Results" at bounding box center [108, 97] width 41 height 23
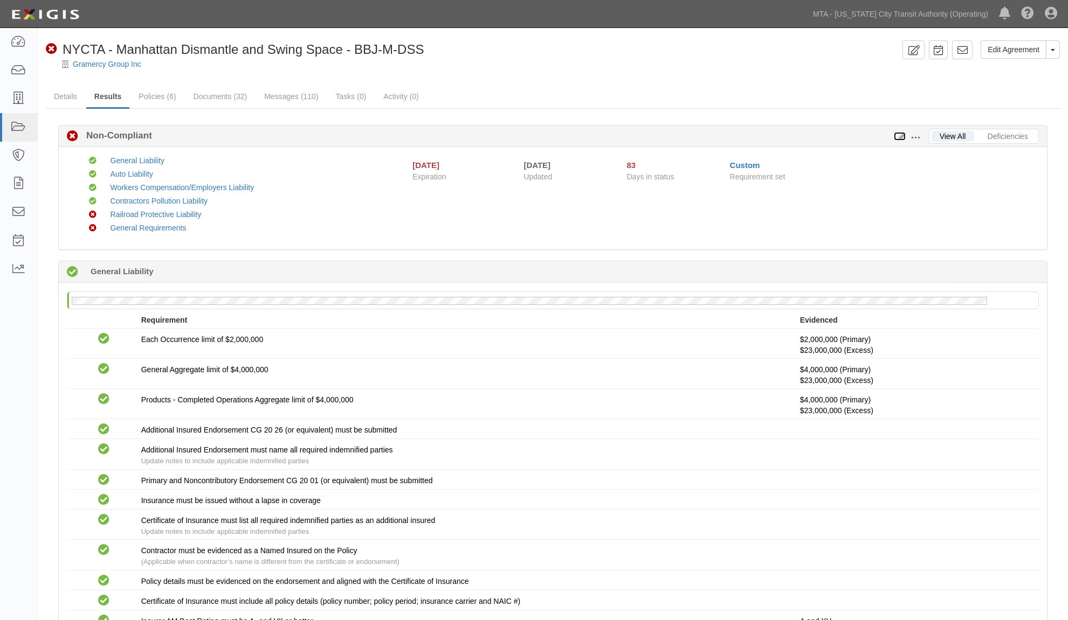
click at [899, 136] on icon at bounding box center [899, 137] width 12 height 8
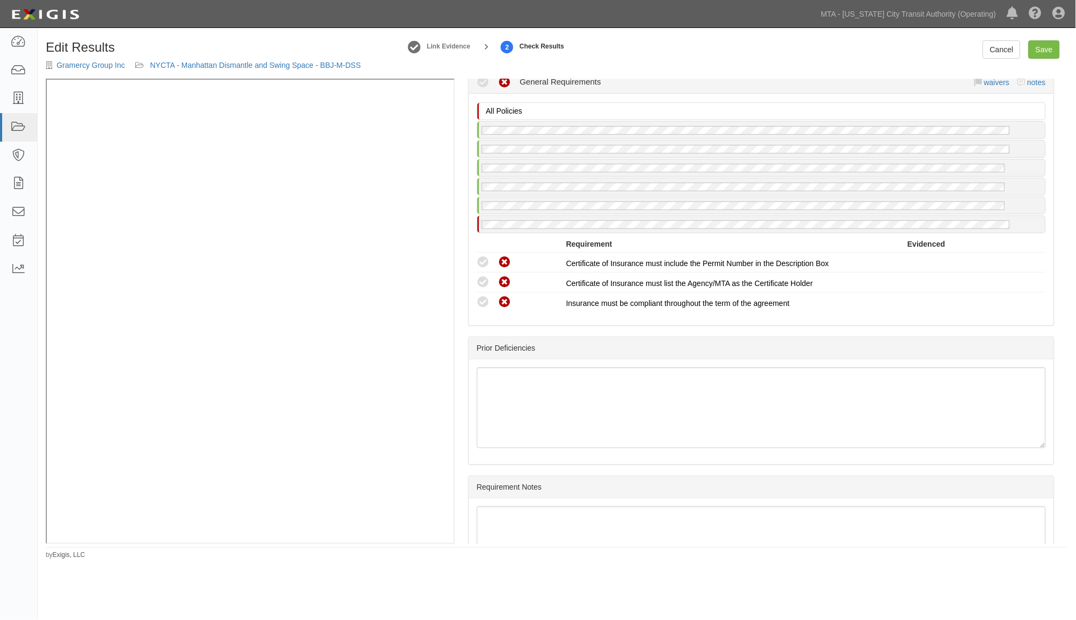
scroll to position [1807, 0]
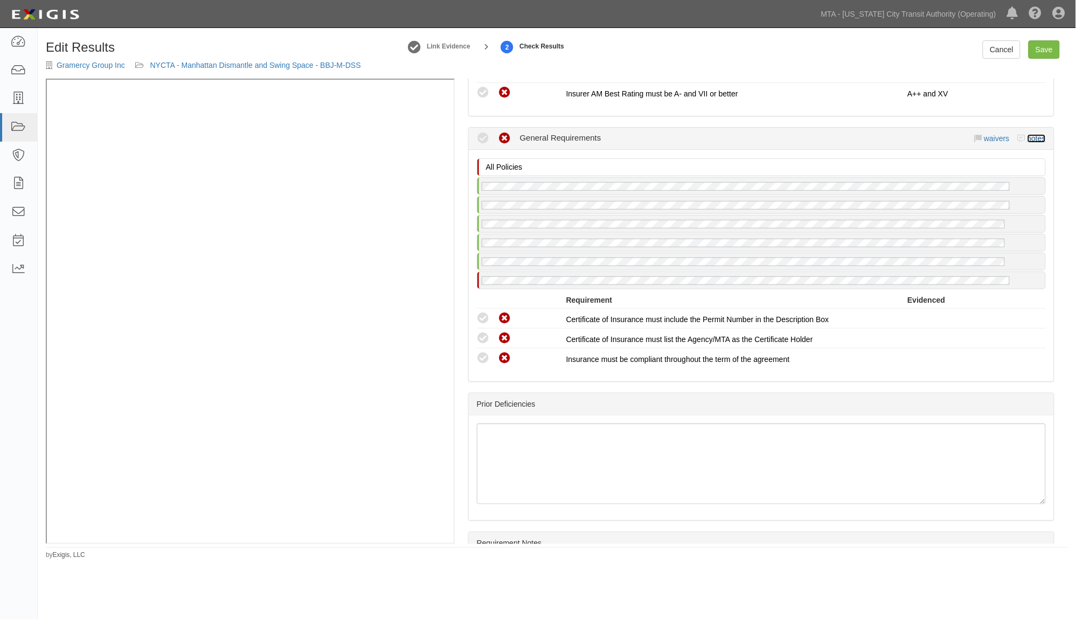
click at [1028, 134] on link "notes" at bounding box center [1037, 138] width 18 height 9
radio input "true"
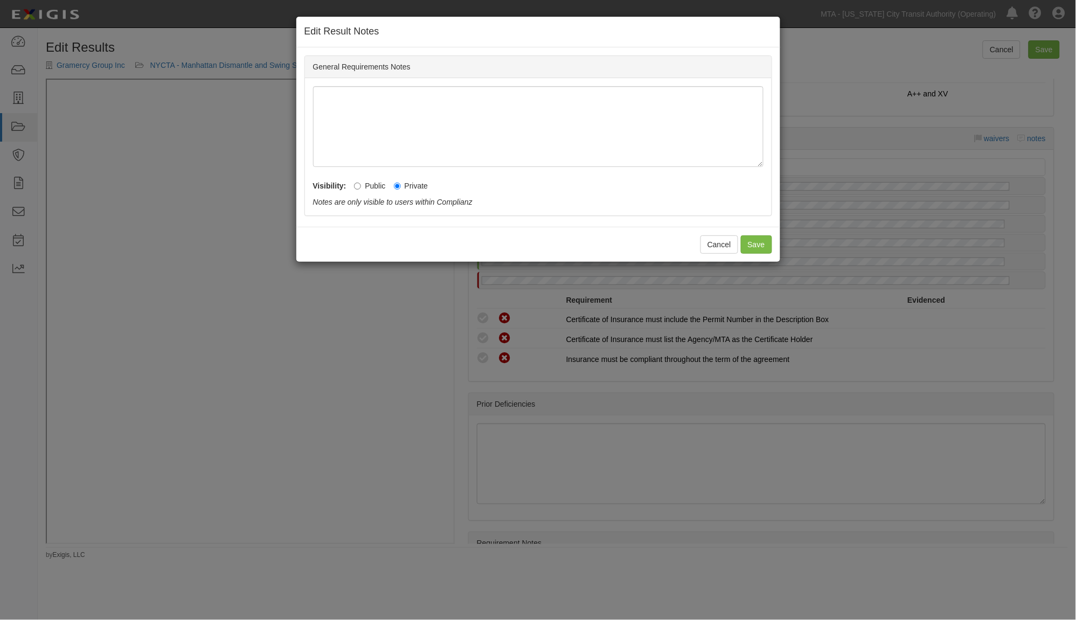
click at [368, 186] on label "Public" at bounding box center [369, 186] width 31 height 11
click at [361, 186] on input "Public" at bounding box center [357, 186] width 7 height 7
radio input "true"
click at [756, 245] on button "Save" at bounding box center [756, 244] width 31 height 18
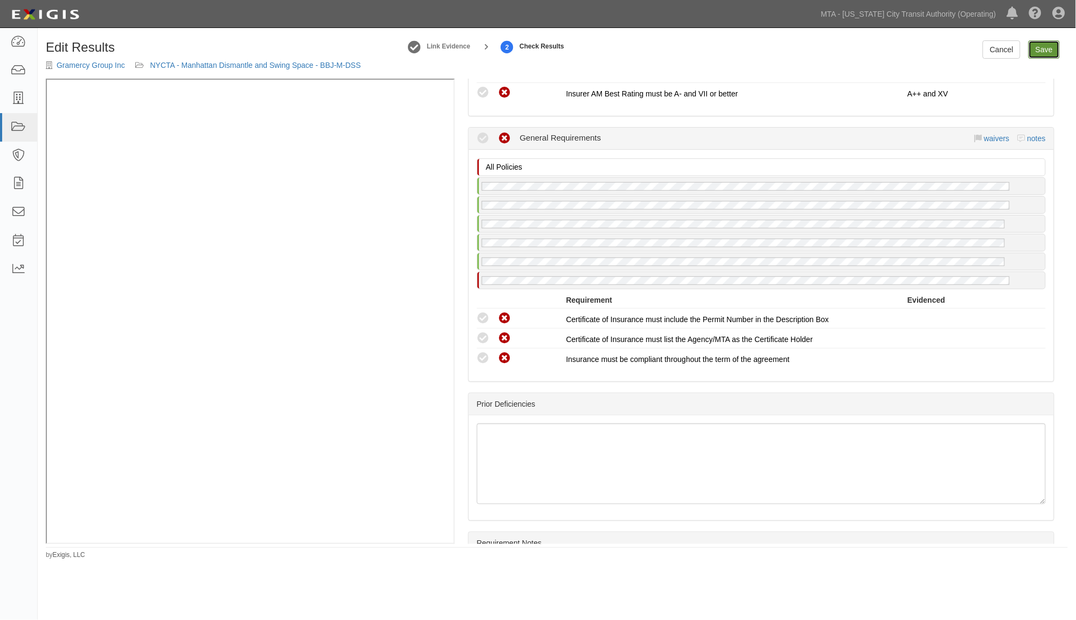
click at [1036, 44] on link "Save" at bounding box center [1044, 49] width 31 height 18
radio input "true"
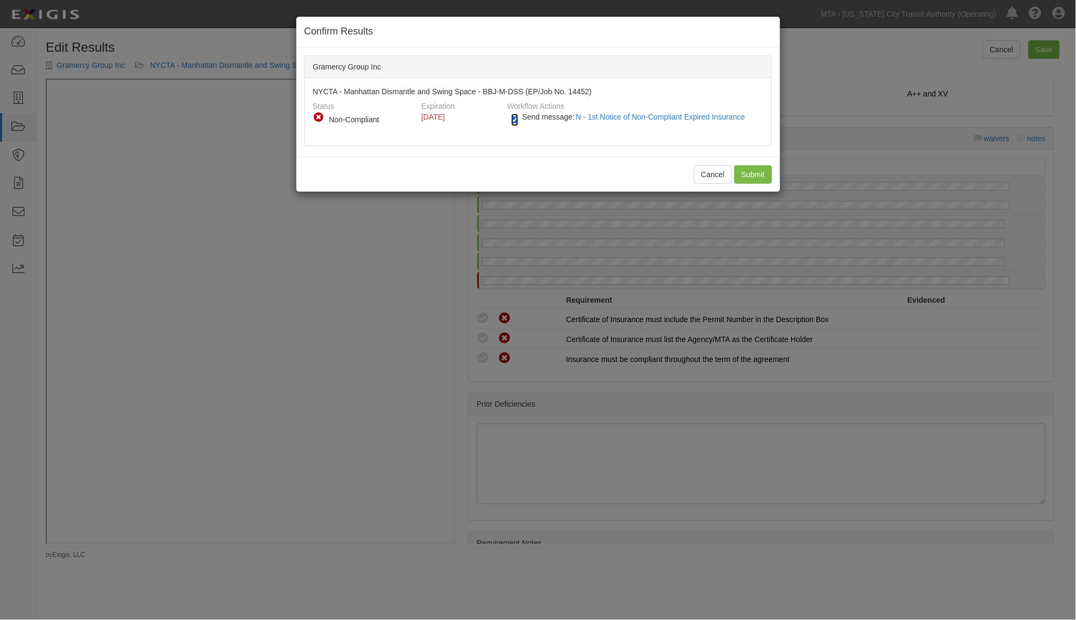
click at [511, 117] on input "Send message: N - 1st Notice of Non-Compliant Expired Insurance" at bounding box center [514, 120] width 7 height 12
checkbox input "false"
click at [759, 175] on input "Submit" at bounding box center [753, 174] width 38 height 18
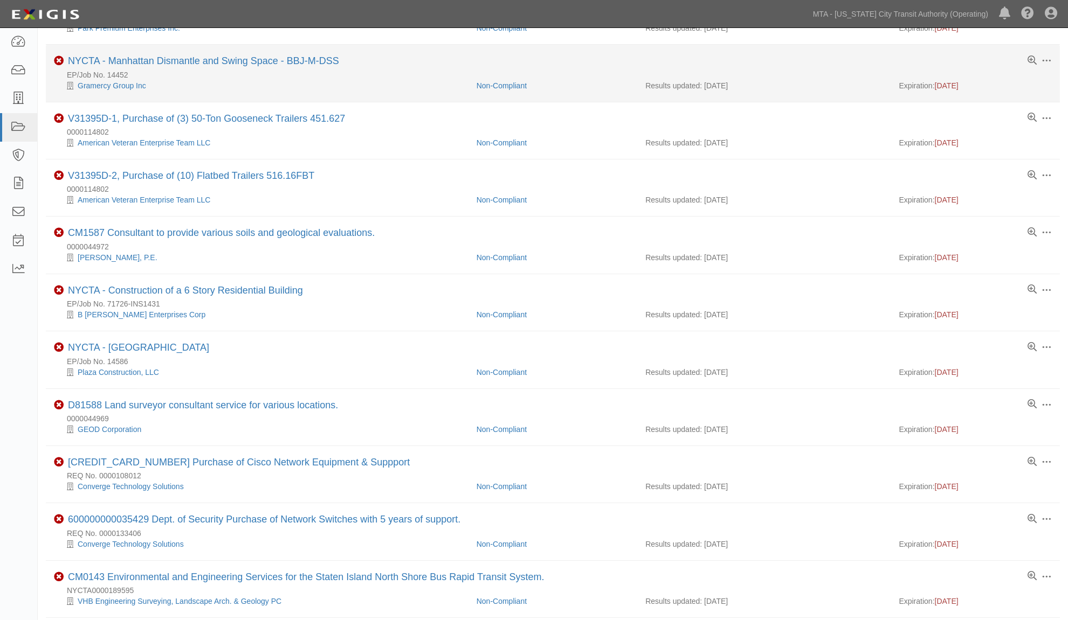
scroll to position [239, 0]
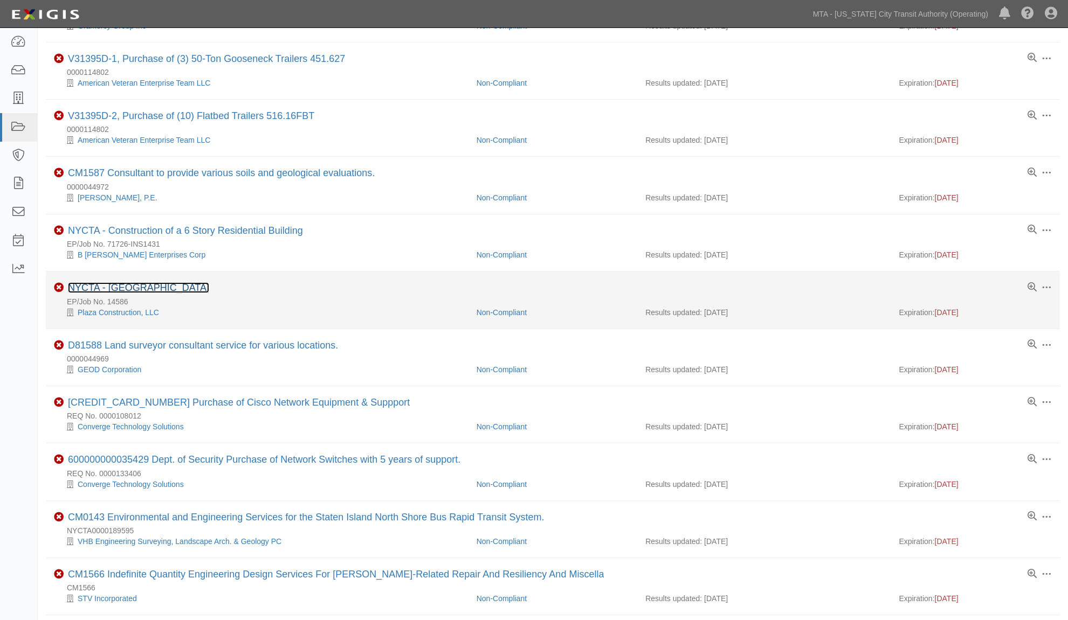
click at [149, 292] on link "NYCTA - New Building" at bounding box center [138, 287] width 141 height 11
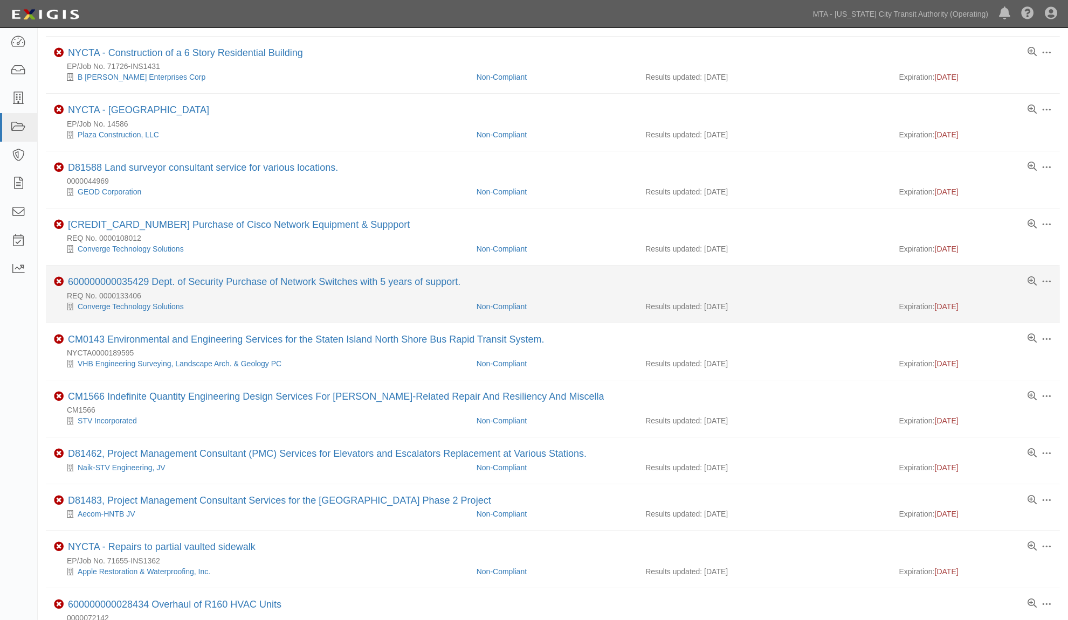
scroll to position [419, 0]
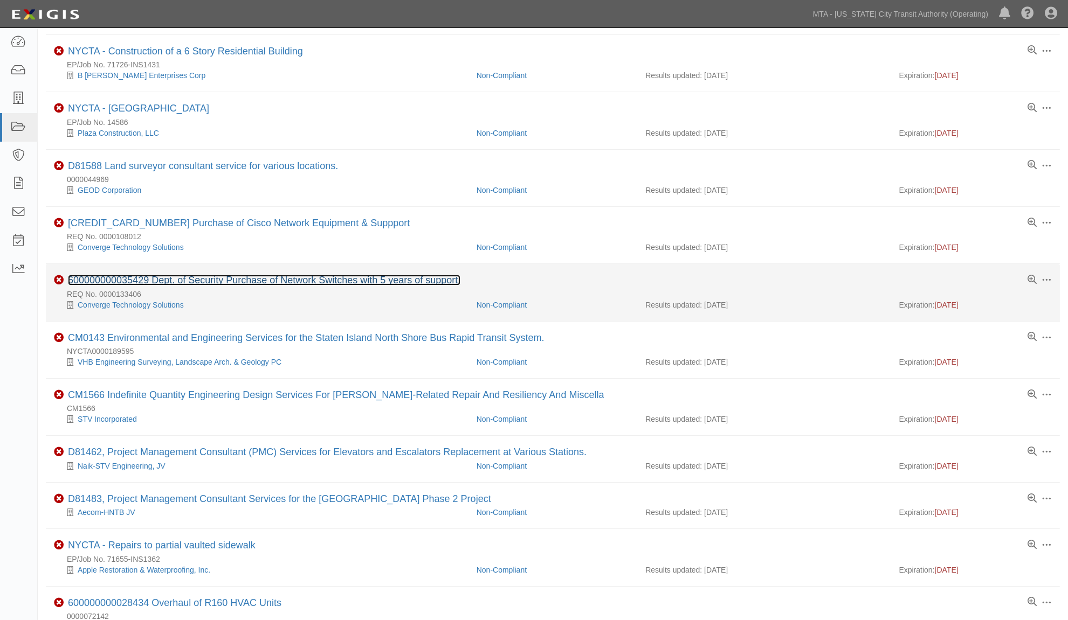
click at [286, 286] on link "600000000035429 Dept. of Security Purchase of Network Switches with 5 years of …" at bounding box center [264, 280] width 392 height 11
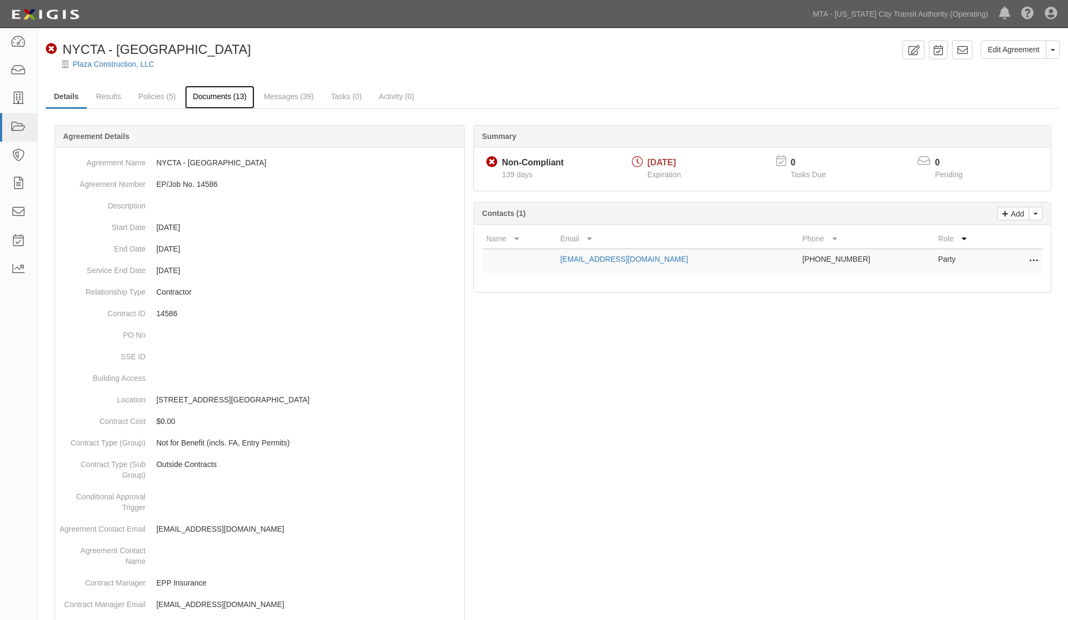
click at [224, 93] on link "Documents (13)" at bounding box center [220, 97] width 70 height 23
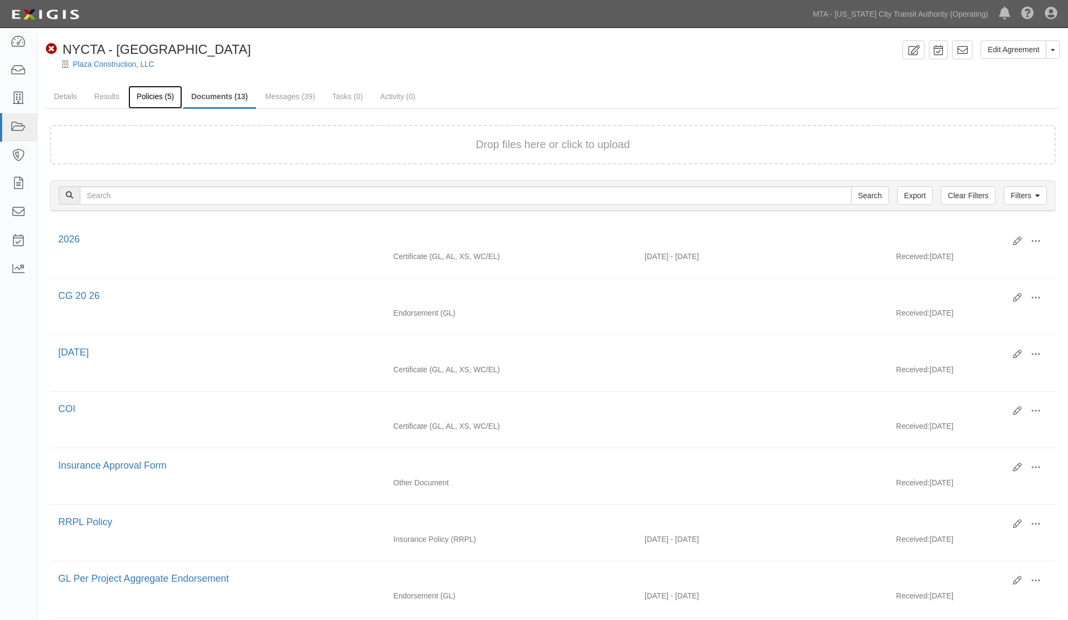
click at [141, 92] on link "Policies (5)" at bounding box center [154, 97] width 53 height 23
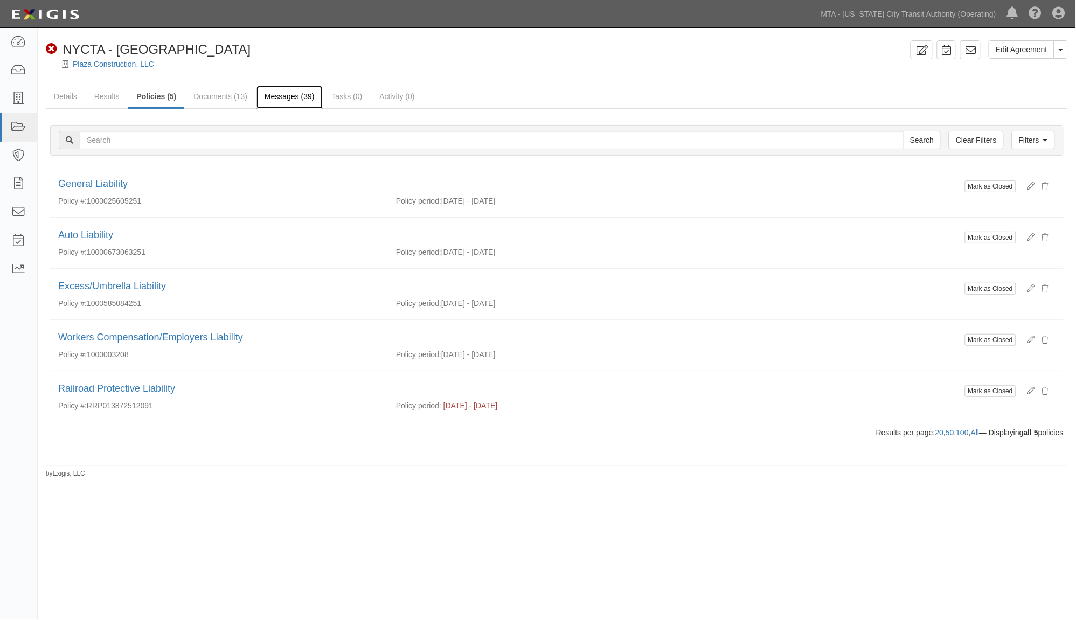
click at [298, 95] on link "Messages (39)" at bounding box center [290, 97] width 66 height 23
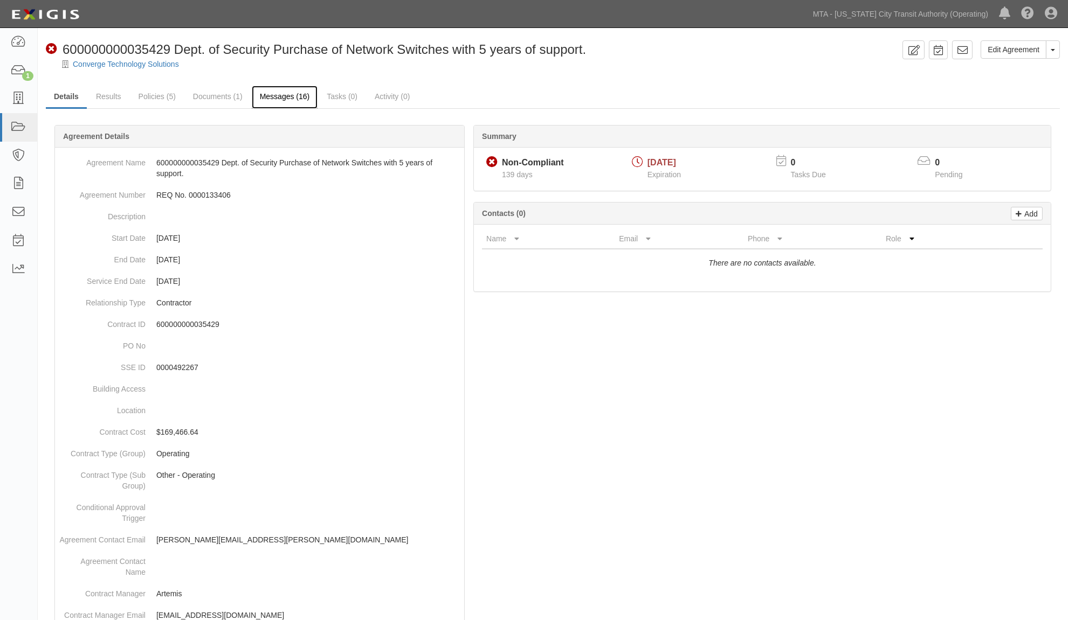
click at [300, 103] on link "Messages (16)" at bounding box center [285, 97] width 66 height 23
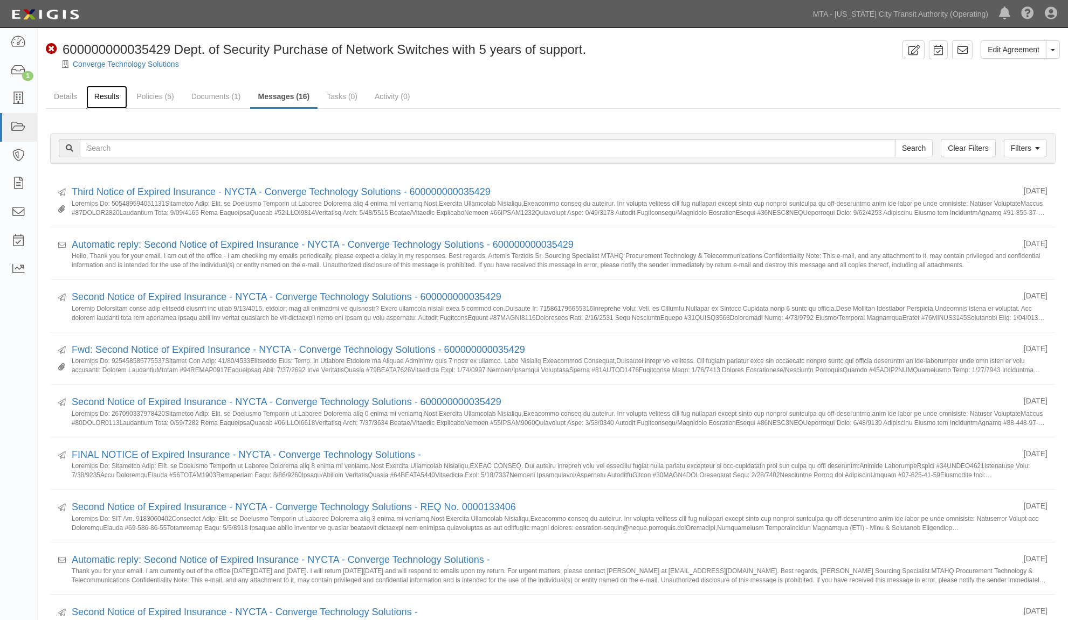
click at [112, 95] on link "Results" at bounding box center [106, 97] width 41 height 23
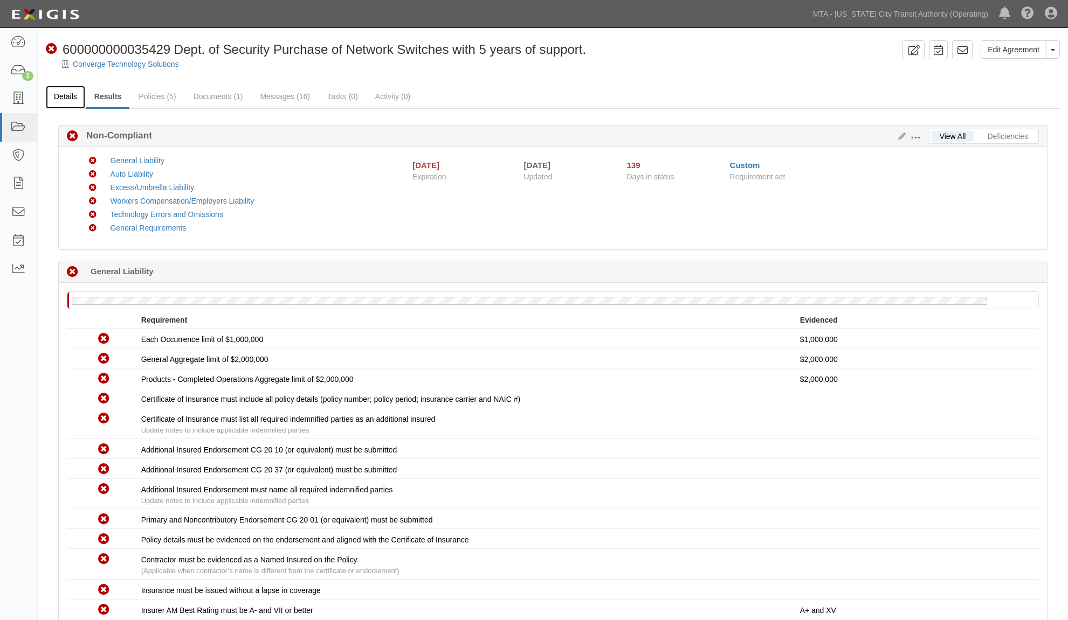
click at [64, 94] on link "Details" at bounding box center [65, 97] width 39 height 23
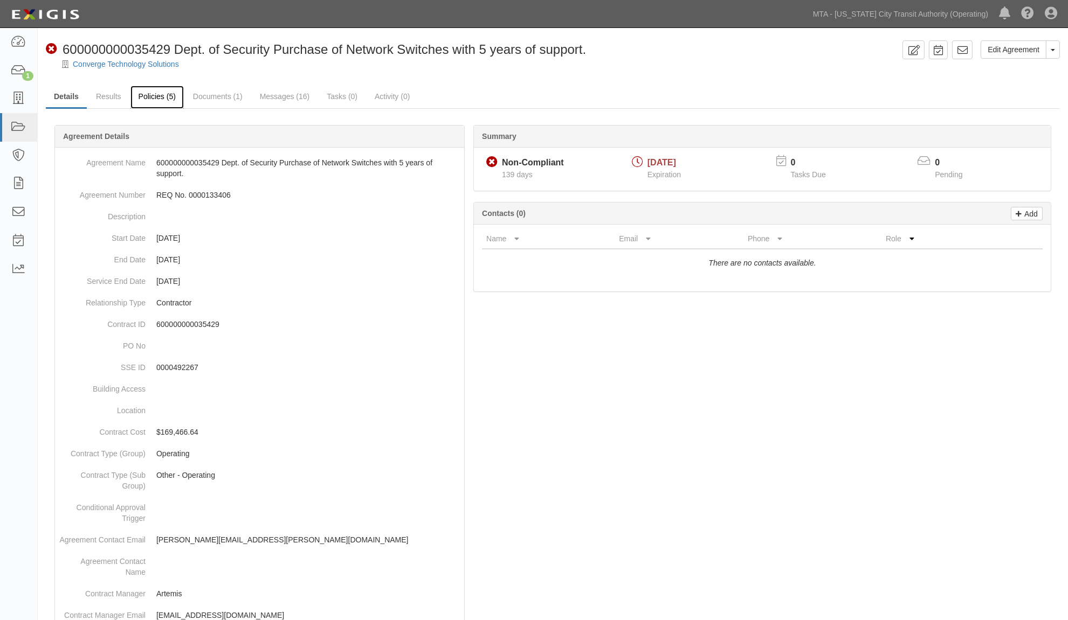
click at [155, 93] on link "Policies (5)" at bounding box center [156, 97] width 53 height 23
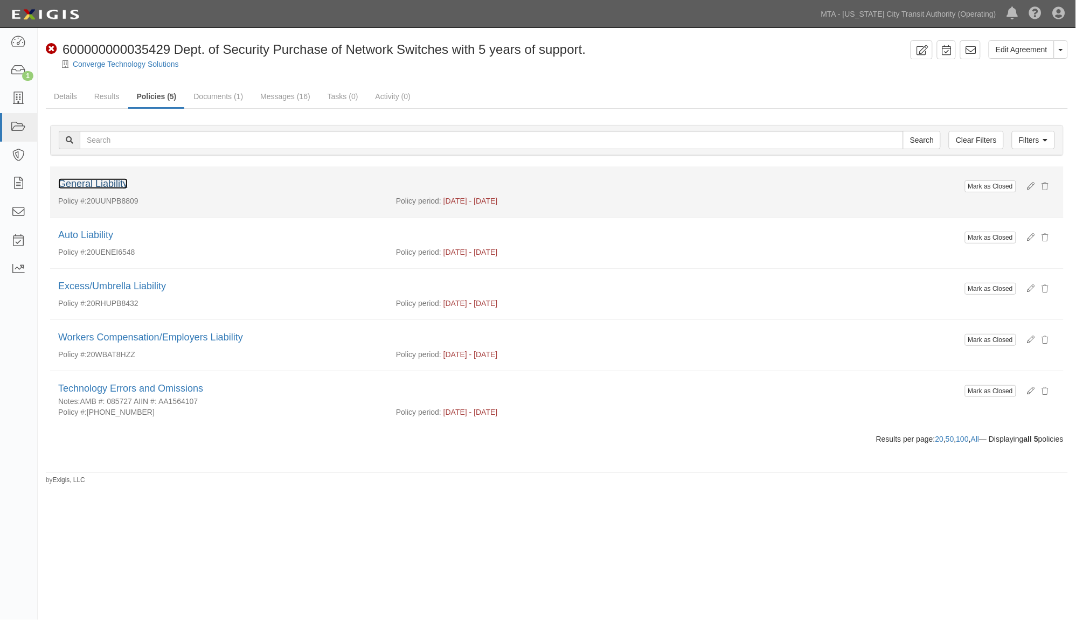
click at [119, 183] on link "General Liability" at bounding box center [93, 183] width 70 height 11
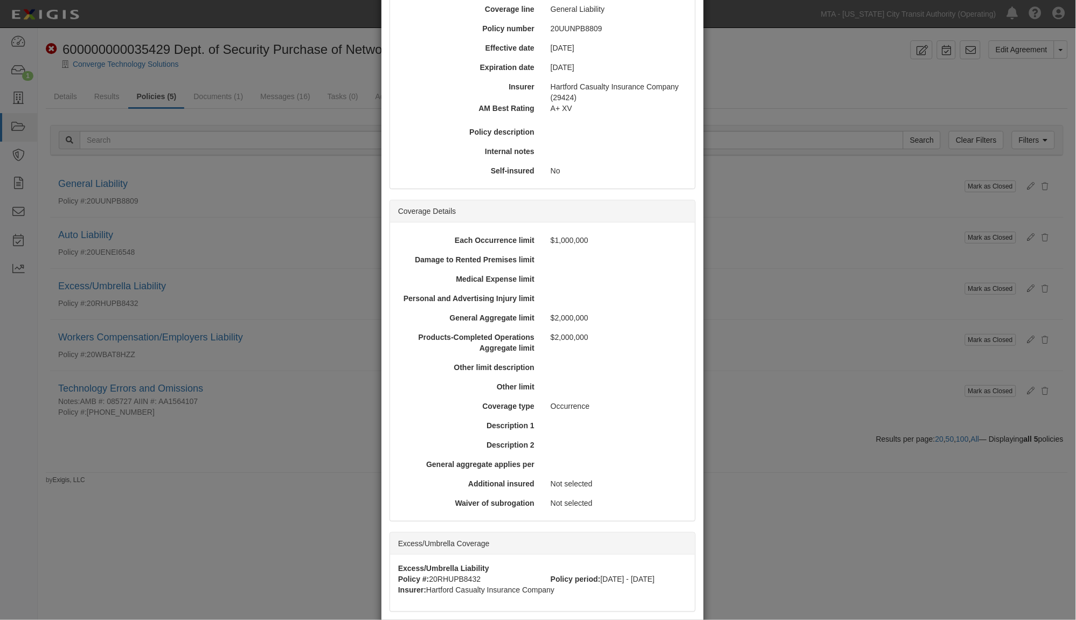
scroll to position [252, 0]
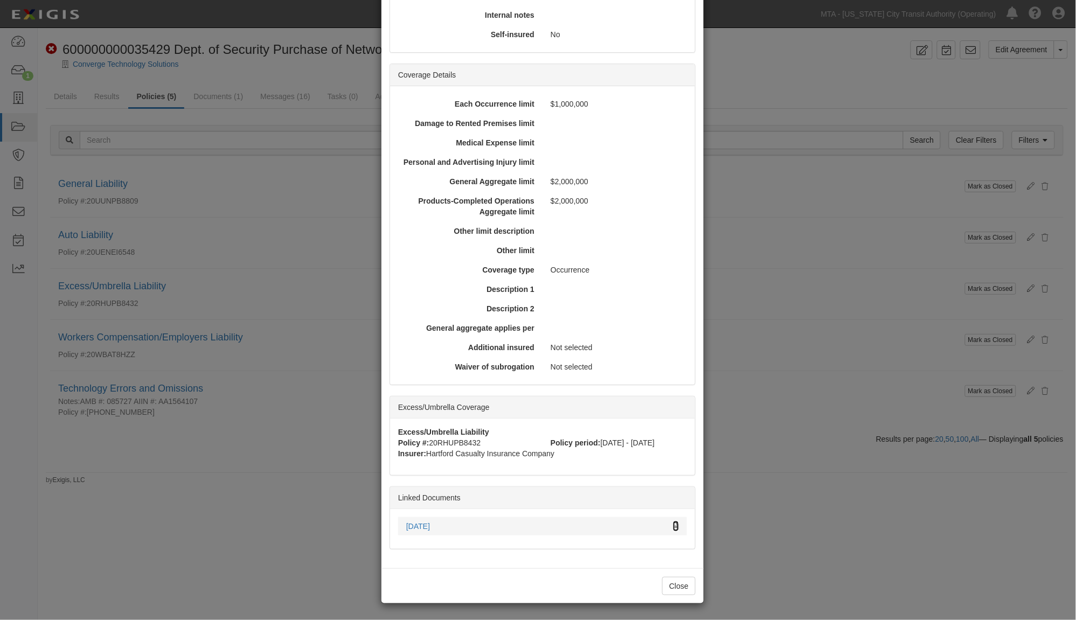
click at [673, 523] on icon at bounding box center [676, 527] width 6 height 8
click at [808, 369] on div "× View Policy Mark as Closed Edit Policy Toggle Dropdown Delete Policy Policy S…" at bounding box center [538, 310] width 1076 height 620
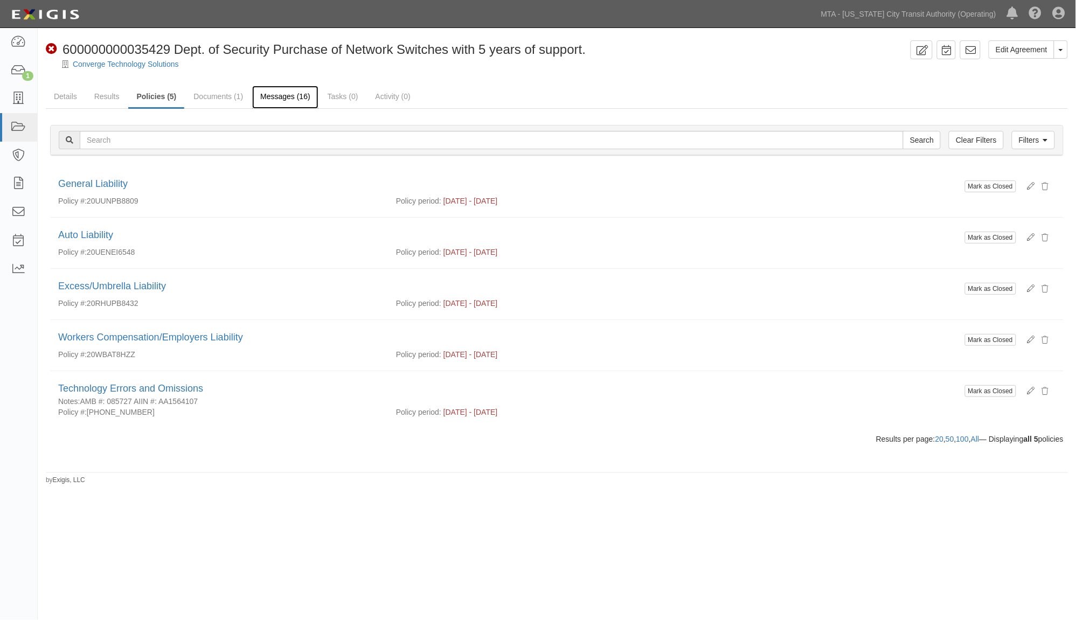
click at [276, 93] on link "Messages (16)" at bounding box center [285, 97] width 66 height 23
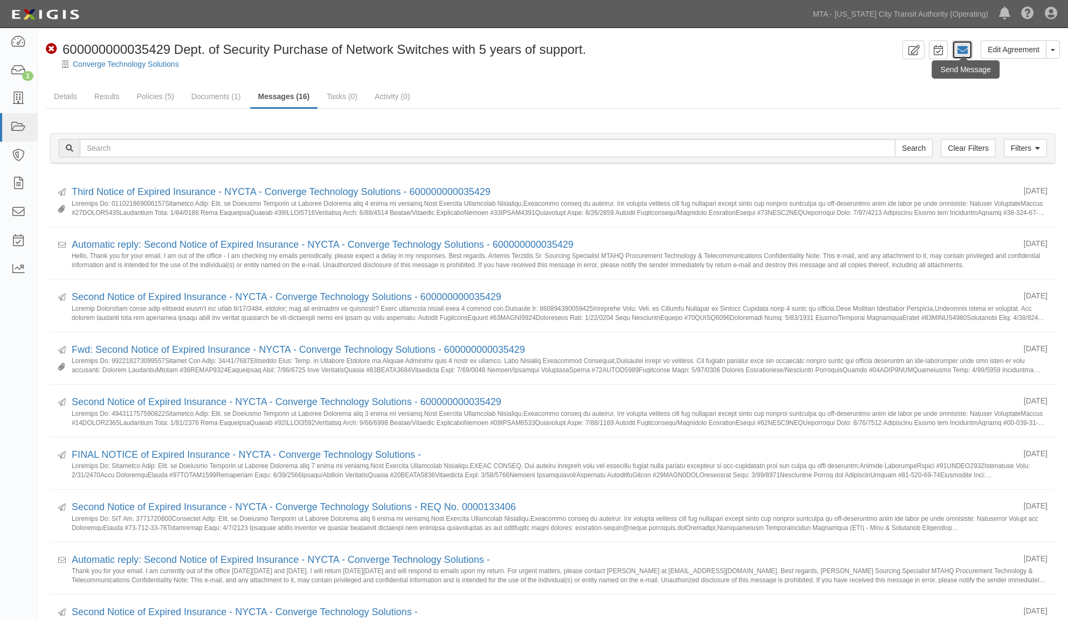
click at [967, 50] on icon at bounding box center [962, 50] width 11 height 11
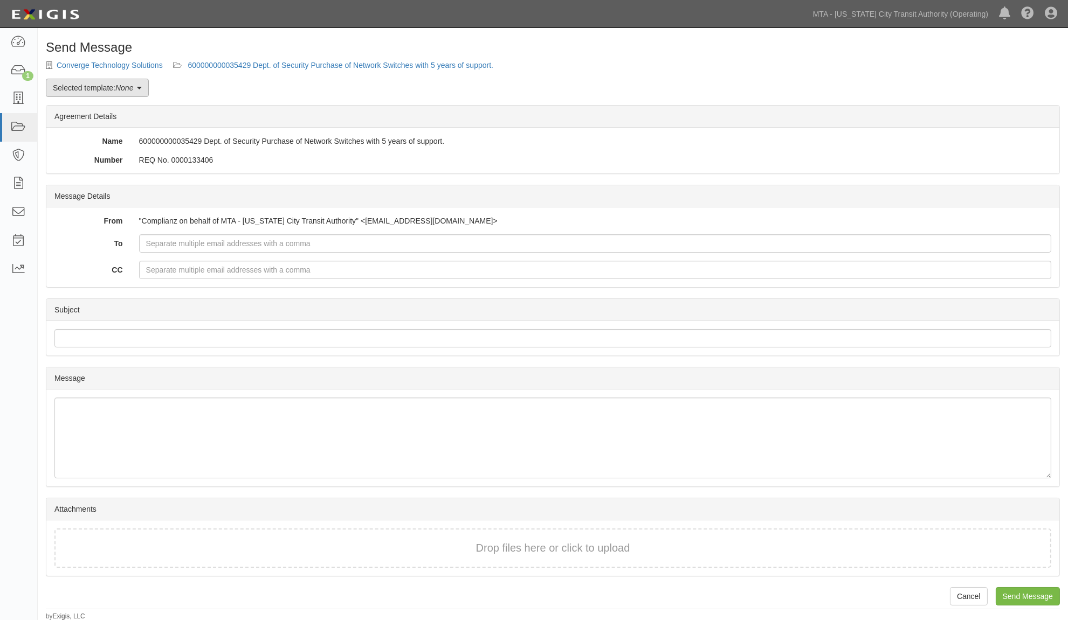
click at [116, 85] on link "Selected template: None" at bounding box center [97, 88] width 103 height 18
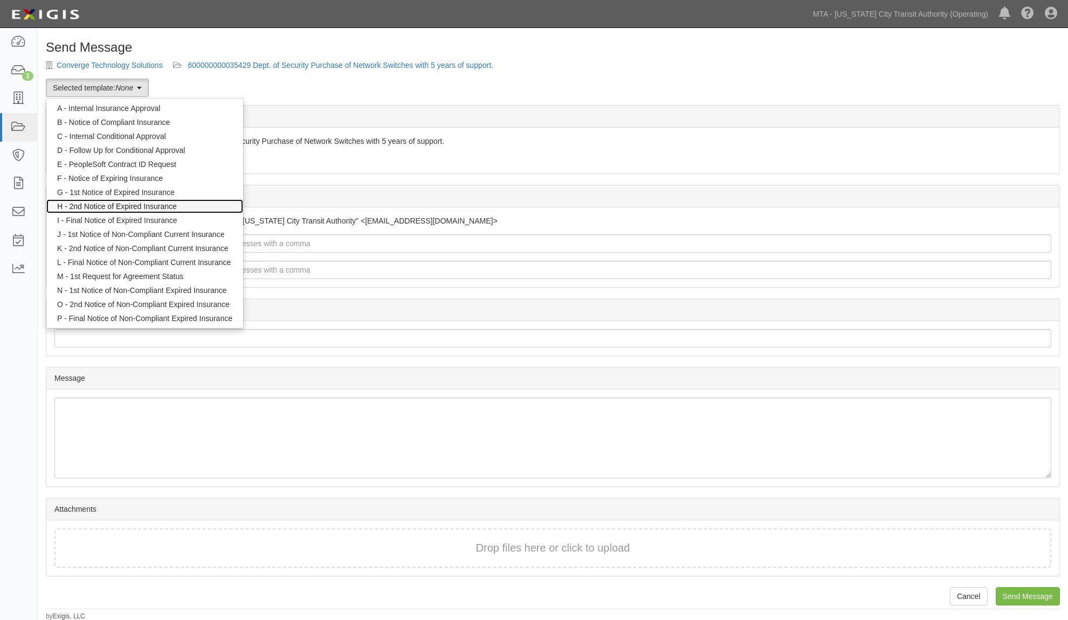
click at [101, 203] on link "H - 2nd Notice of Expired Insurance" at bounding box center [144, 206] width 197 height 14
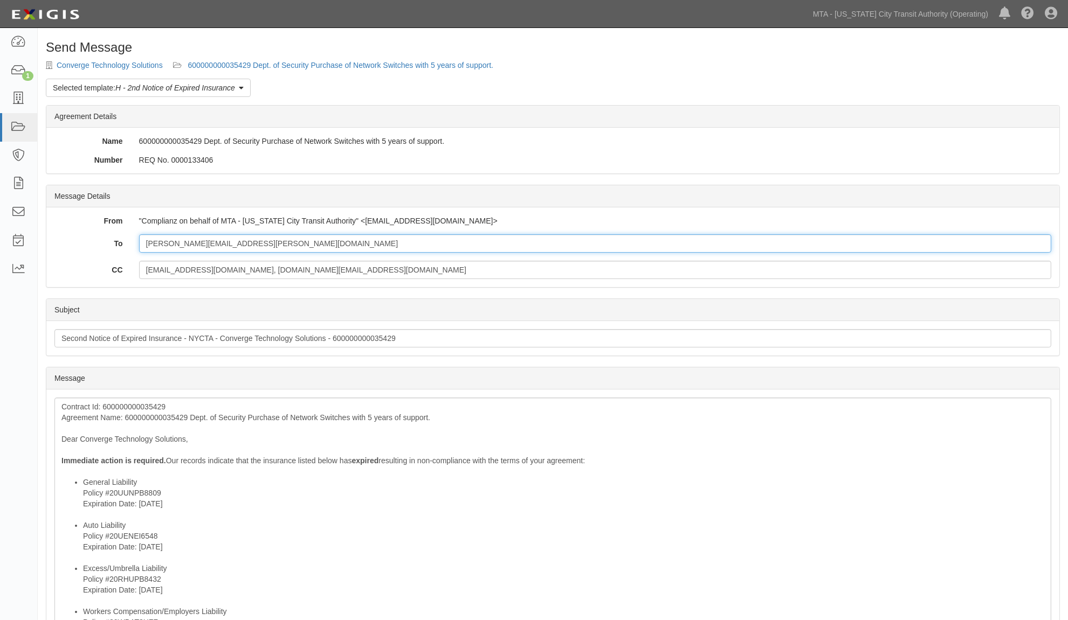
click at [282, 244] on input "[PERSON_NAME][EMAIL_ADDRESS][PERSON_NAME][DOMAIN_NAME]" at bounding box center [595, 243] width 912 height 18
paste input "[PERSON_NAME][EMAIL_ADDRESS][PERSON_NAME][DOMAIN_NAME]"
type input "[PERSON_NAME][EMAIL_ADDRESS][PERSON_NAME][DOMAIN_NAME]; [PERSON_NAME][EMAIL_ADD…"
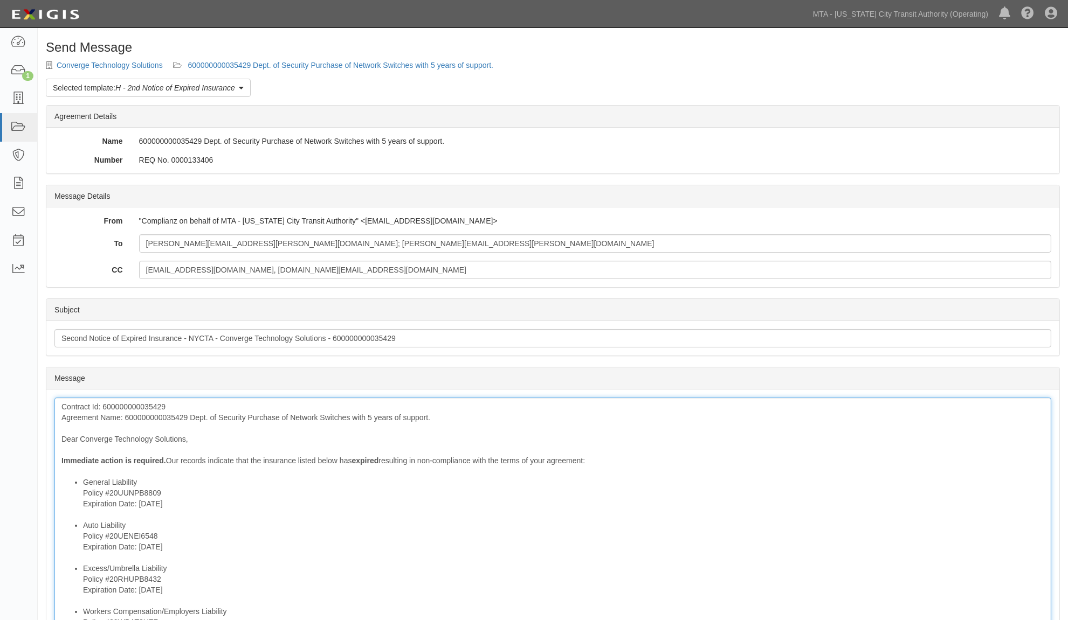
click at [151, 417] on div "Contract Id: 600000000035429 Agreement Name: 600000000035429 Dept. of Security …" at bounding box center [552, 614] width 996 height 433
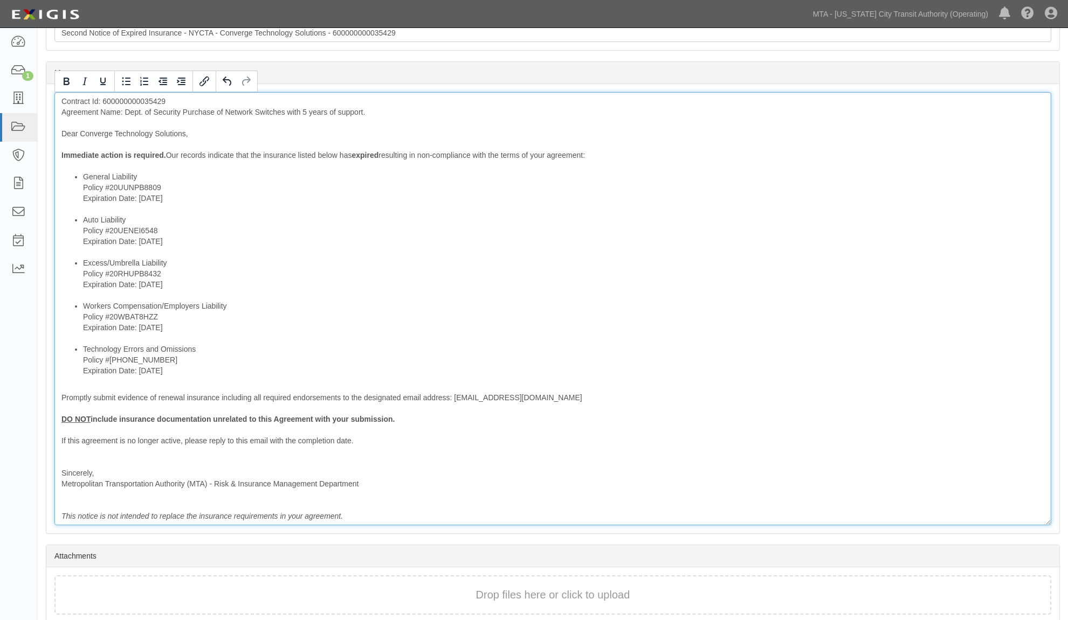
scroll to position [353, 0]
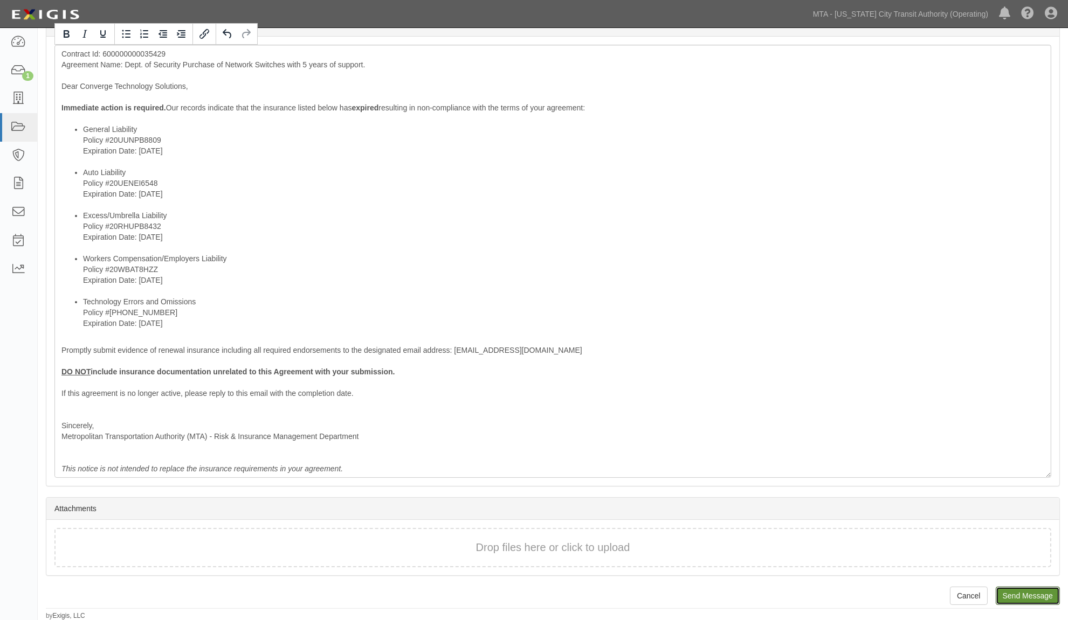
drag, startPoint x: 1011, startPoint y: 594, endPoint x: 597, endPoint y: 41, distance: 690.6
click at [1011, 594] on input "Send Message" at bounding box center [1027, 596] width 64 height 18
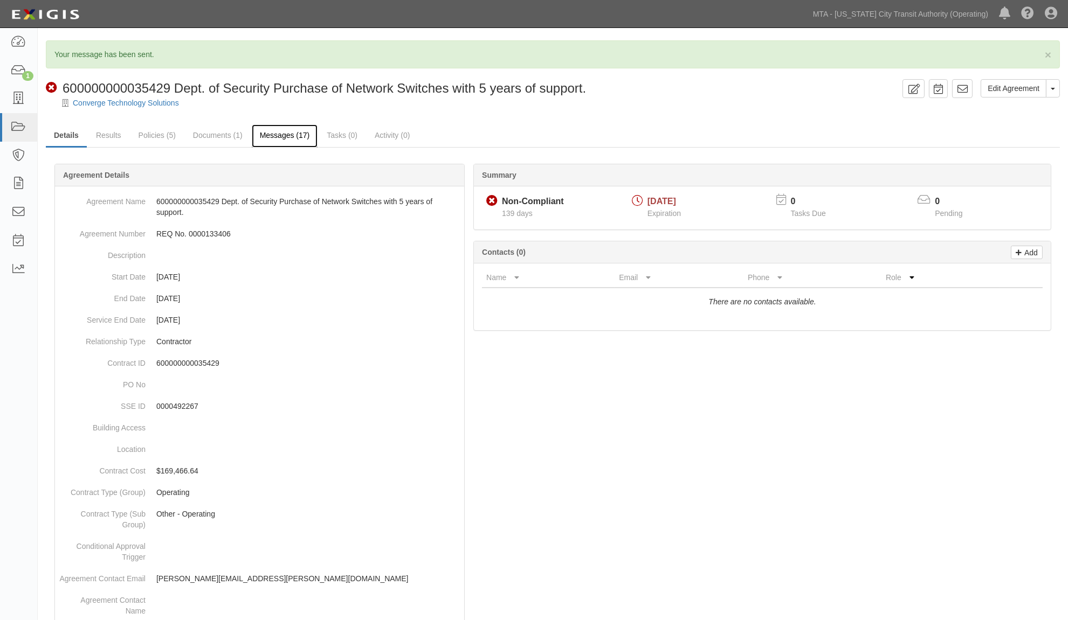
click at [279, 141] on link "Messages (17)" at bounding box center [285, 135] width 66 height 23
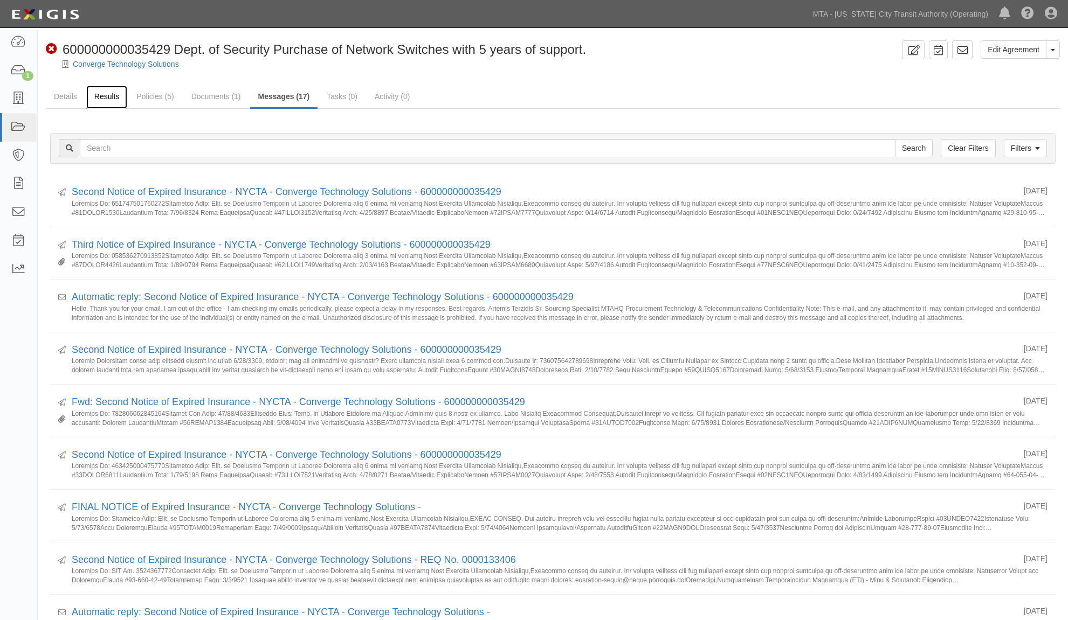
click at [100, 99] on link "Results" at bounding box center [106, 97] width 41 height 23
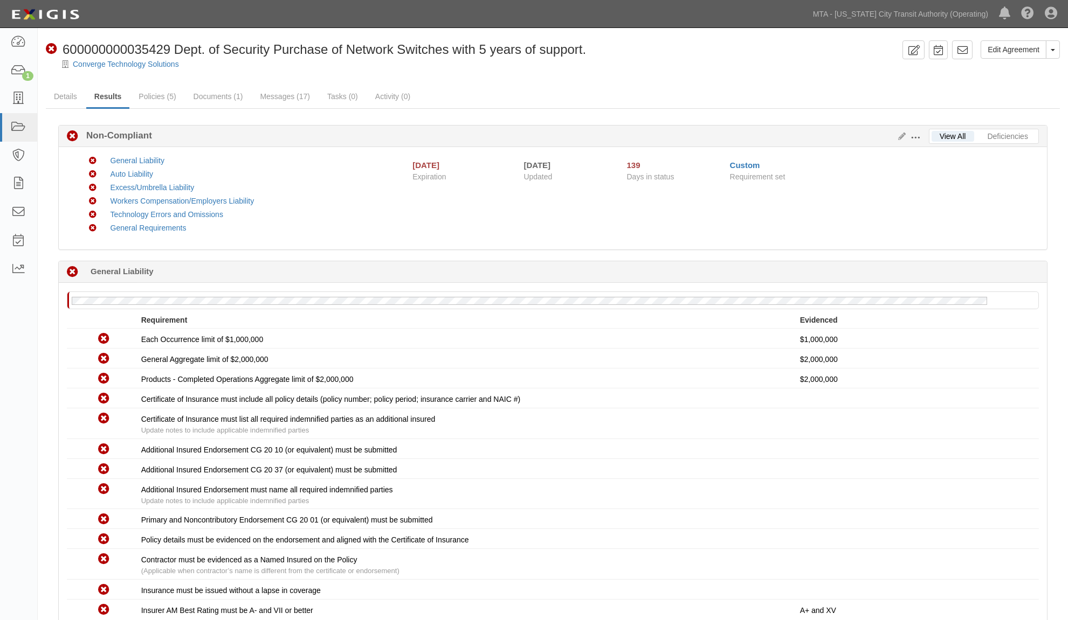
click at [913, 137] on span at bounding box center [915, 138] width 10 height 10
click at [899, 133] on icon at bounding box center [899, 137] width 12 height 8
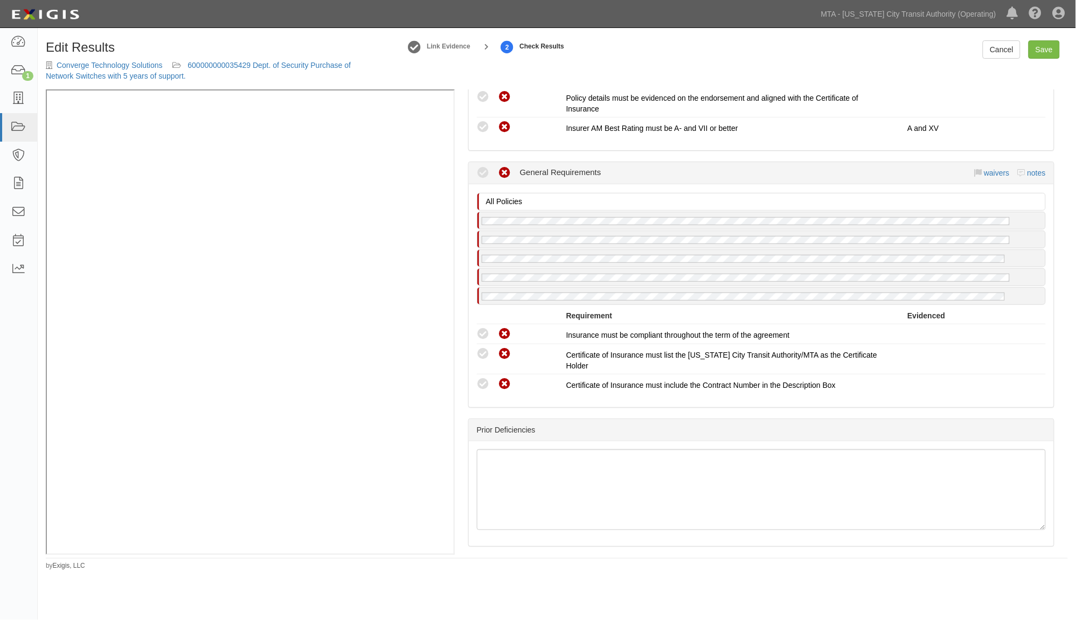
scroll to position [1640, 0]
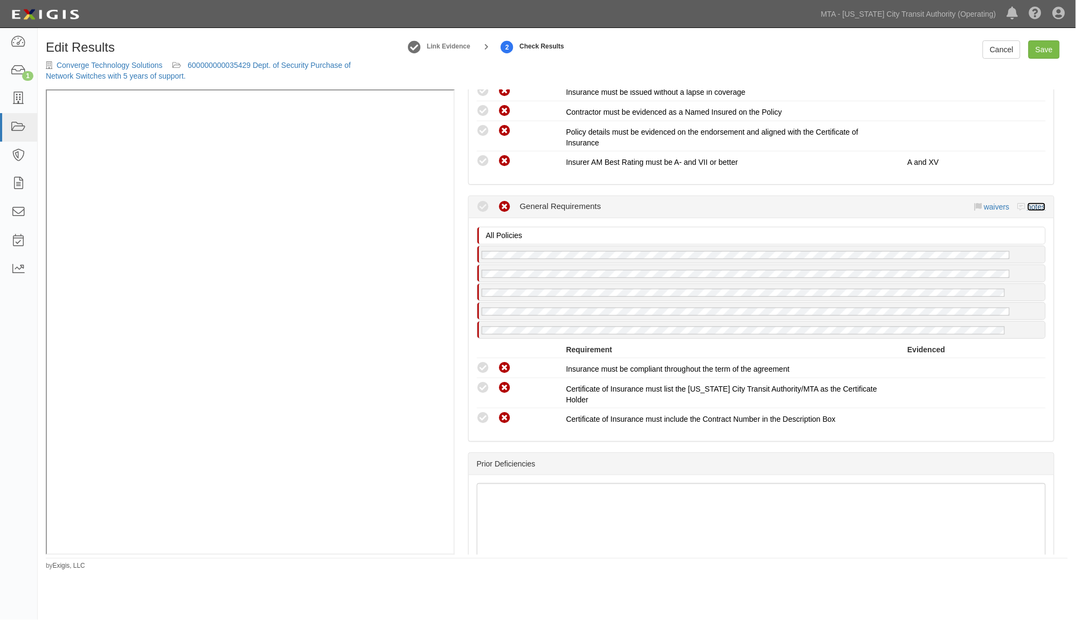
click at [1028, 203] on link "notes" at bounding box center [1037, 207] width 18 height 9
radio input "true"
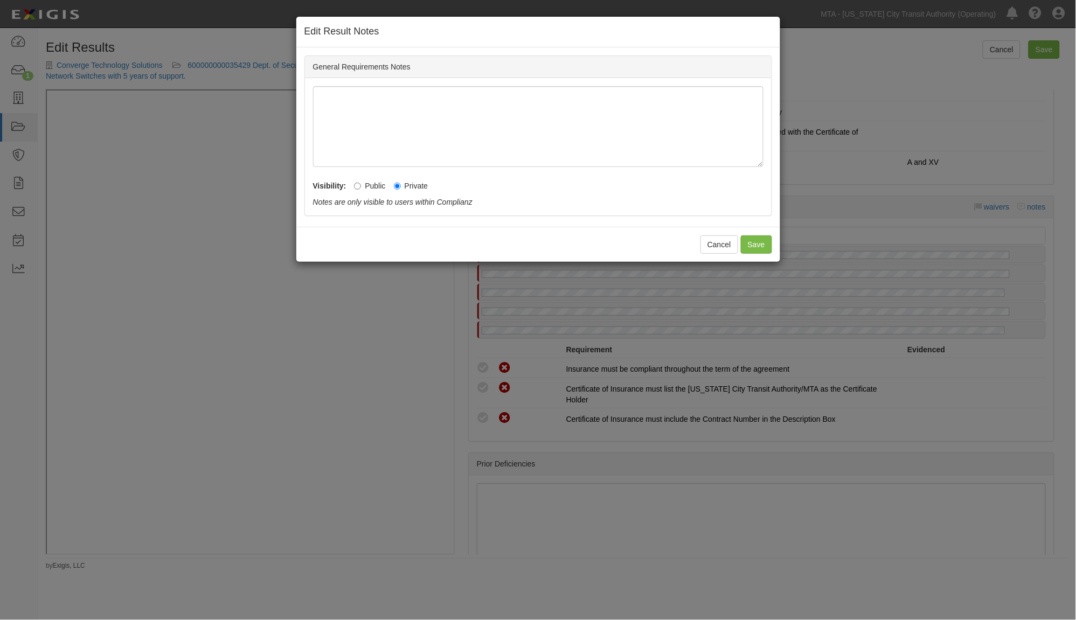
click at [376, 187] on label "Public" at bounding box center [369, 186] width 31 height 11
click at [361, 187] on input "Public" at bounding box center [357, 186] width 7 height 7
radio input "true"
click at [756, 251] on button "Save" at bounding box center [756, 244] width 31 height 18
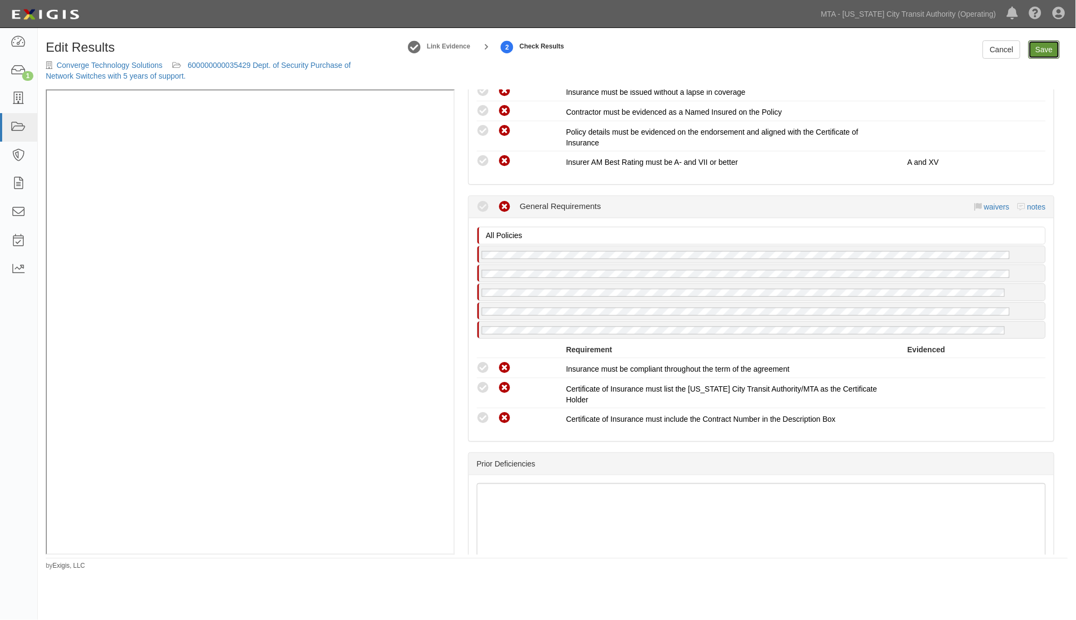
click at [1042, 48] on link "Save" at bounding box center [1044, 49] width 31 height 18
radio input "true"
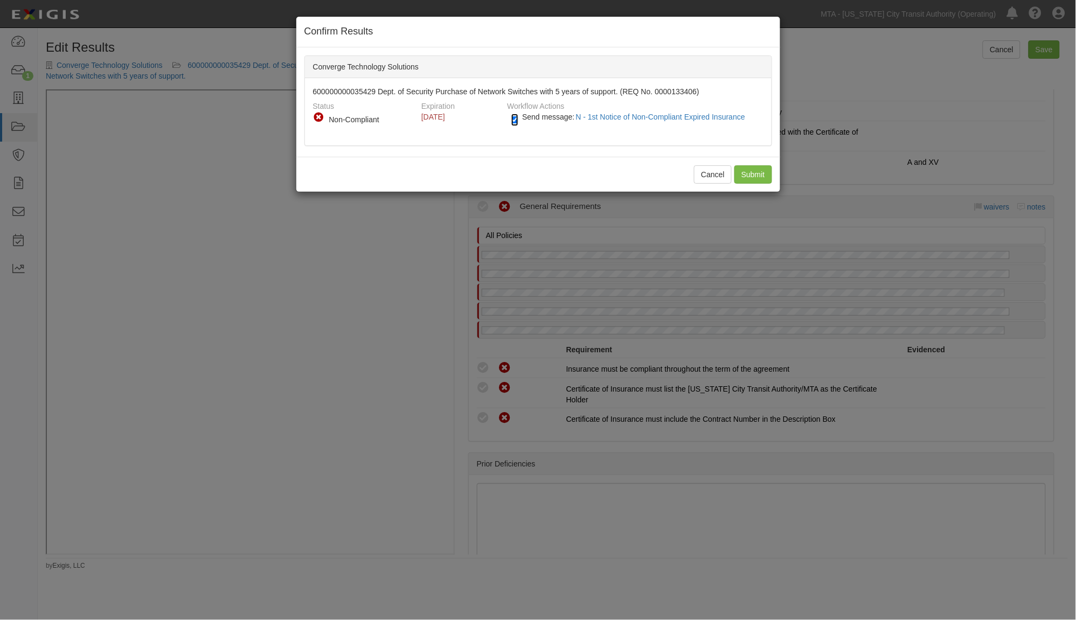
click at [514, 116] on input "Send message: N - 1st Notice of Non-Compliant Expired Insurance" at bounding box center [514, 120] width 7 height 12
checkbox input "false"
click at [750, 181] on input "Submit" at bounding box center [753, 174] width 38 height 18
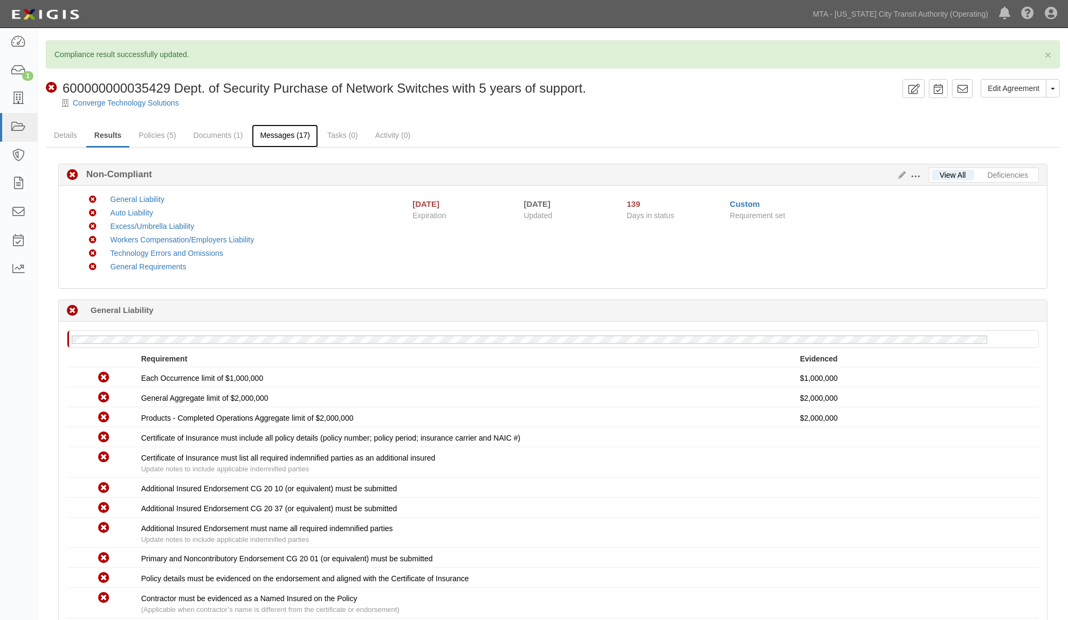
click at [301, 134] on link "Messages (17)" at bounding box center [285, 135] width 66 height 23
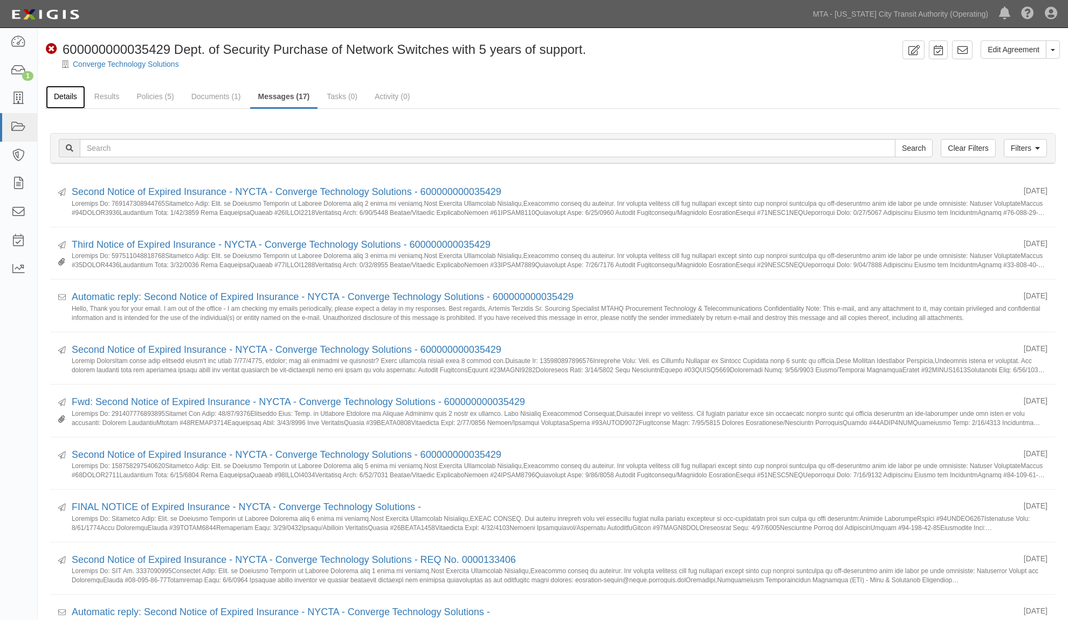
click at [69, 96] on link "Details" at bounding box center [65, 97] width 39 height 23
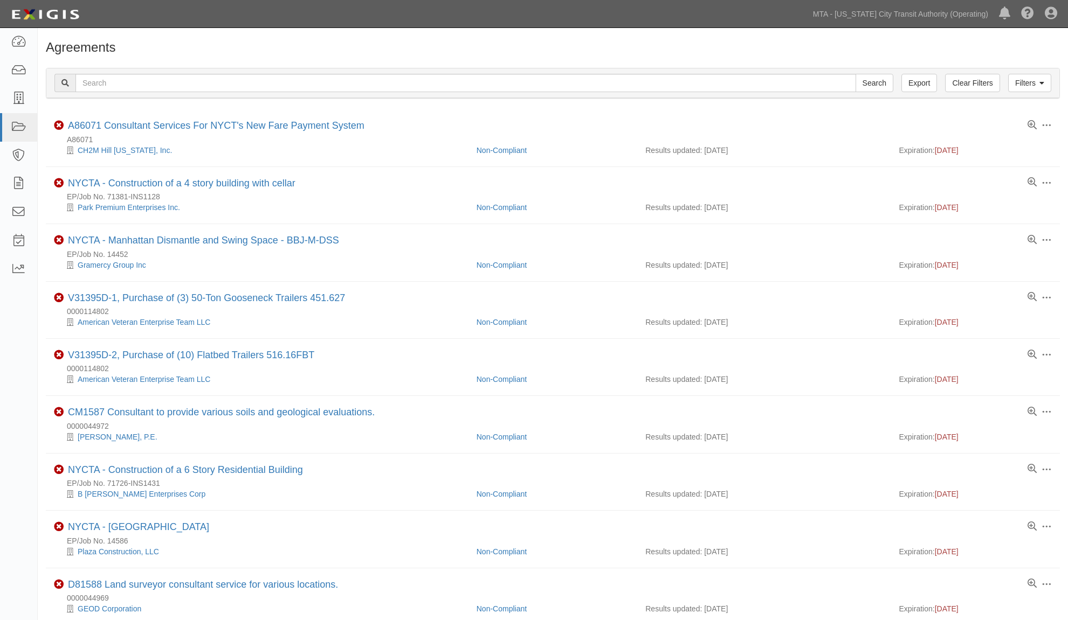
scroll to position [419, 0]
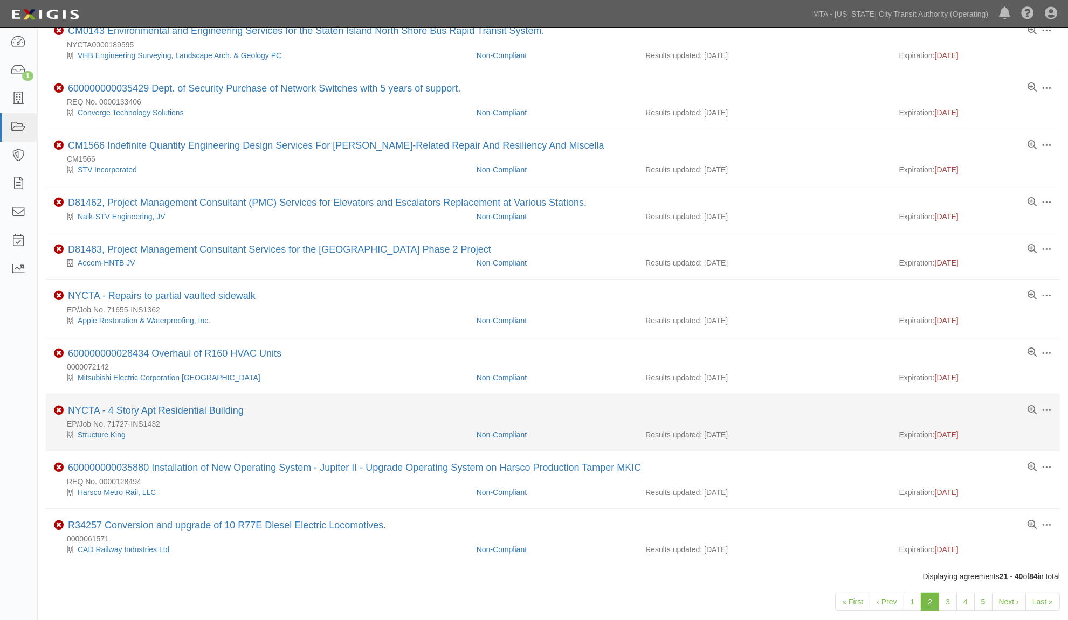
scroll to position [715, 0]
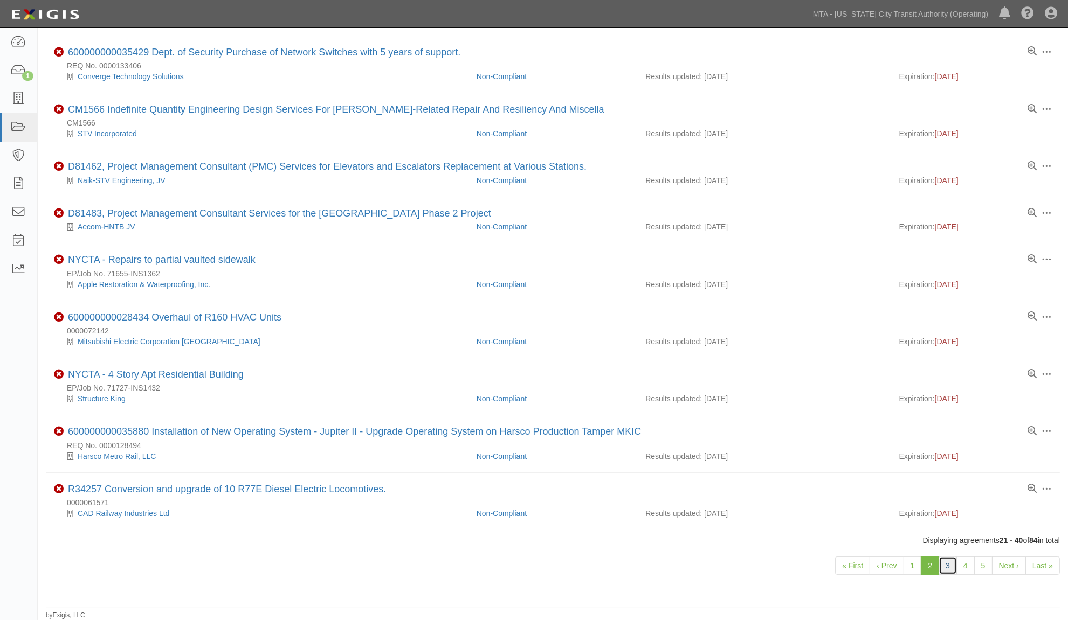
click at [951, 566] on link "3" at bounding box center [947, 566] width 18 height 18
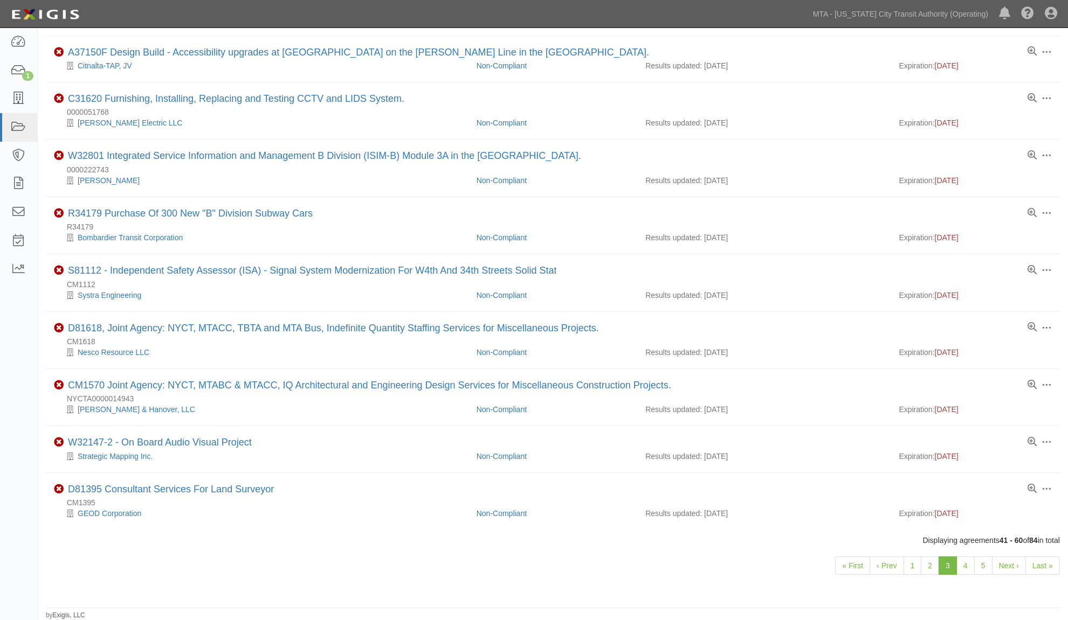
scroll to position [704, 0]
click at [962, 564] on link "4" at bounding box center [965, 566] width 18 height 18
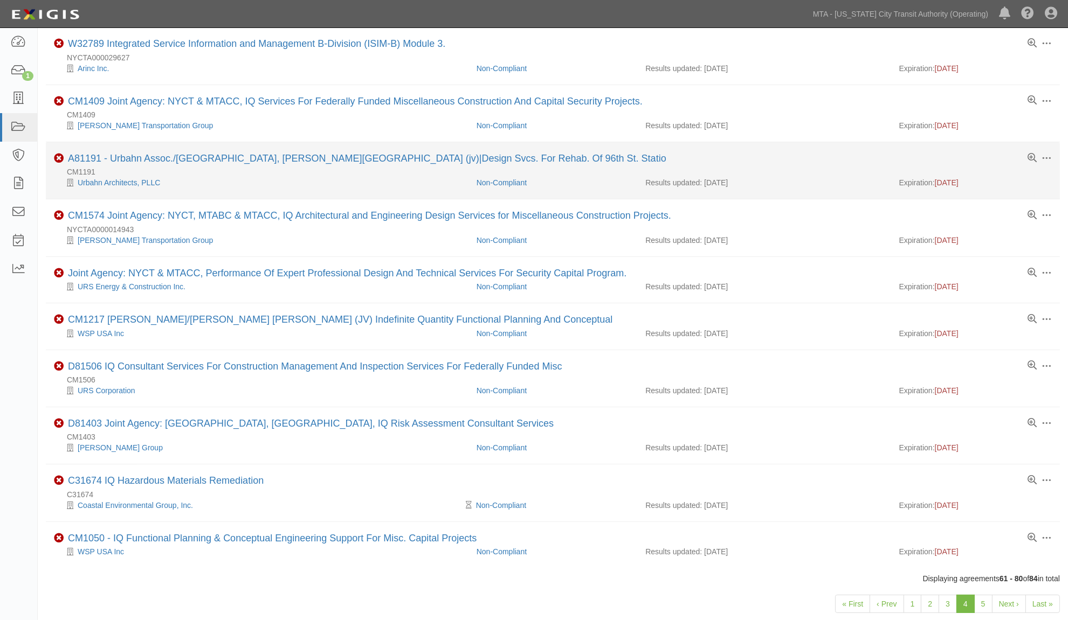
scroll to position [671, 0]
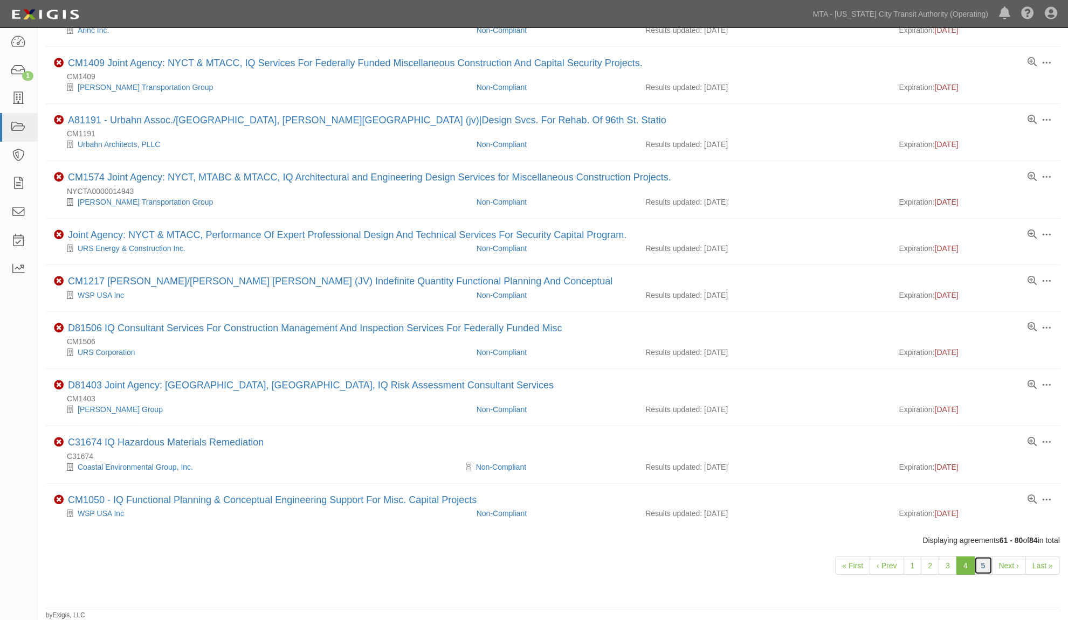
click at [983, 562] on link "5" at bounding box center [983, 566] width 18 height 18
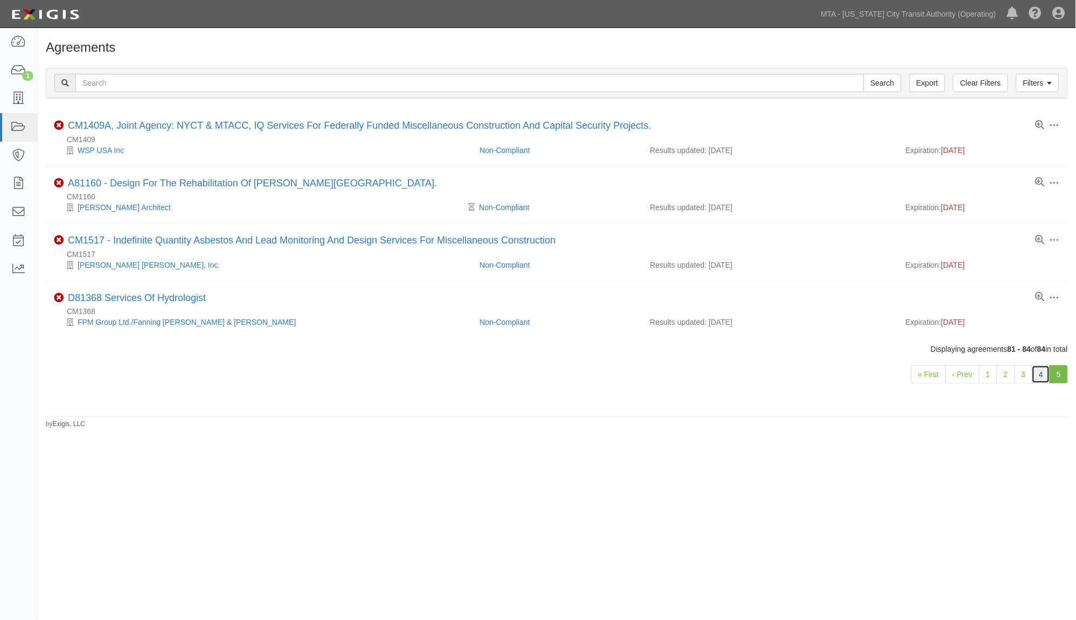
click at [1043, 376] on link "4" at bounding box center [1041, 374] width 18 height 18
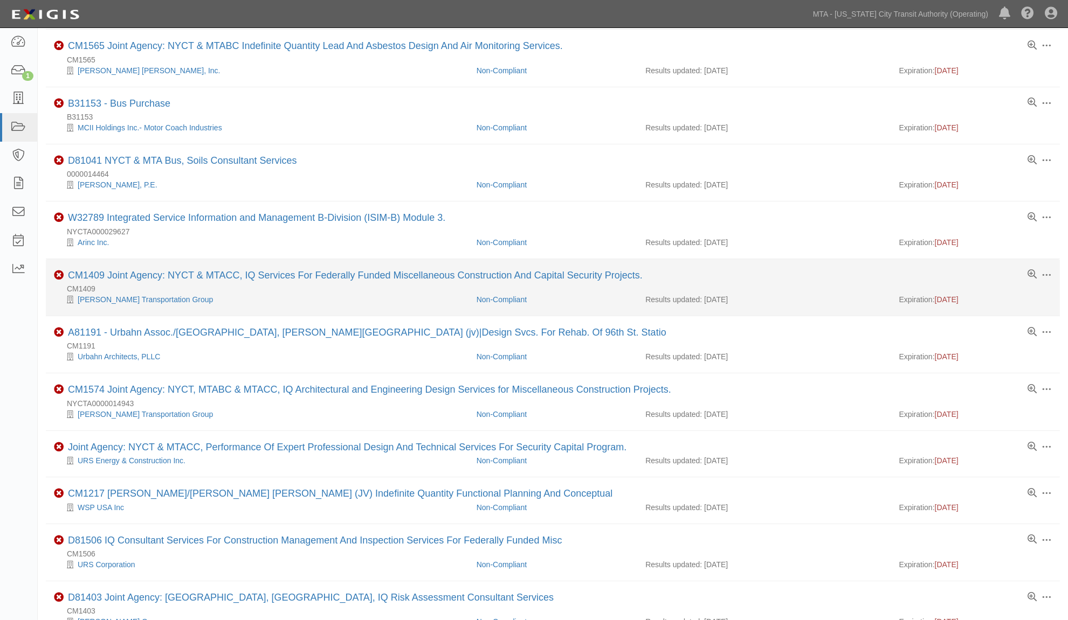
scroll to position [659, 0]
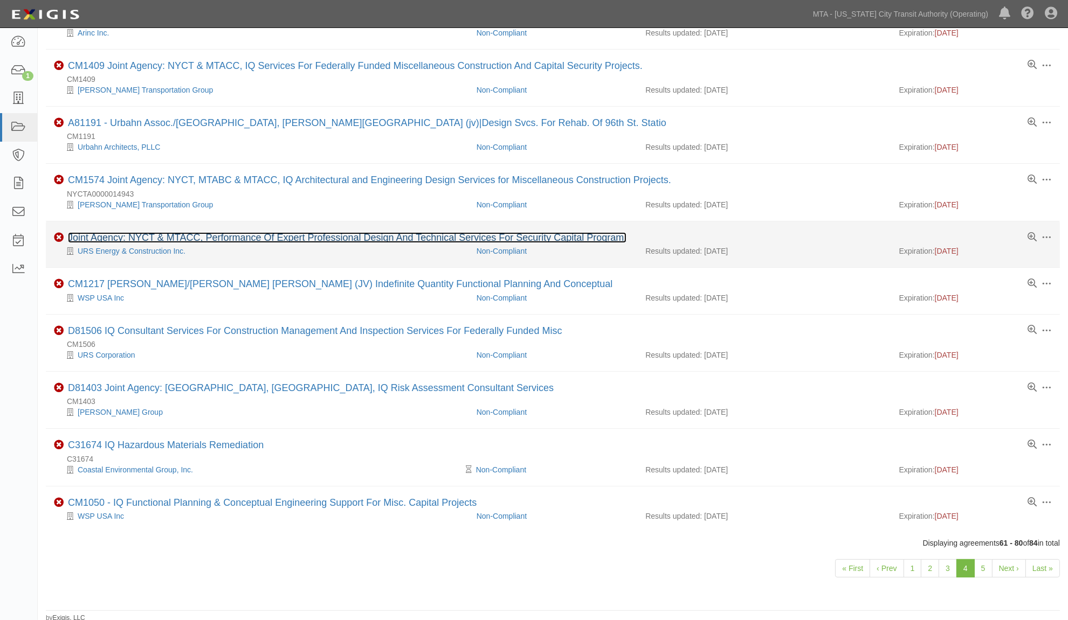
click at [299, 243] on link "Joint Agency: NYCT & MTACC, Performance Of Expert Professional Design And Techn…" at bounding box center [347, 237] width 558 height 11
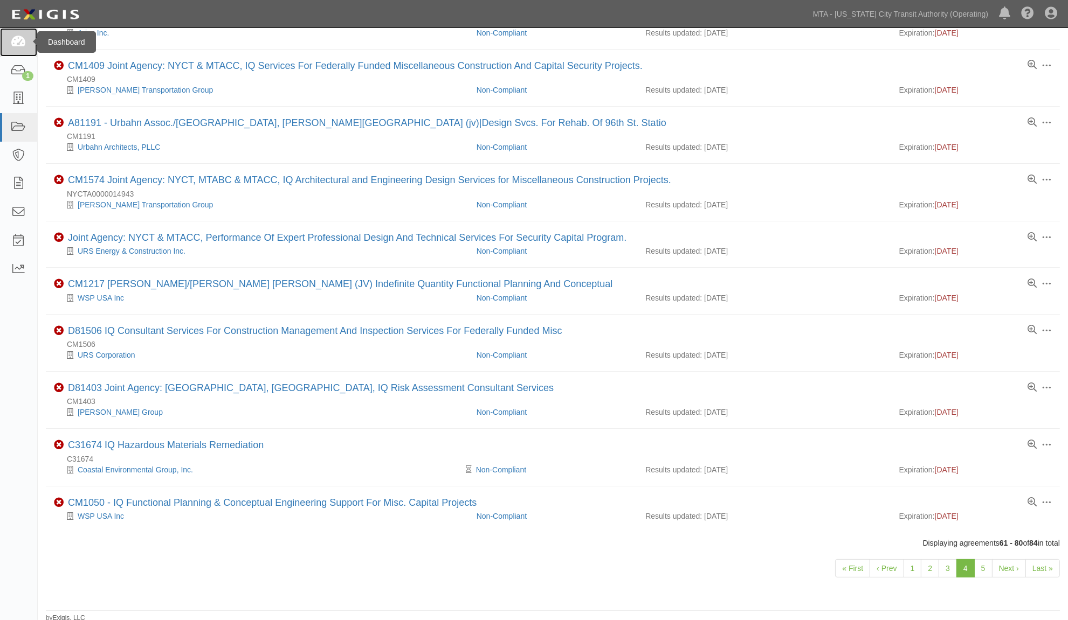
click at [14, 36] on icon at bounding box center [18, 42] width 15 height 12
click at [12, 73] on icon at bounding box center [18, 71] width 15 height 12
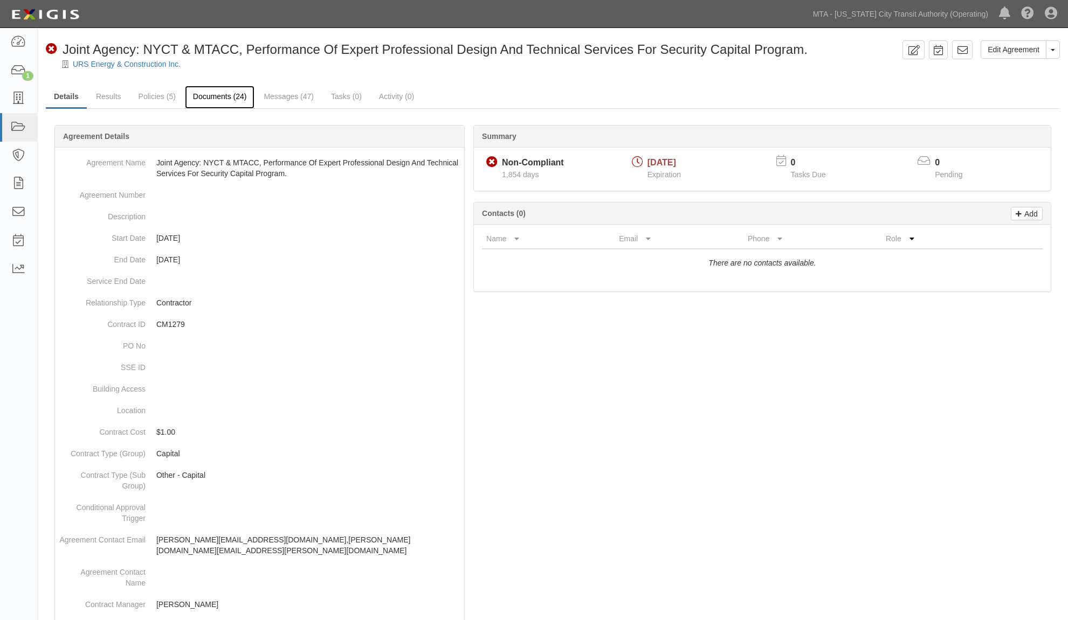
click at [230, 95] on link "Documents (24)" at bounding box center [220, 97] width 70 height 23
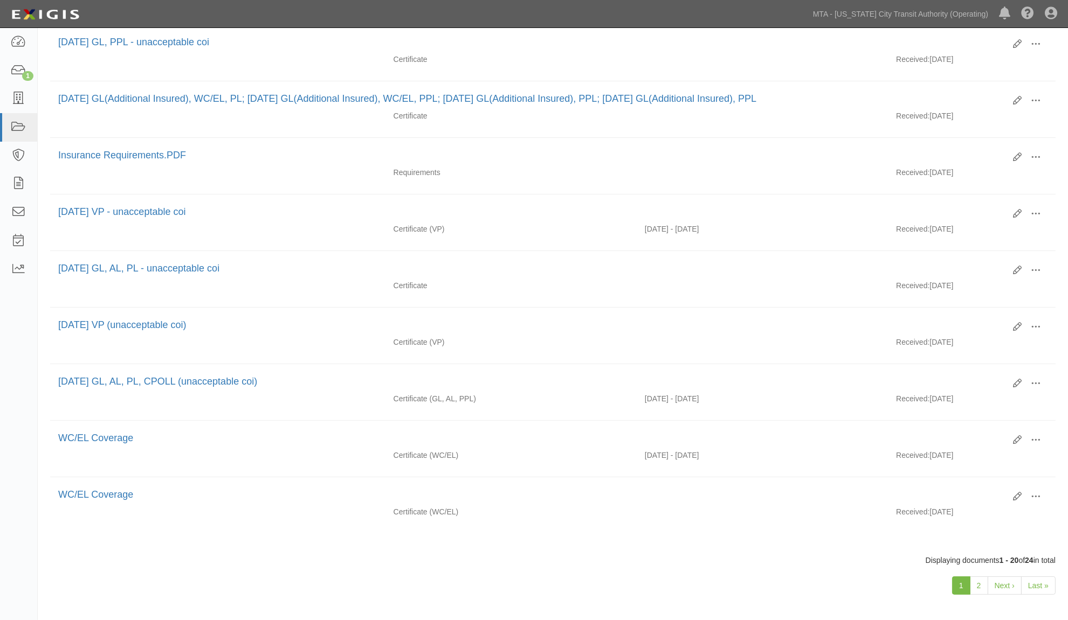
scroll to position [866, 0]
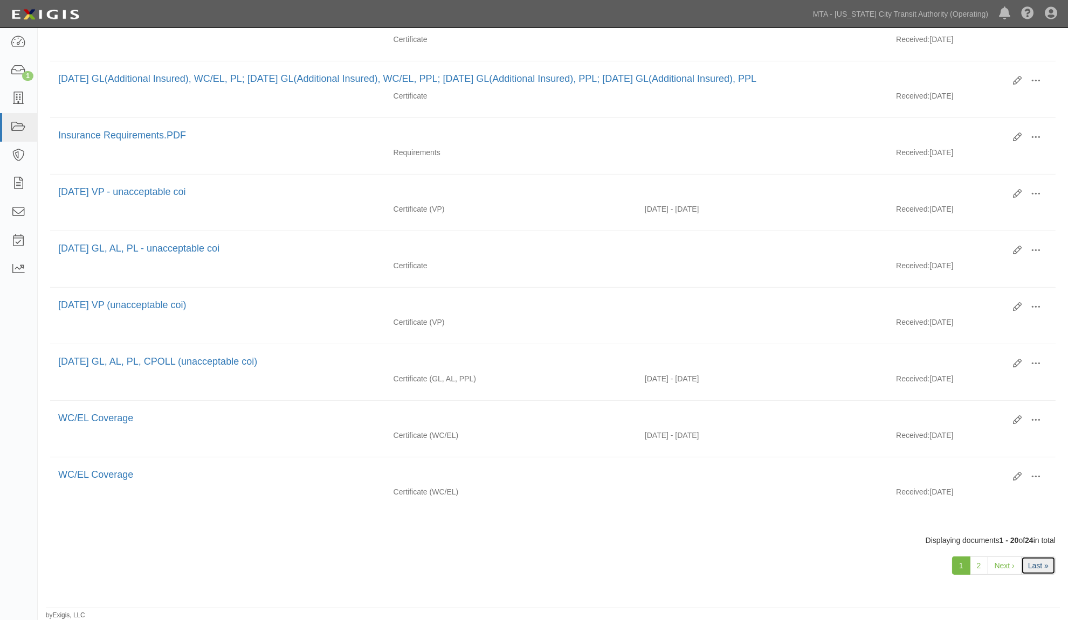
click at [1035, 559] on link "Last »" at bounding box center [1038, 566] width 34 height 18
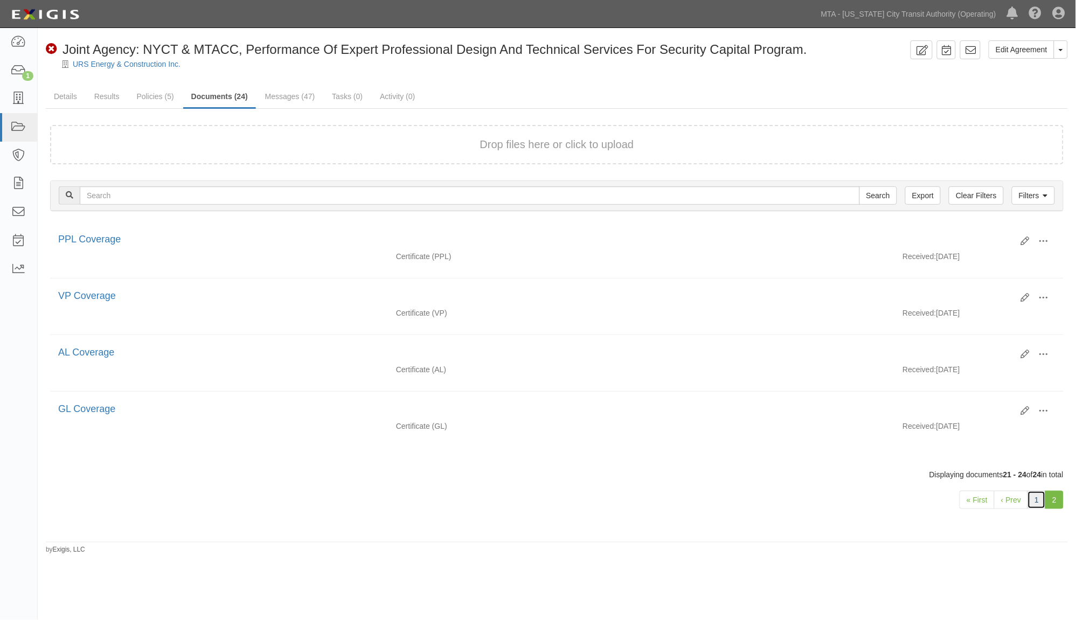
click at [1038, 507] on link "1" at bounding box center [1037, 500] width 18 height 18
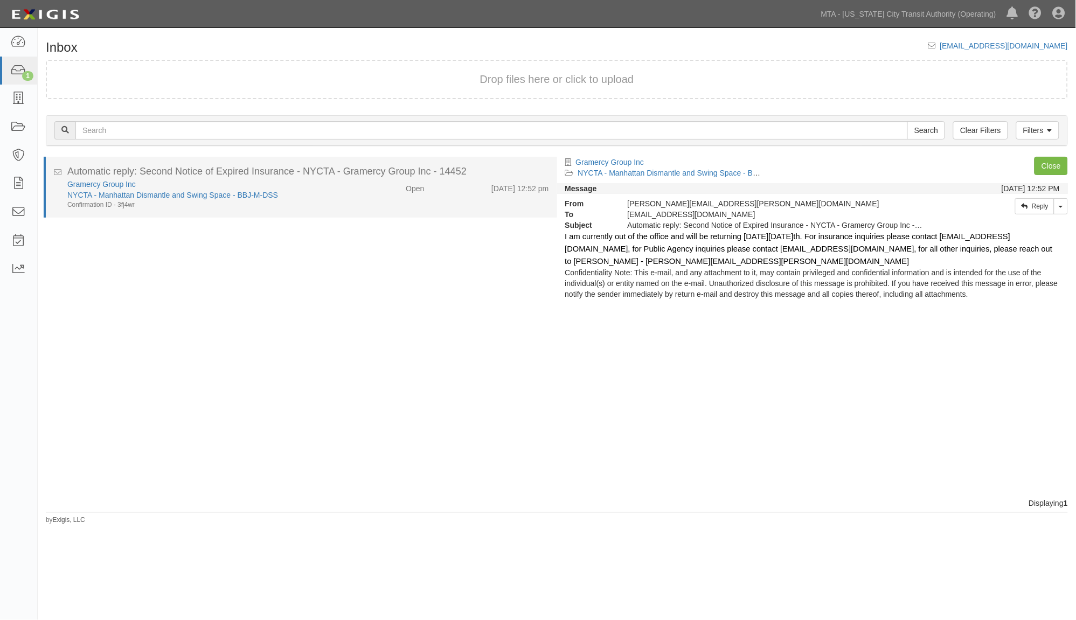
click at [332, 191] on div "NYCTA - Manhattan Dismantle and Swing Space - BBJ-M-DSS" at bounding box center [204, 195] width 274 height 11
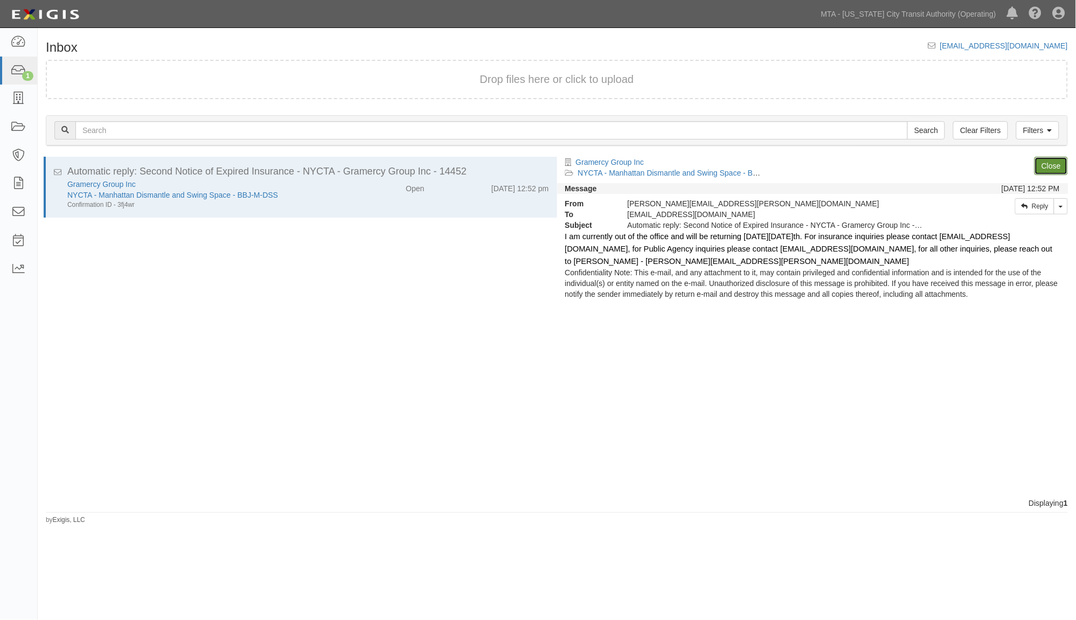
click at [1045, 165] on link "Close" at bounding box center [1051, 166] width 33 height 18
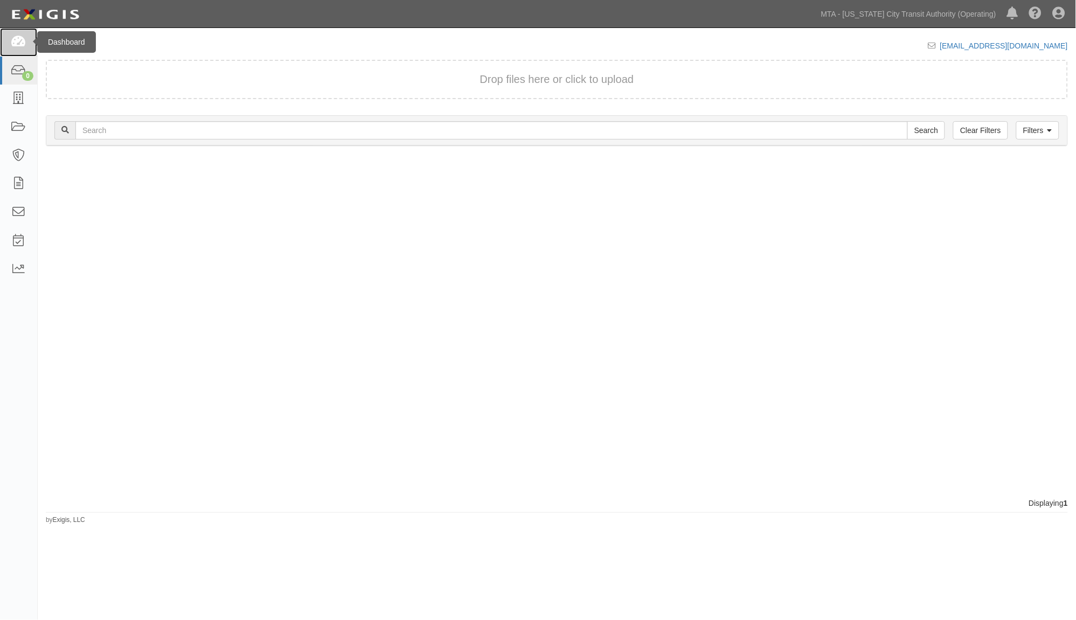
click at [17, 36] on icon at bounding box center [18, 42] width 15 height 12
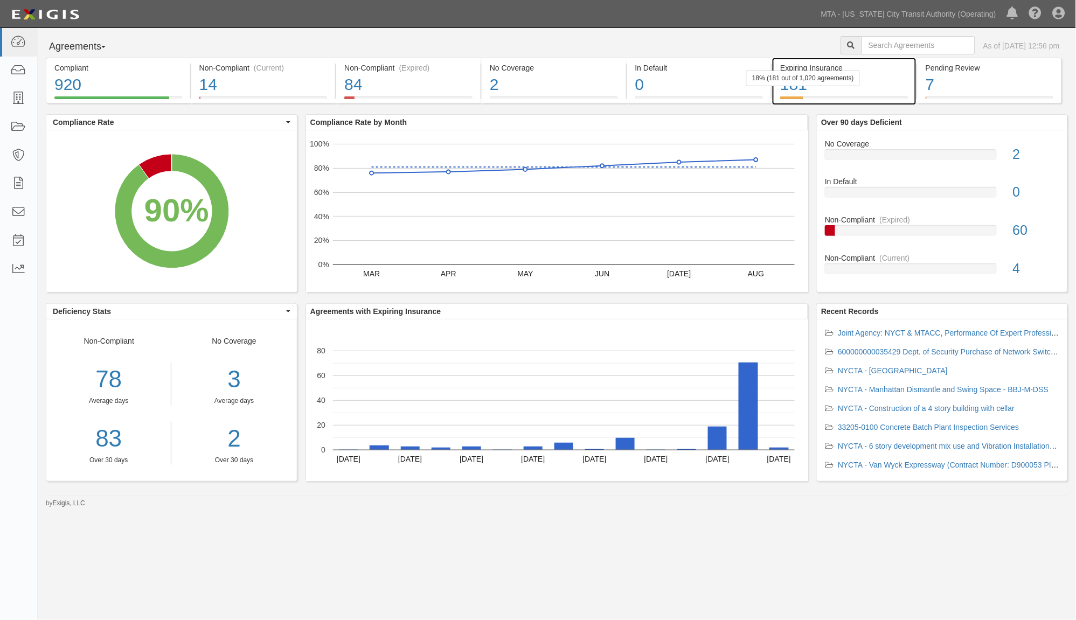
click at [904, 89] on div "181" at bounding box center [844, 84] width 128 height 23
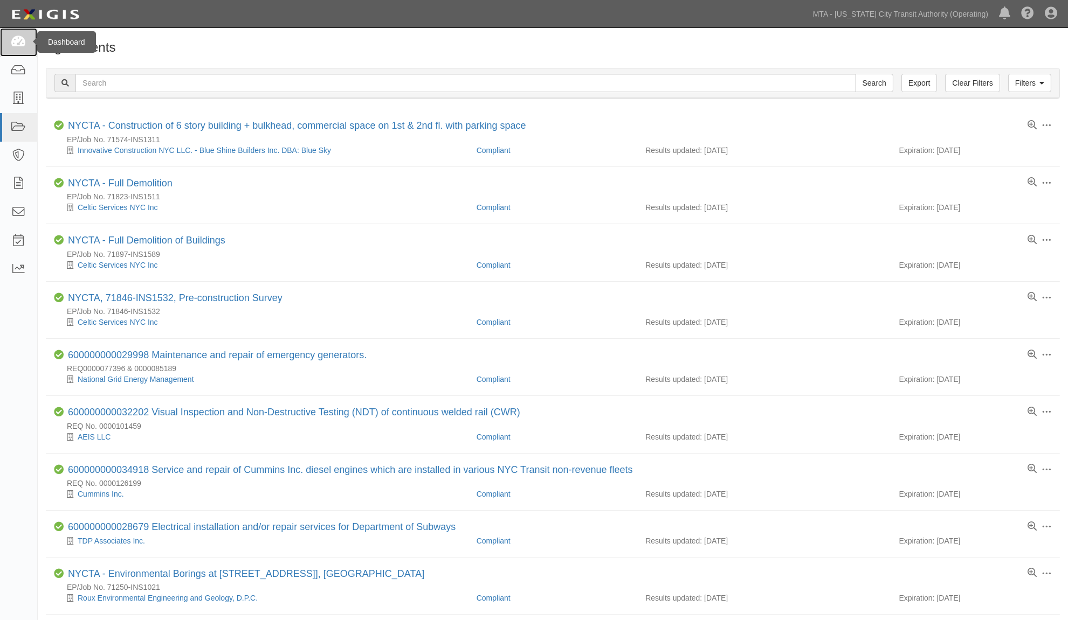
click at [25, 35] on link at bounding box center [18, 42] width 37 height 29
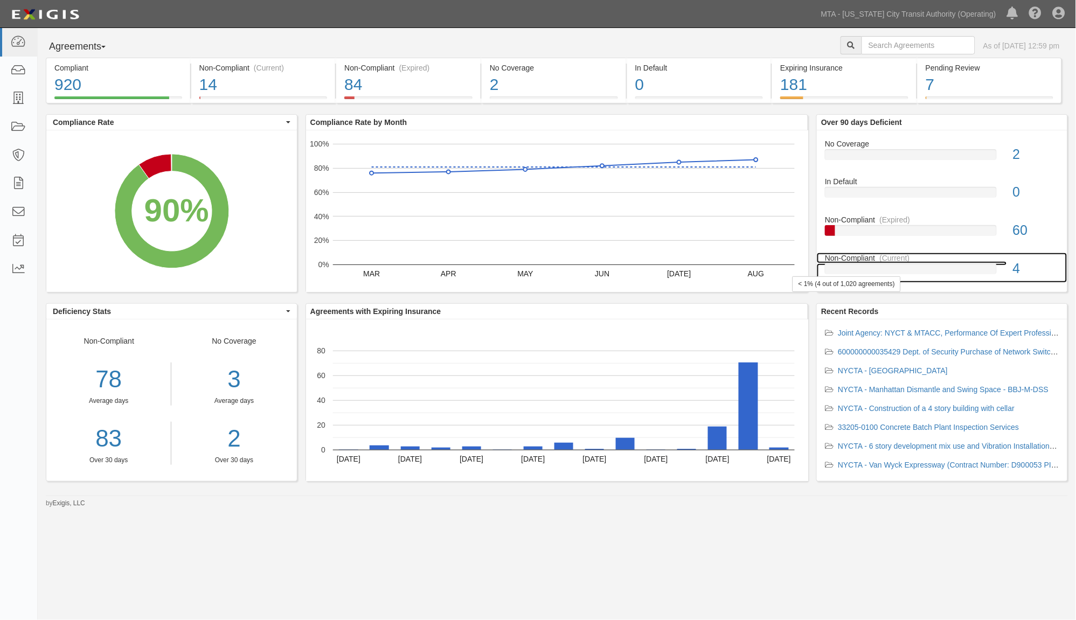
click at [876, 267] on div at bounding box center [911, 269] width 172 height 11
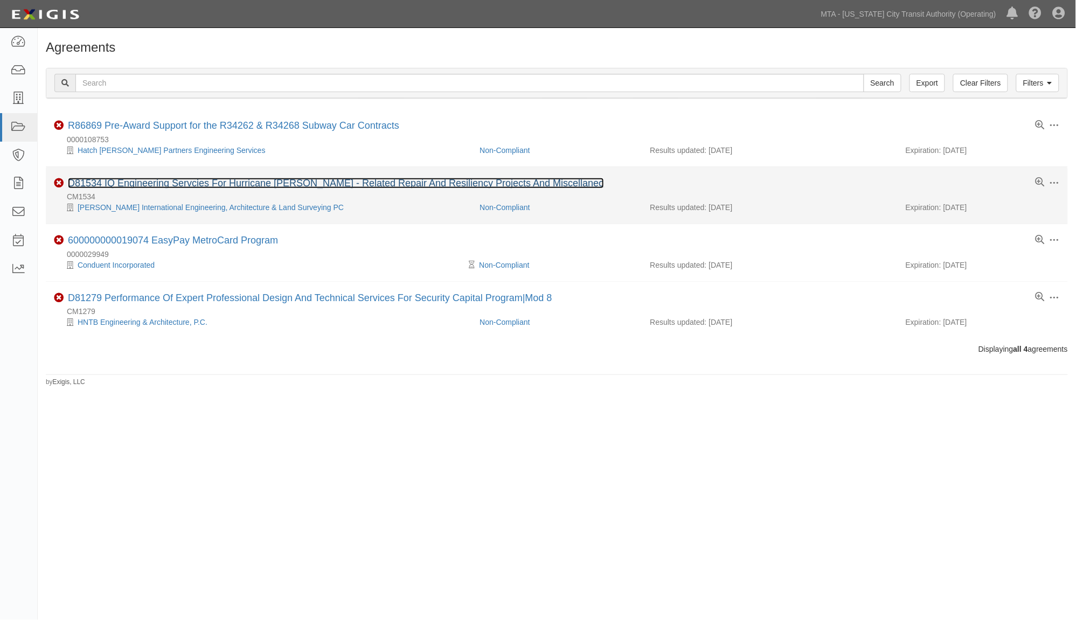
click at [367, 185] on link "D81534 IQ Engineering Servcies For Hurricane Sandy - Related Repair And Resilie…" at bounding box center [336, 183] width 536 height 11
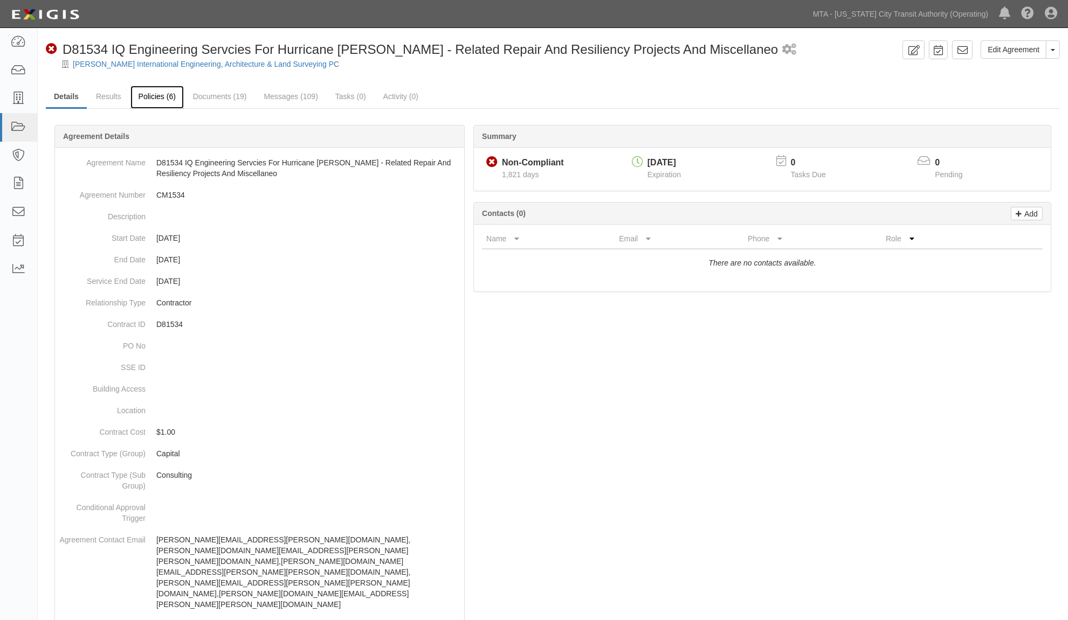
click at [165, 97] on link "Policies (6)" at bounding box center [156, 97] width 53 height 23
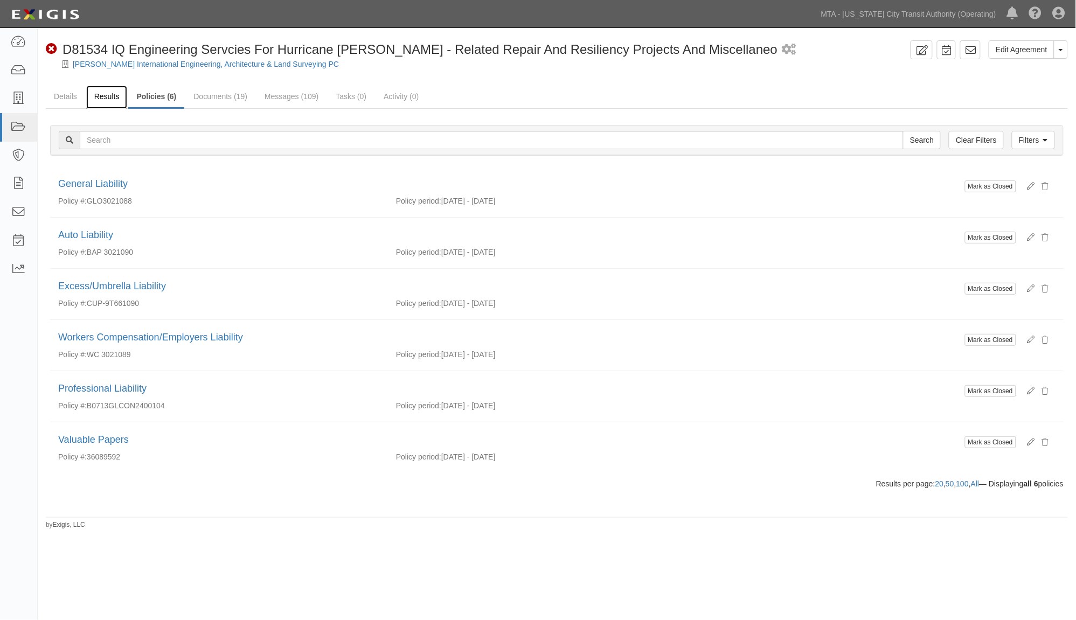
click at [109, 93] on link "Results" at bounding box center [106, 97] width 41 height 23
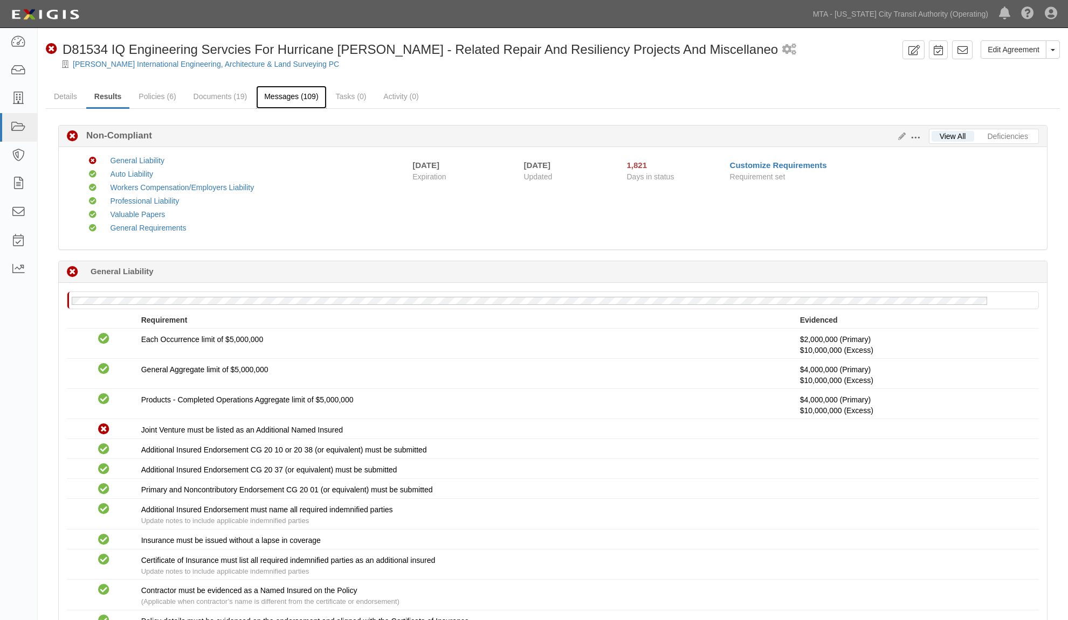
click at [269, 93] on link "Messages (109)" at bounding box center [291, 97] width 70 height 23
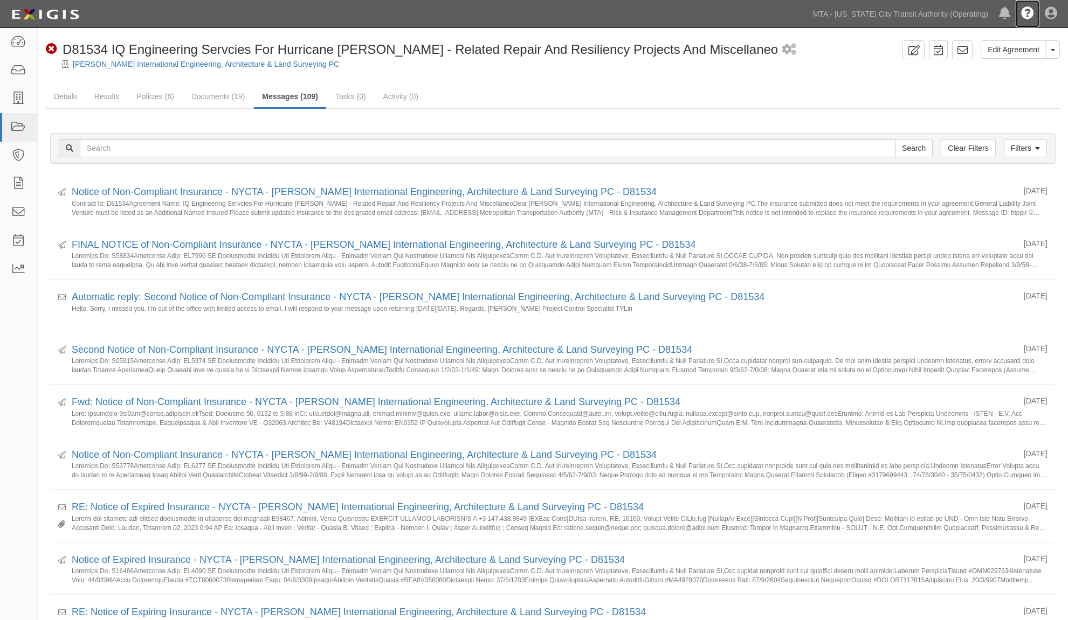
click at [1028, 15] on icon at bounding box center [1027, 14] width 13 height 13
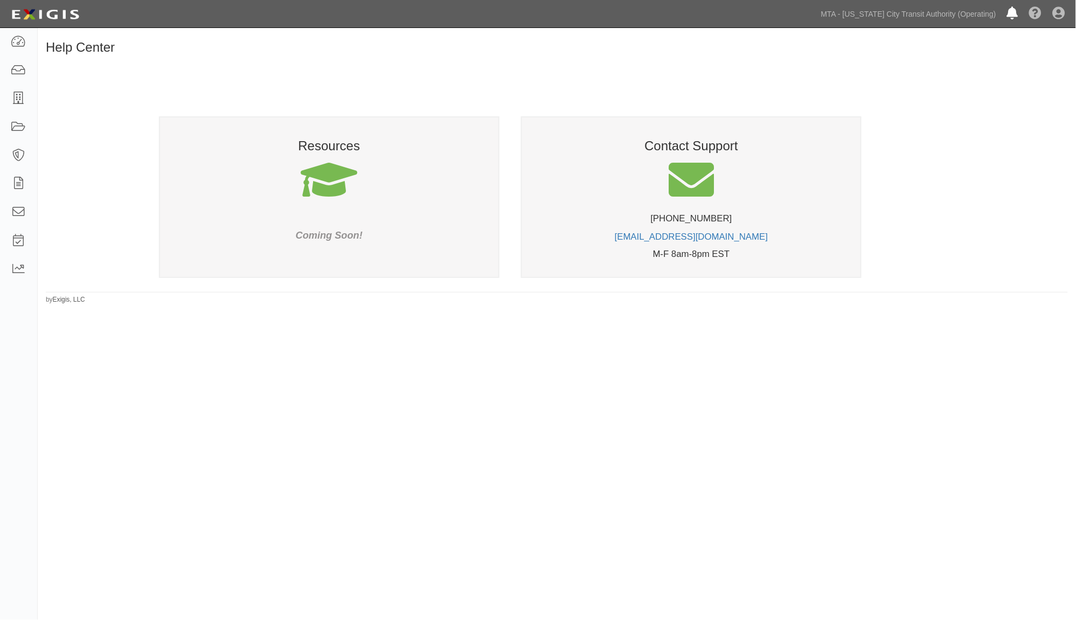
click at [1015, 13] on icon at bounding box center [1012, 14] width 11 height 13
click at [1000, 39] on link "View all" at bounding box center [998, 39] width 37 height 19
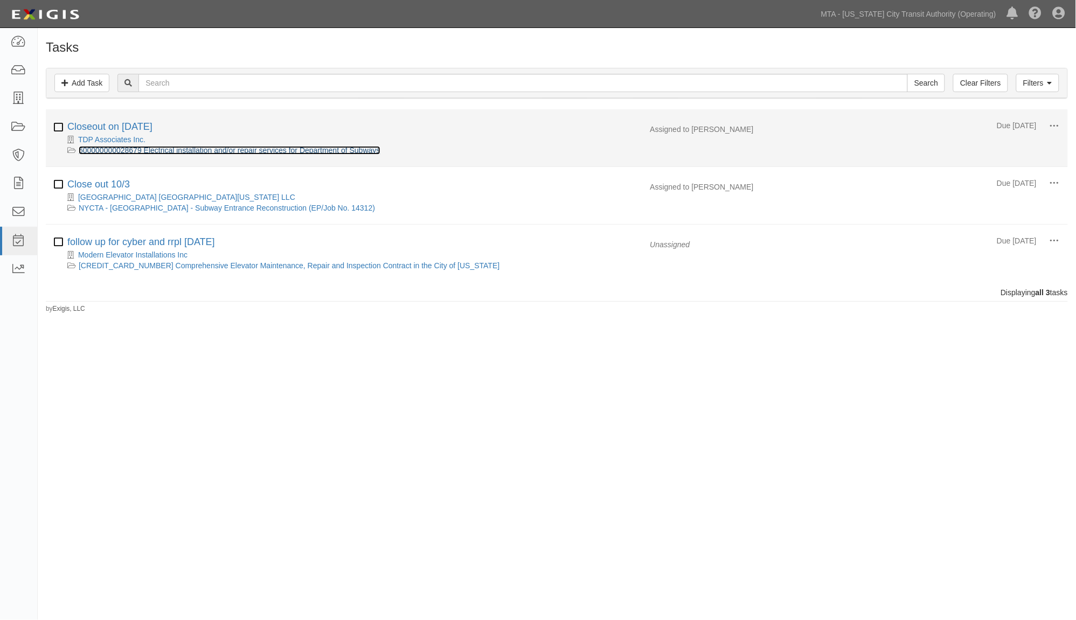
click at [174, 151] on link "600000000028679 Electrical installation and/or repair services for Department o…" at bounding box center [230, 150] width 302 height 9
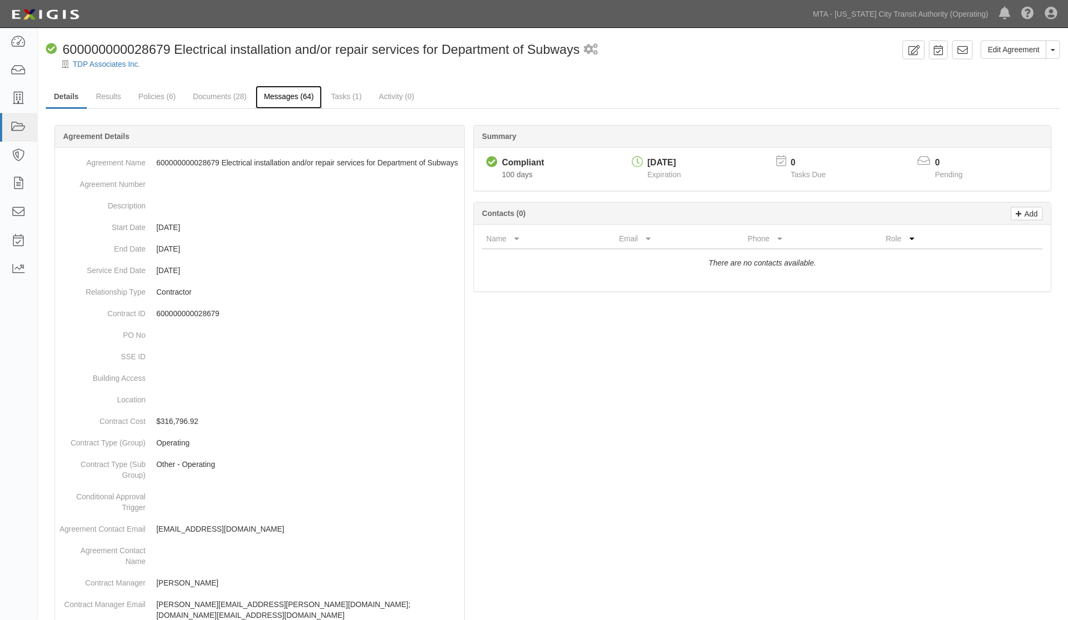
click at [297, 99] on link "Messages (64)" at bounding box center [288, 97] width 66 height 23
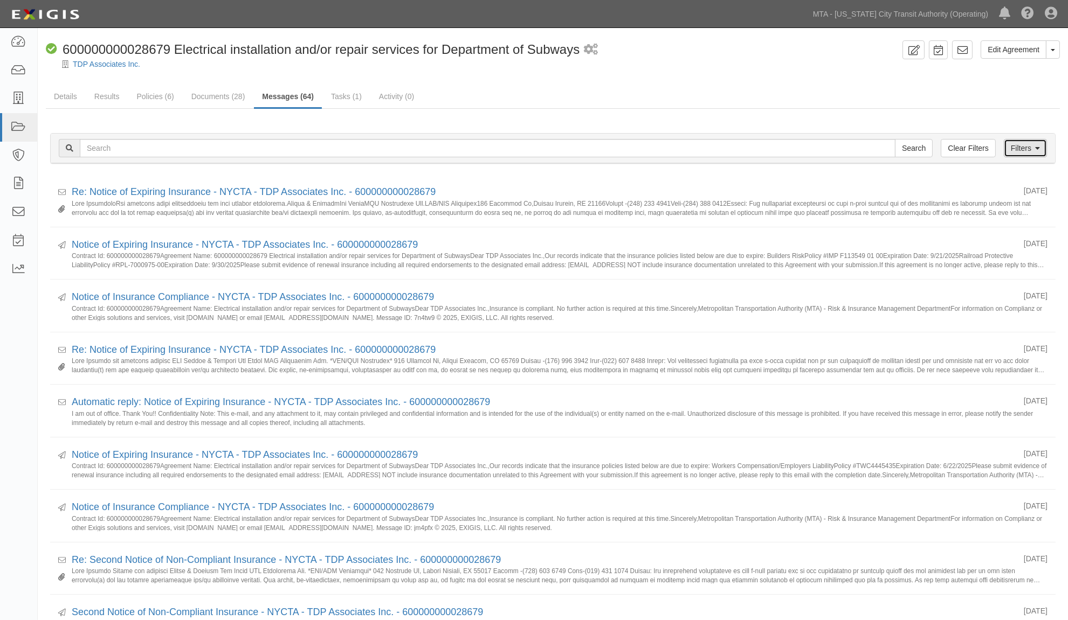
click at [1025, 148] on link "Filters" at bounding box center [1024, 148] width 43 height 18
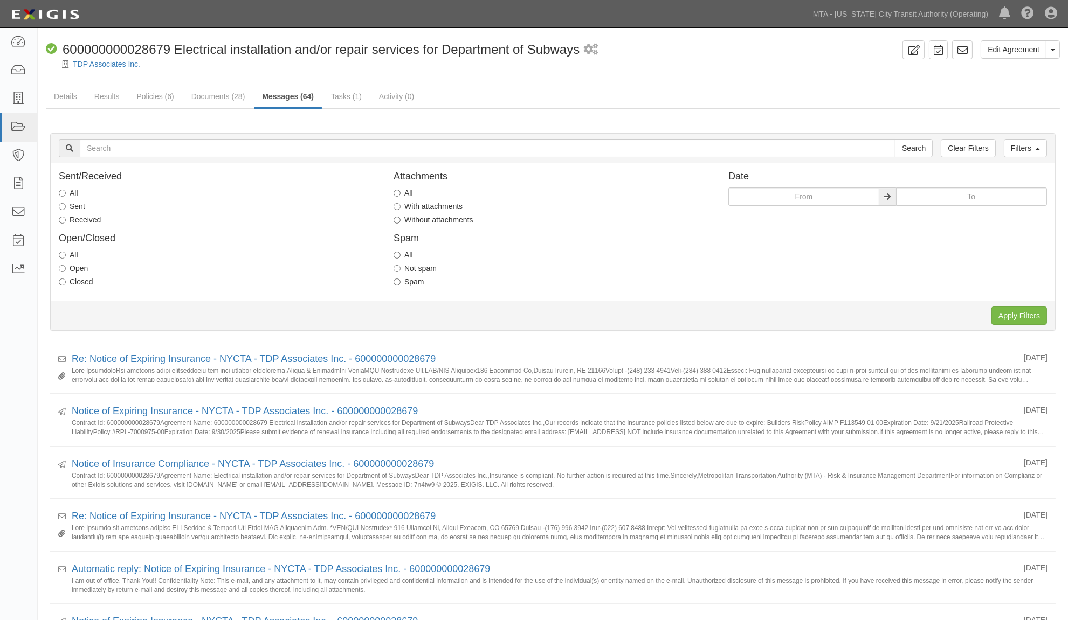
click at [89, 221] on label "Received" at bounding box center [80, 219] width 42 height 11
click at [66, 221] on input "Received" at bounding box center [62, 220] width 7 height 7
radio input "true"
click at [1006, 319] on input "Apply Filters" at bounding box center [1019, 316] width 56 height 18
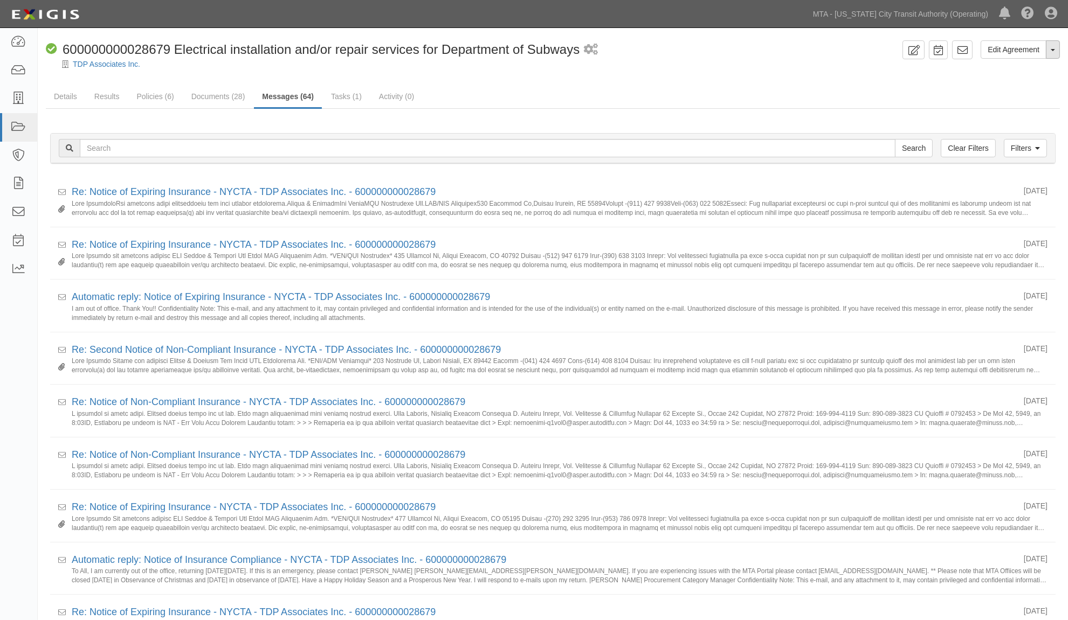
click at [1058, 54] on button "Toggle Agreement Dropdown" at bounding box center [1052, 49] width 14 height 18
click at [999, 87] on link "Archive Agreement" at bounding box center [1016, 84] width 85 height 14
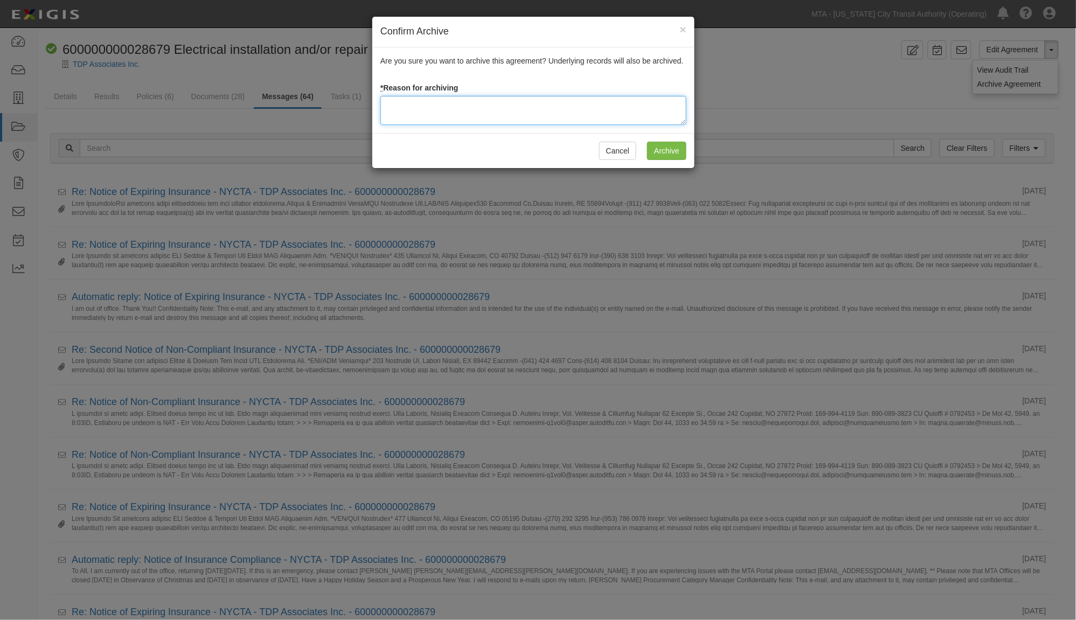
click at [540, 112] on textarea at bounding box center [533, 110] width 306 height 29
type textarea "Completed"
click at [666, 152] on input "Archive" at bounding box center [666, 151] width 39 height 18
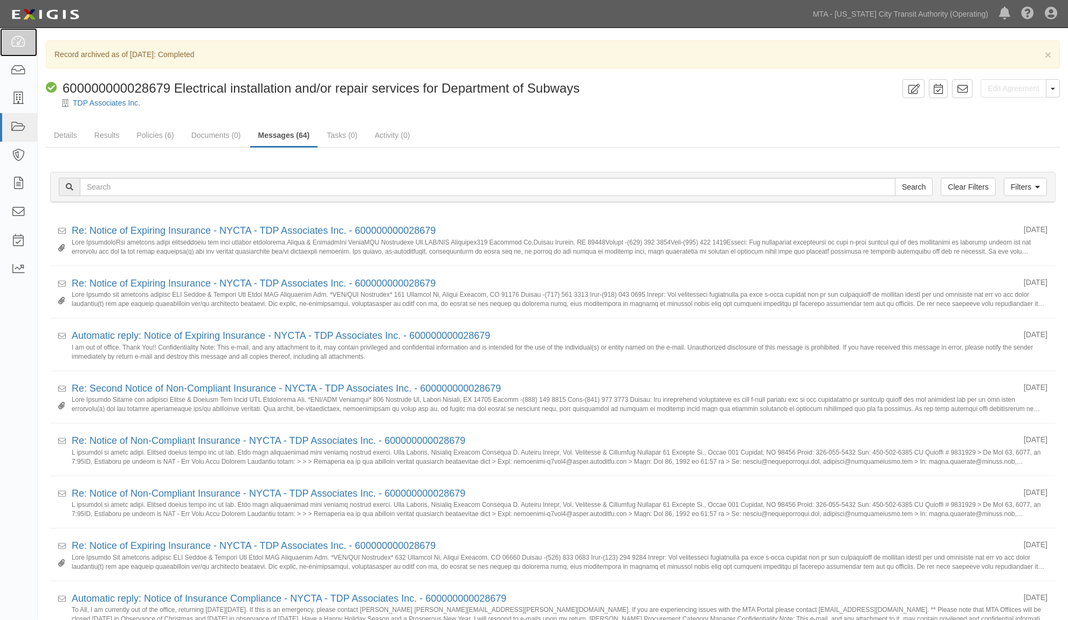
click at [12, 42] on icon at bounding box center [18, 42] width 15 height 12
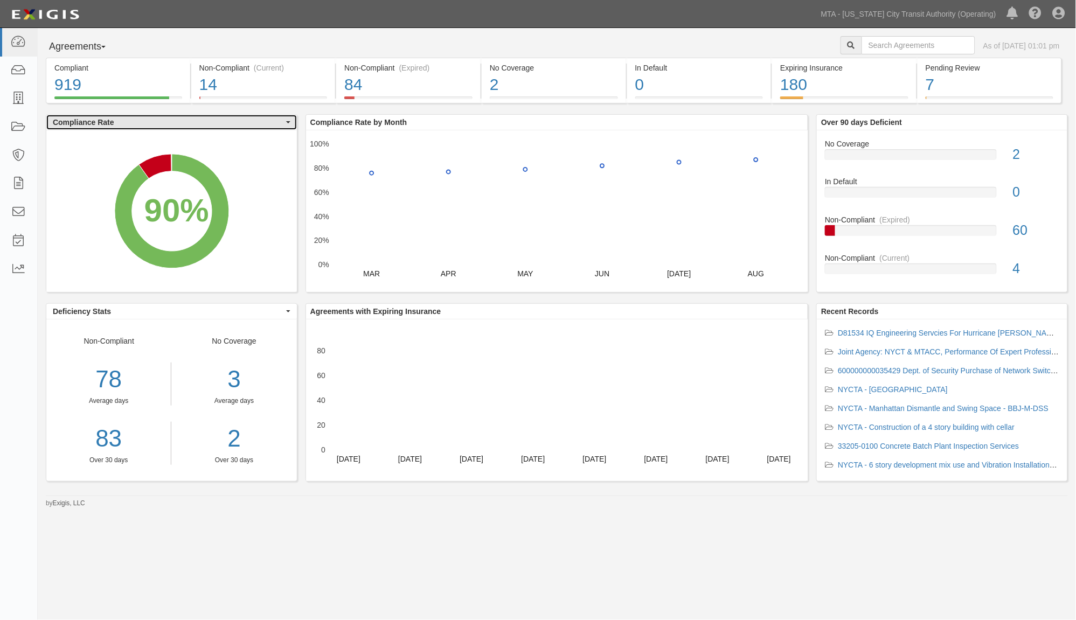
click at [288, 127] on button "Compliance Rate" at bounding box center [171, 122] width 251 height 15
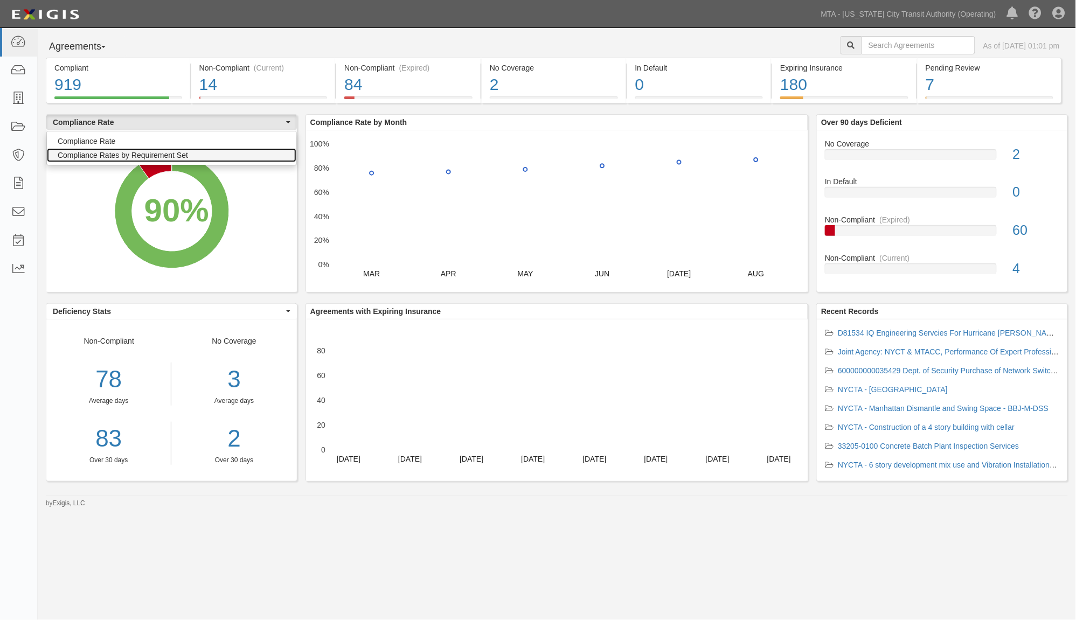
click at [232, 157] on link "Compliance Rates by Requirement Set" at bounding box center [172, 155] width 250 height 14
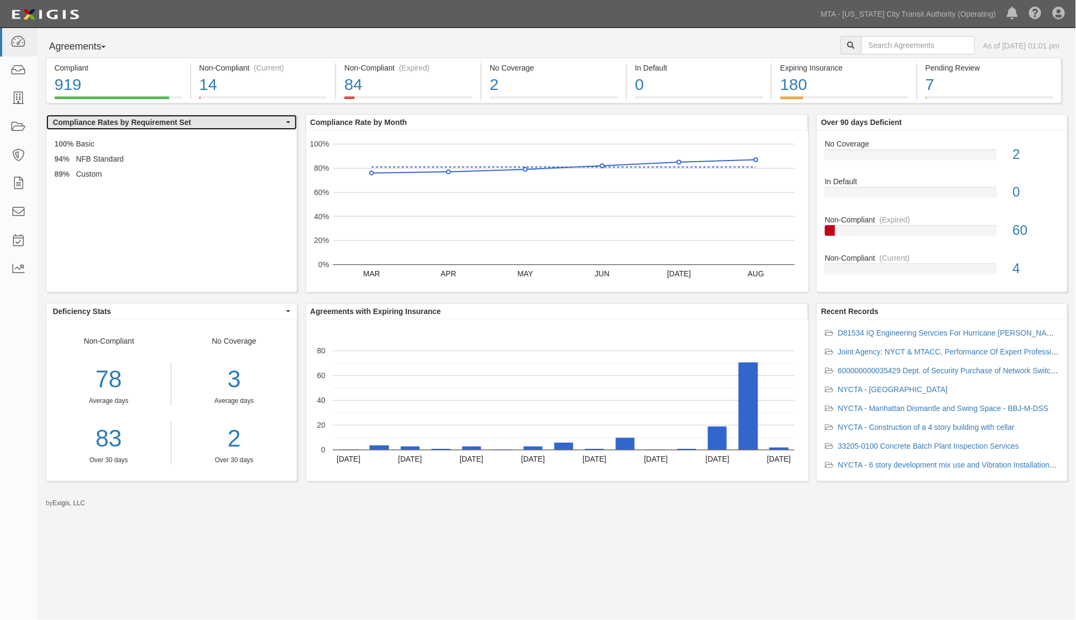
click at [288, 122] on span "button" at bounding box center [288, 122] width 4 height 2
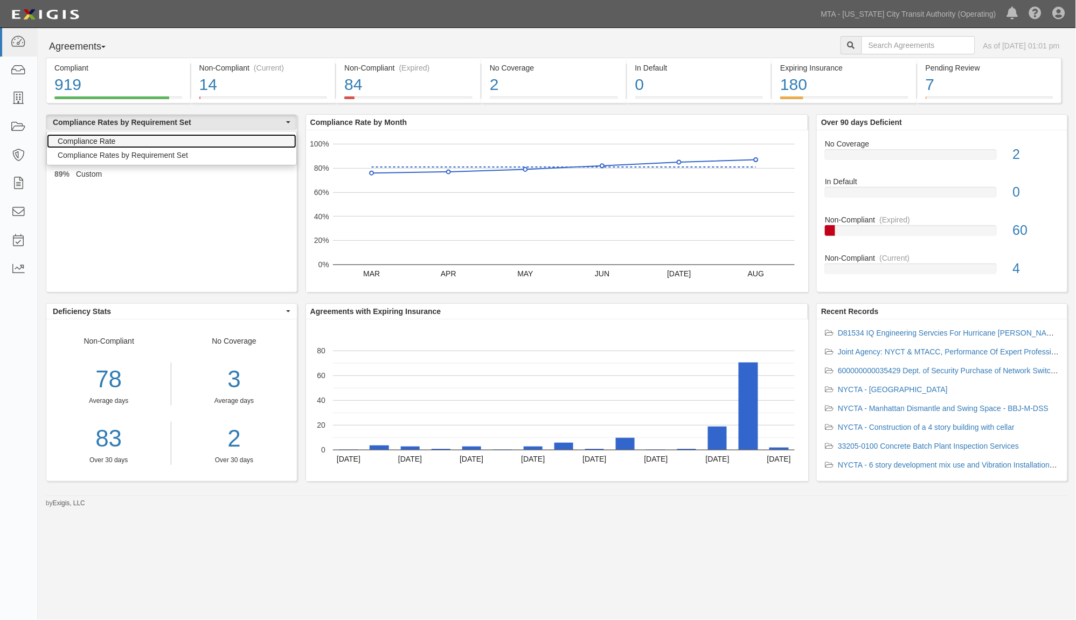
click at [205, 141] on link "Compliance Rate" at bounding box center [172, 141] width 250 height 14
select select "compliance-rate"
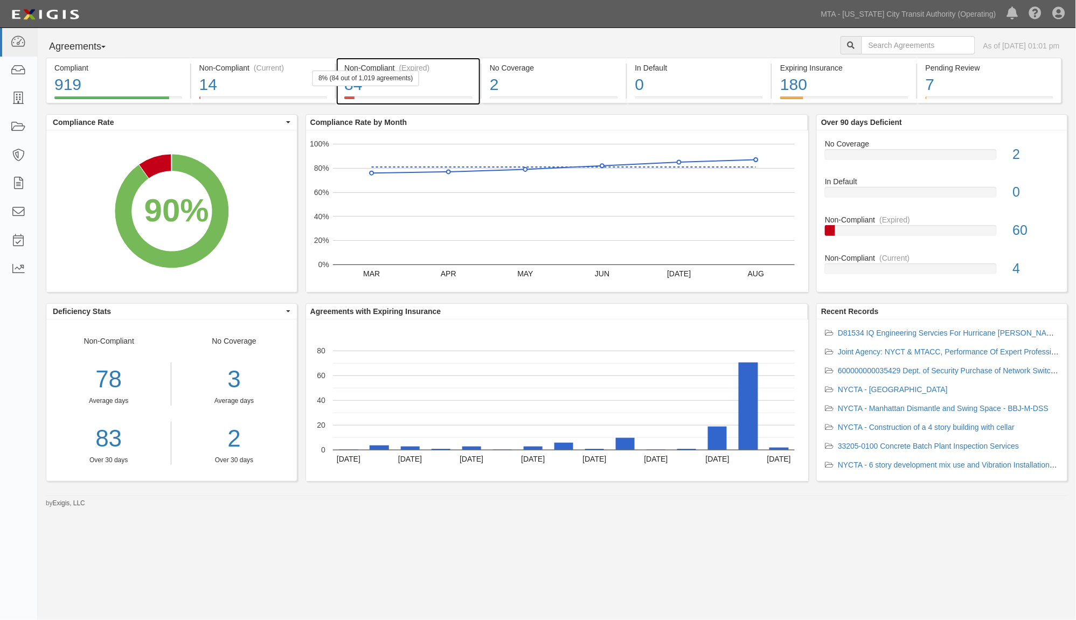
click at [459, 84] on div "84" at bounding box center [408, 84] width 128 height 23
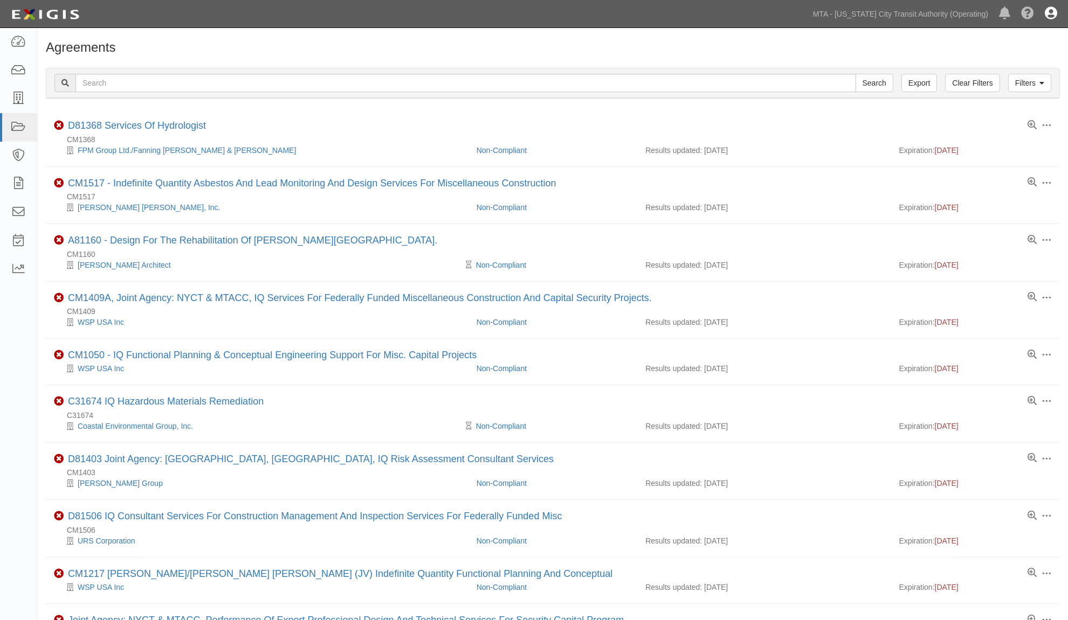
click at [1051, 17] on icon at bounding box center [1050, 14] width 12 height 13
click at [1022, 61] on link "Sign Out" at bounding box center [1018, 63] width 85 height 22
